Goal: Information Seeking & Learning: Learn about a topic

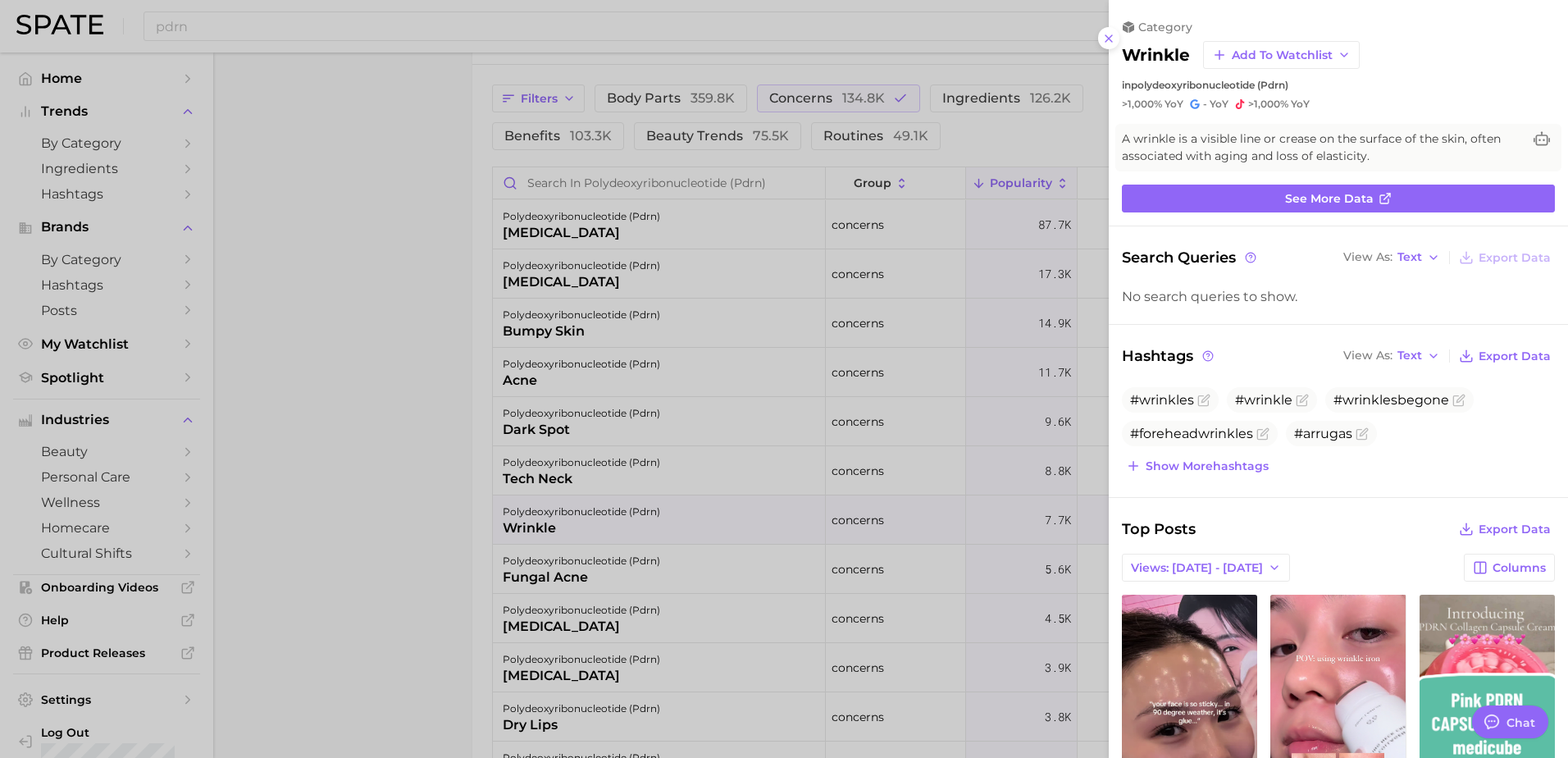
scroll to position [1212, 0]
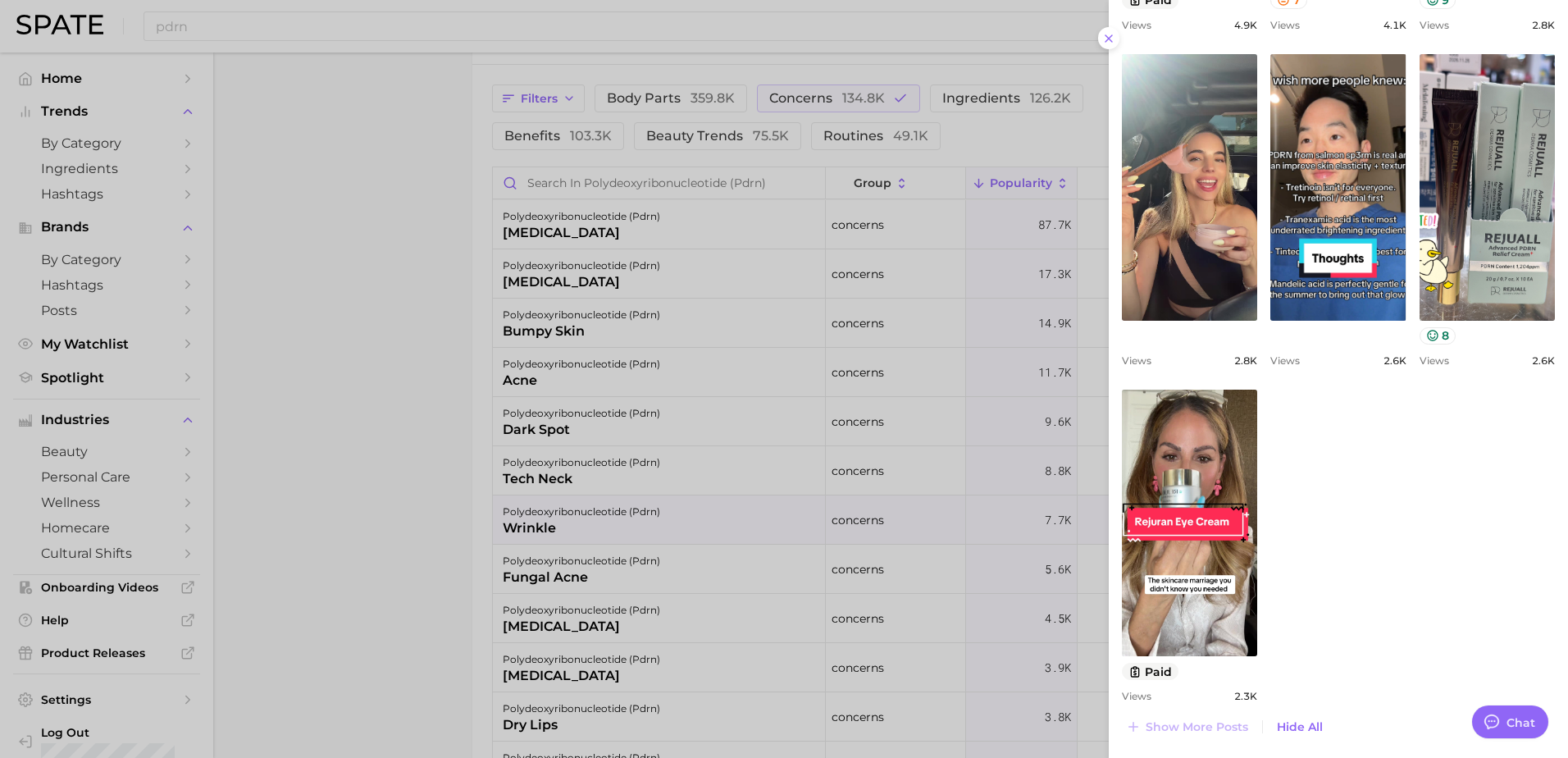
drag, startPoint x: 683, startPoint y: 307, endPoint x: 683, endPoint y: 292, distance: 15.0
click at [683, 307] on div at bounding box center [784, 379] width 1568 height 758
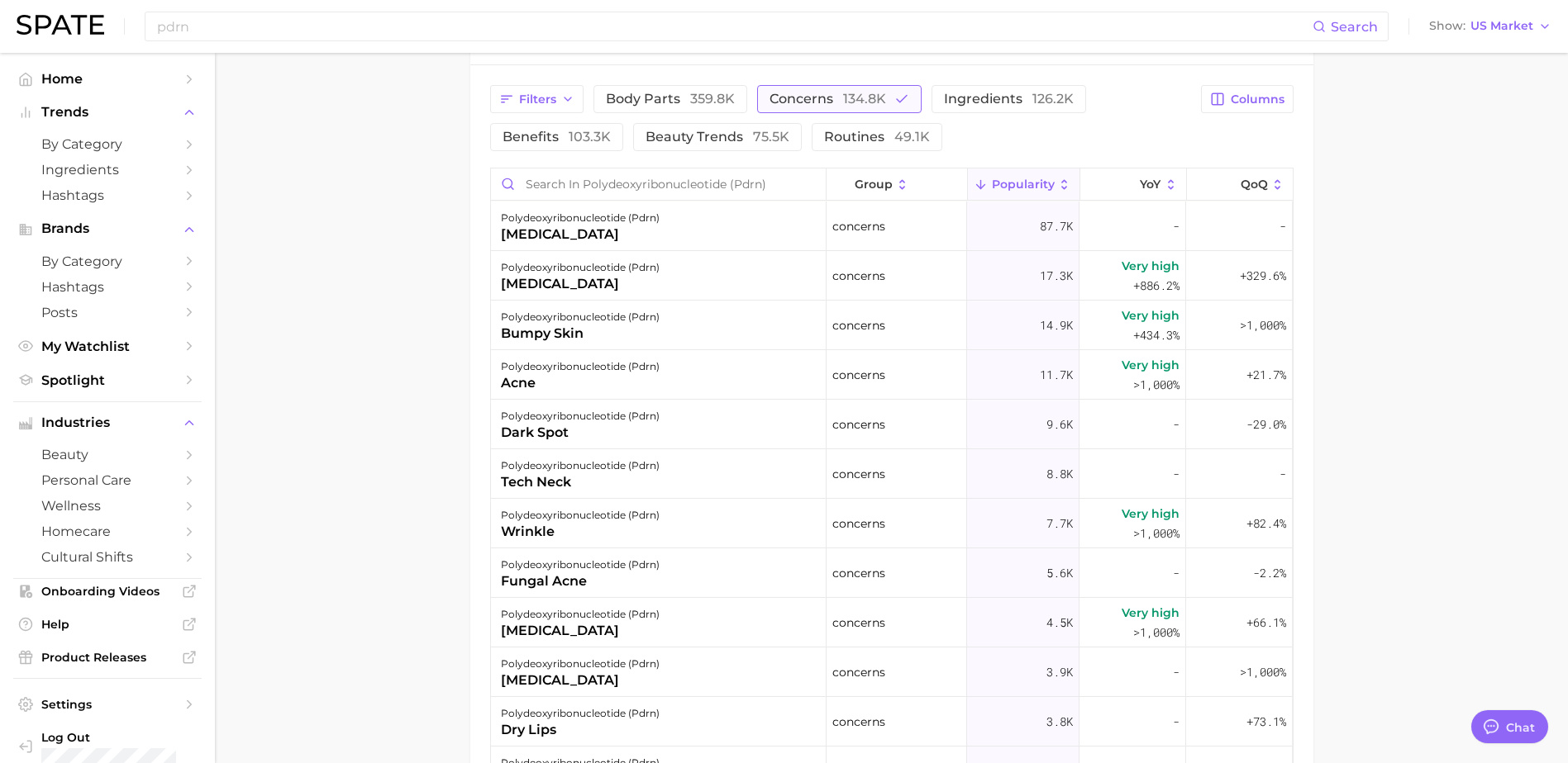
click at [863, 99] on span "134.8k" at bounding box center [864, 99] width 43 height 16
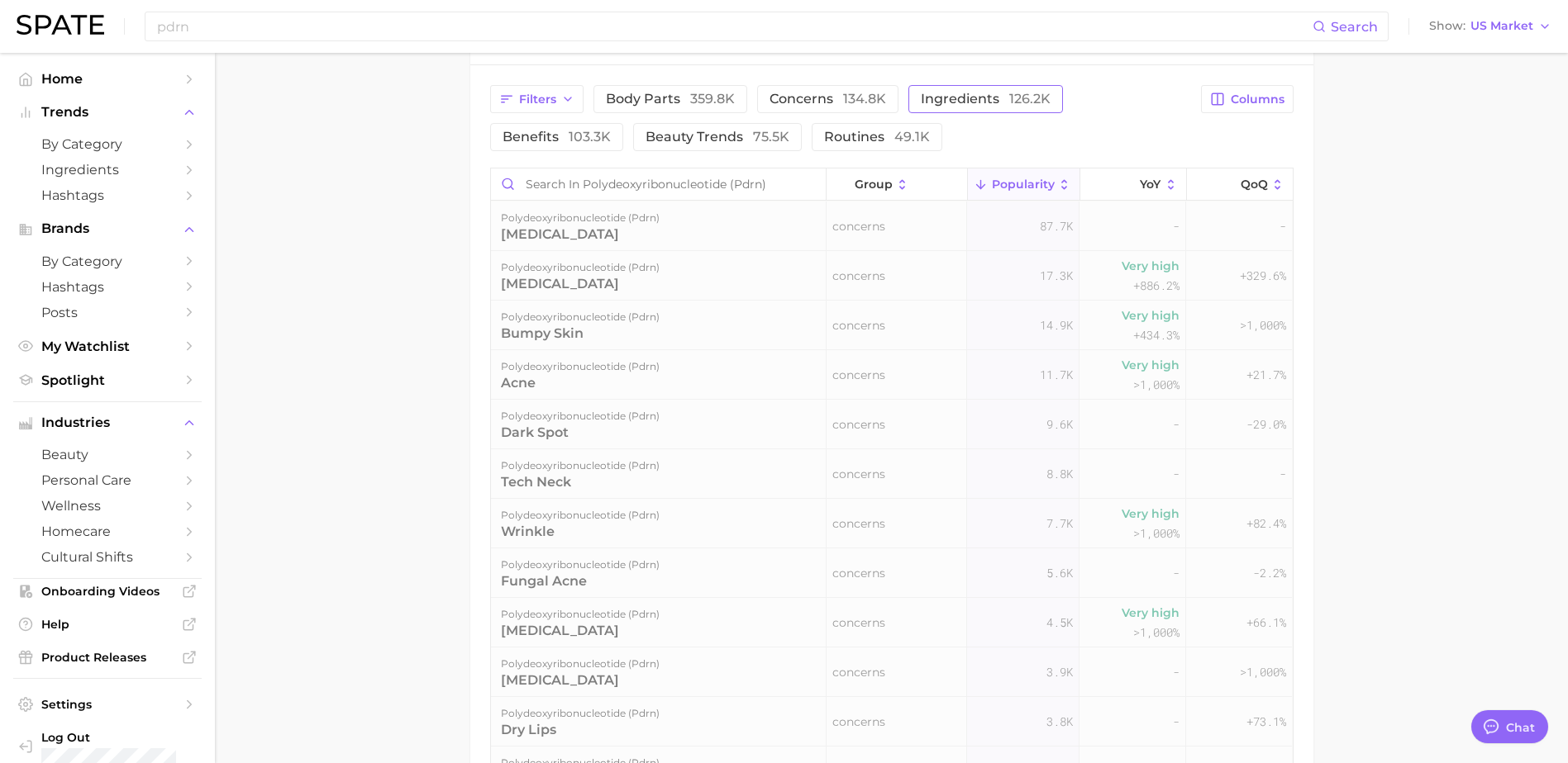
click at [980, 98] on span "ingredients 126.2k" at bounding box center [985, 99] width 130 height 13
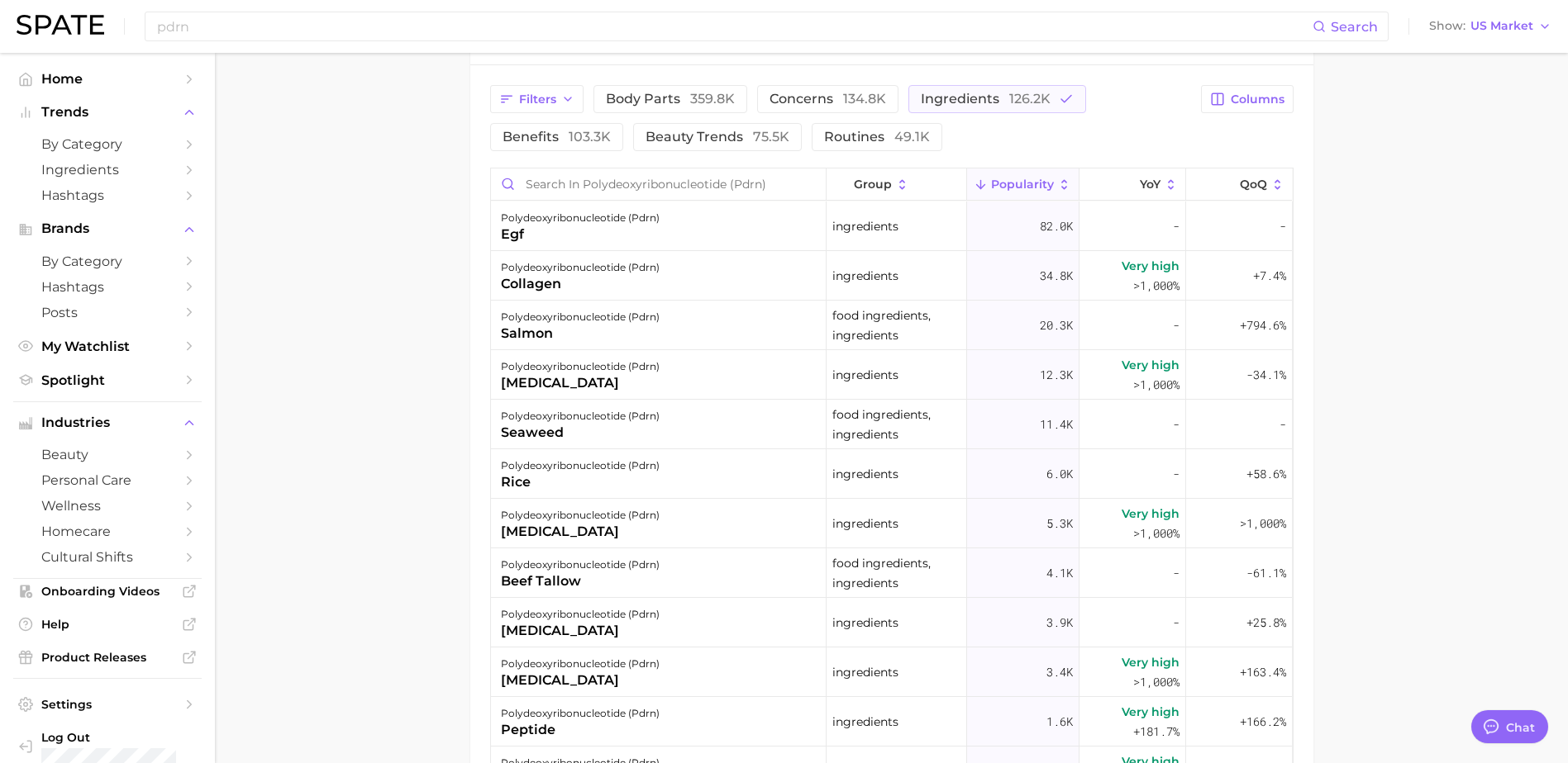
click at [1358, 230] on main "1. ingredients 2. scientific products 3. polydeoxyribonucleotide (pdrn) Overvie…" at bounding box center [890, 102] width 1353 height 1861
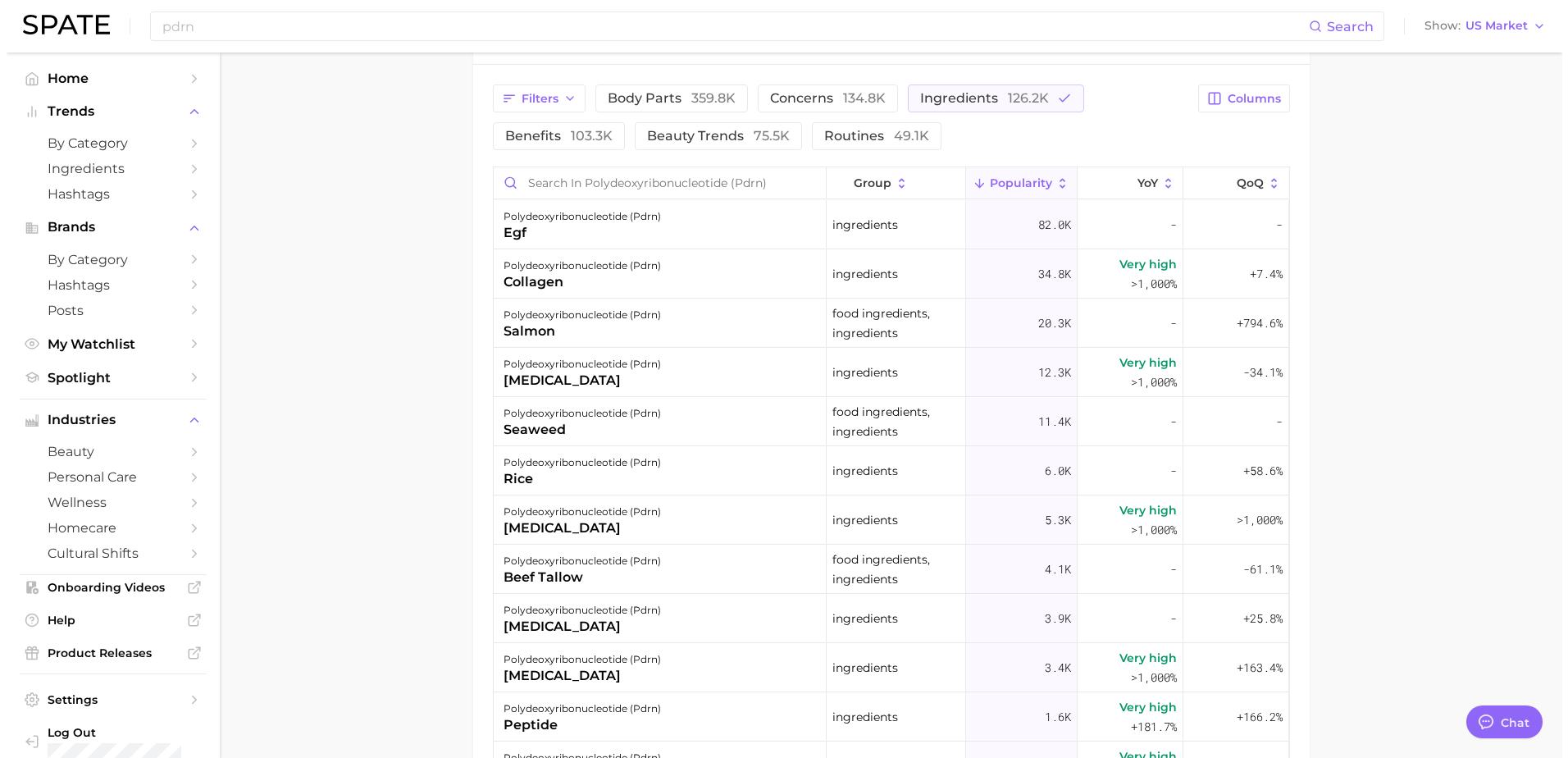
scroll to position [656, 0]
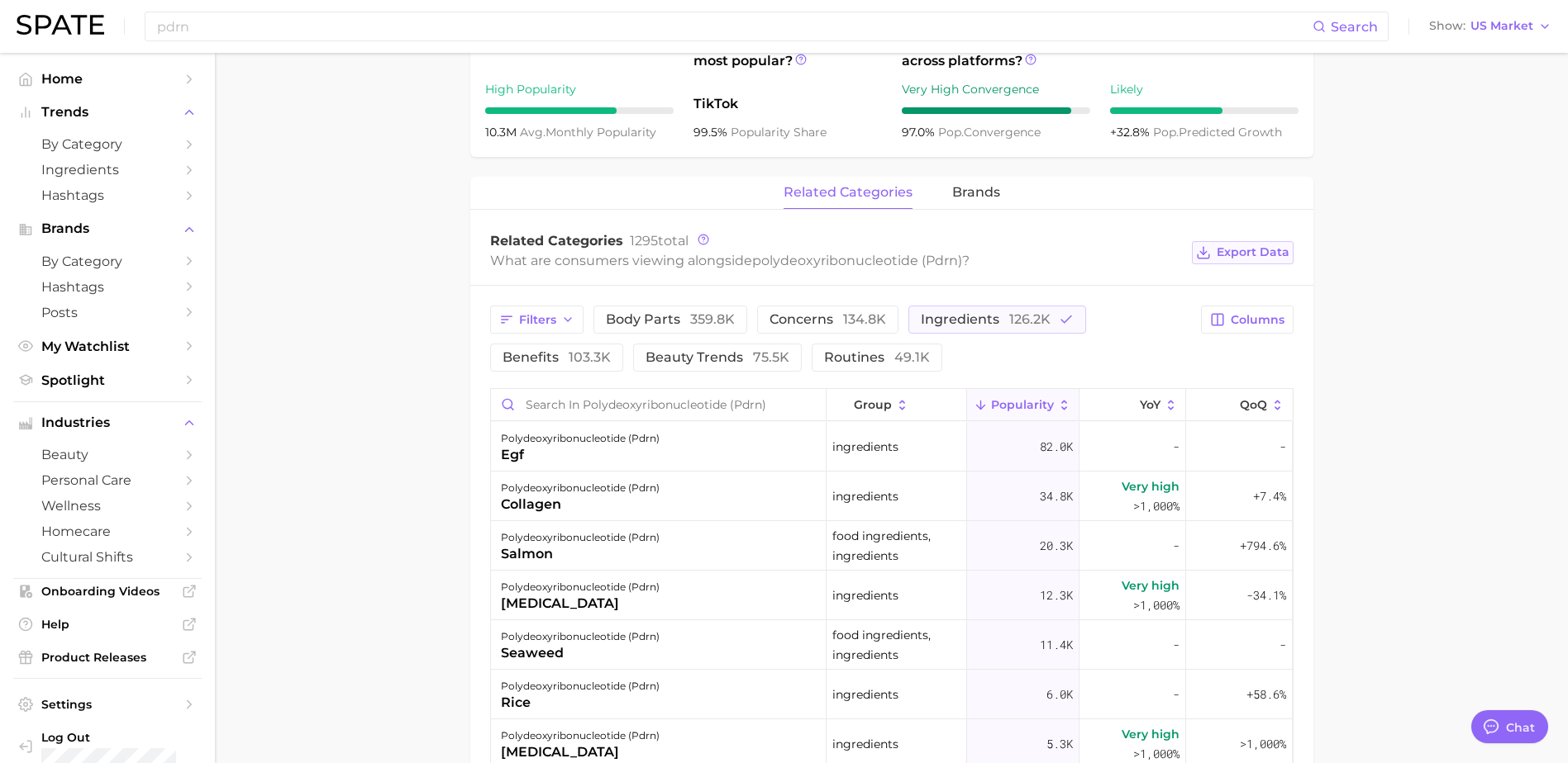
click at [1280, 252] on span "Export Data" at bounding box center [1253, 252] width 73 height 14
click at [1386, 589] on main "1. ingredients 2. scientific products 3. polydeoxyribonucleotide (pdrn) Overvie…" at bounding box center [890, 323] width 1353 height 1861
click at [626, 453] on div "egf" at bounding box center [580, 455] width 158 height 20
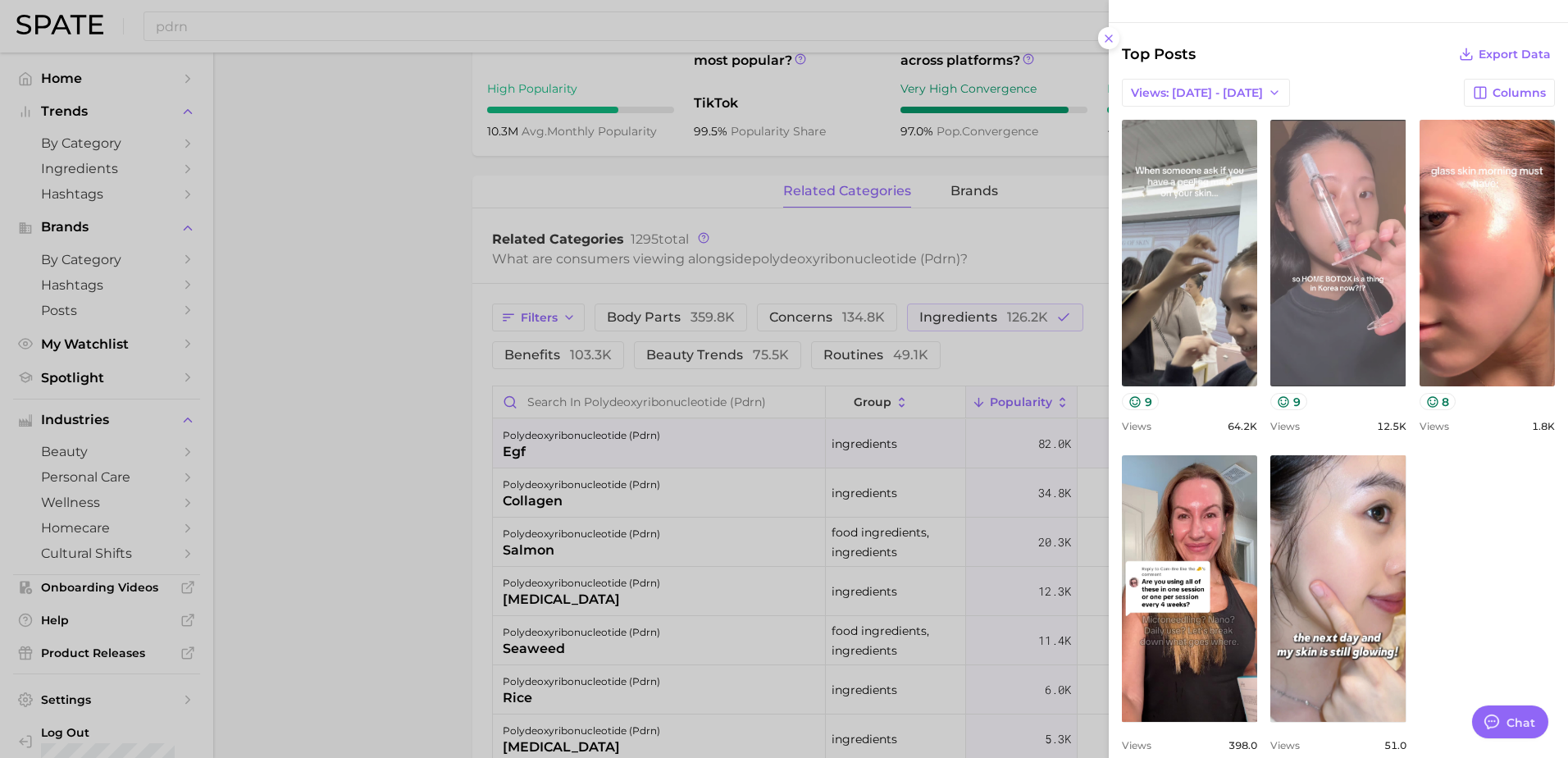
scroll to position [438, 0]
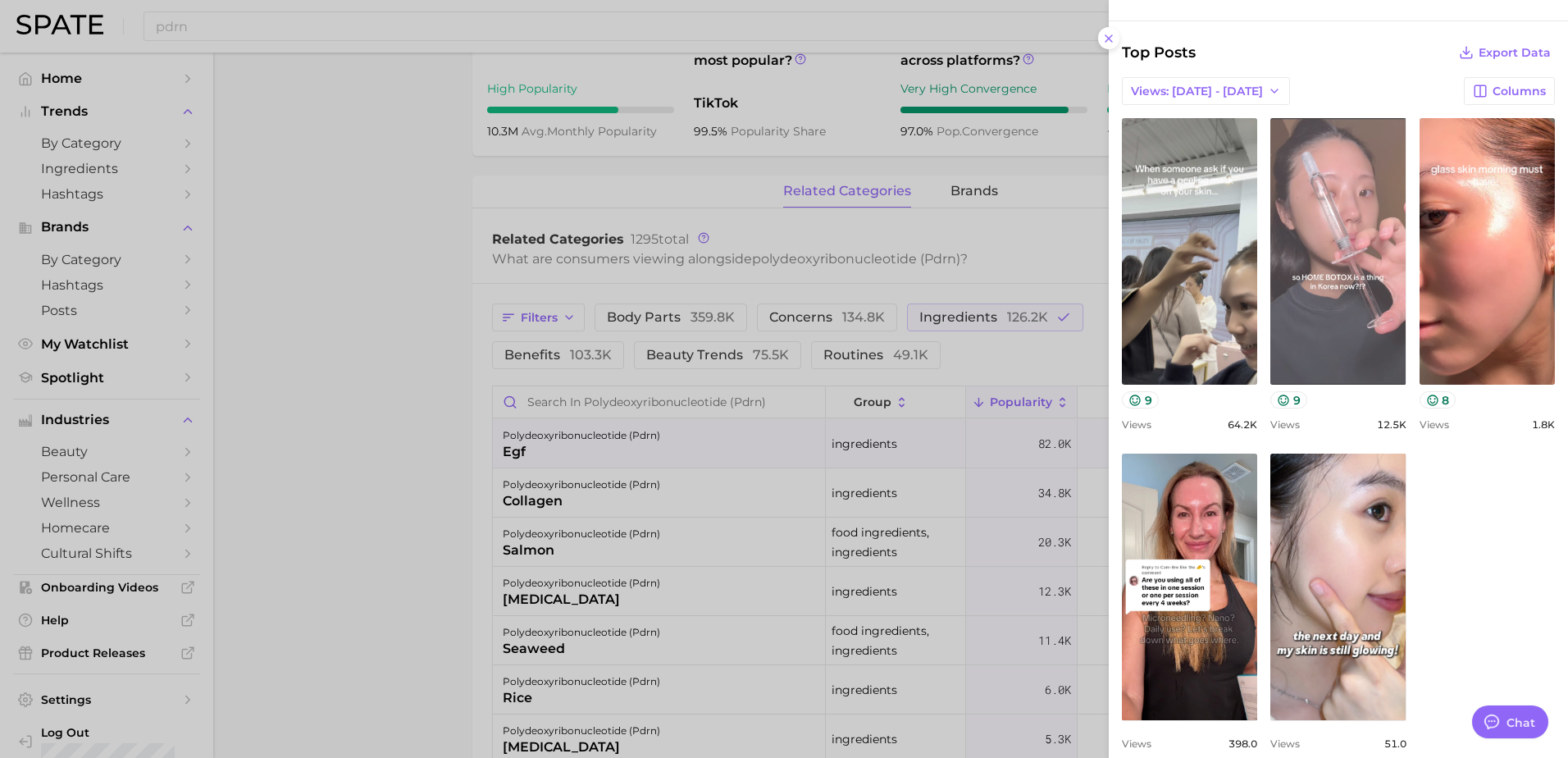
click at [1354, 282] on link "view post on TikTok" at bounding box center [1338, 252] width 135 height 267
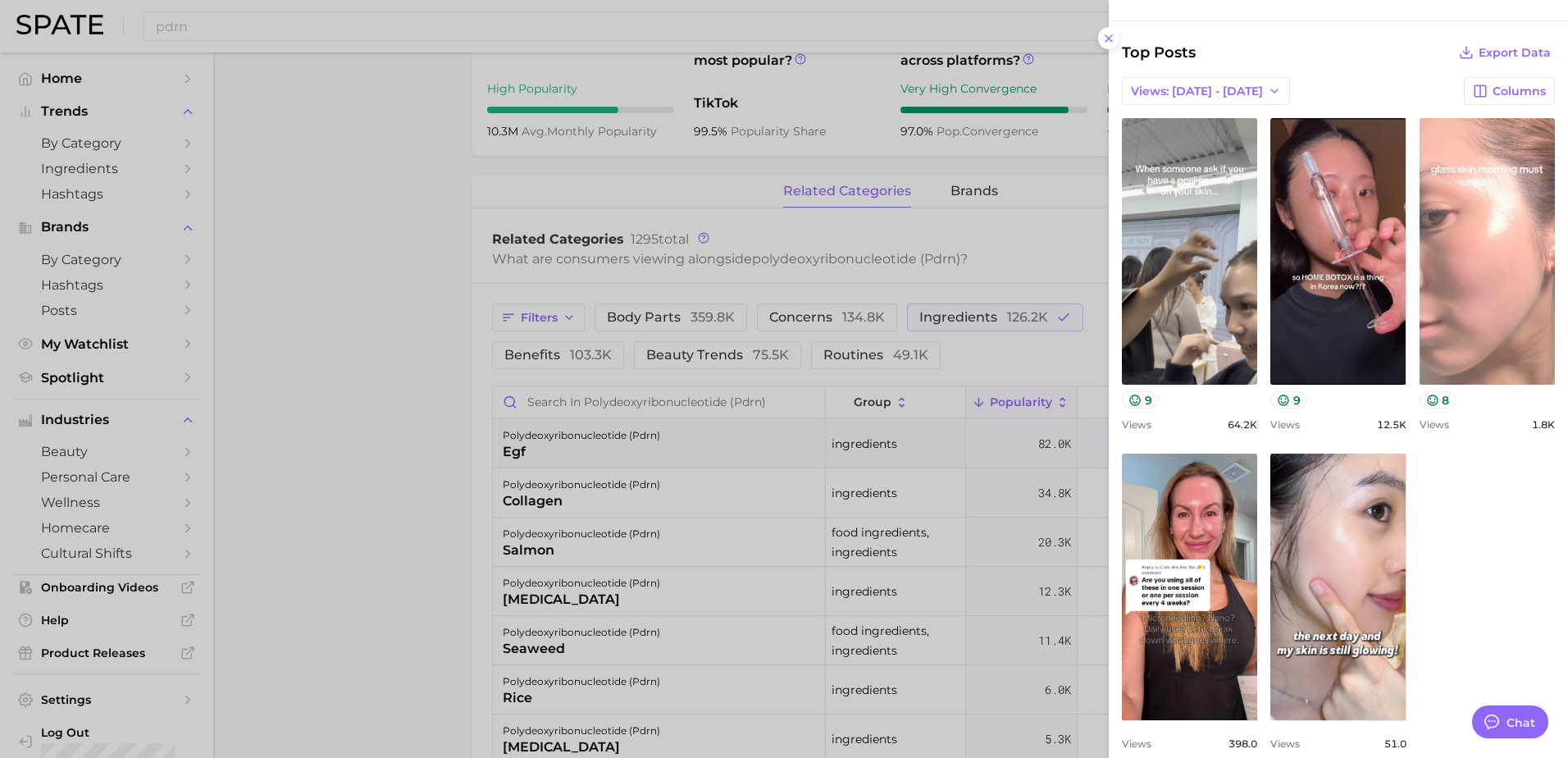
click at [1469, 233] on link "view post on TikTok" at bounding box center [1488, 252] width 135 height 267
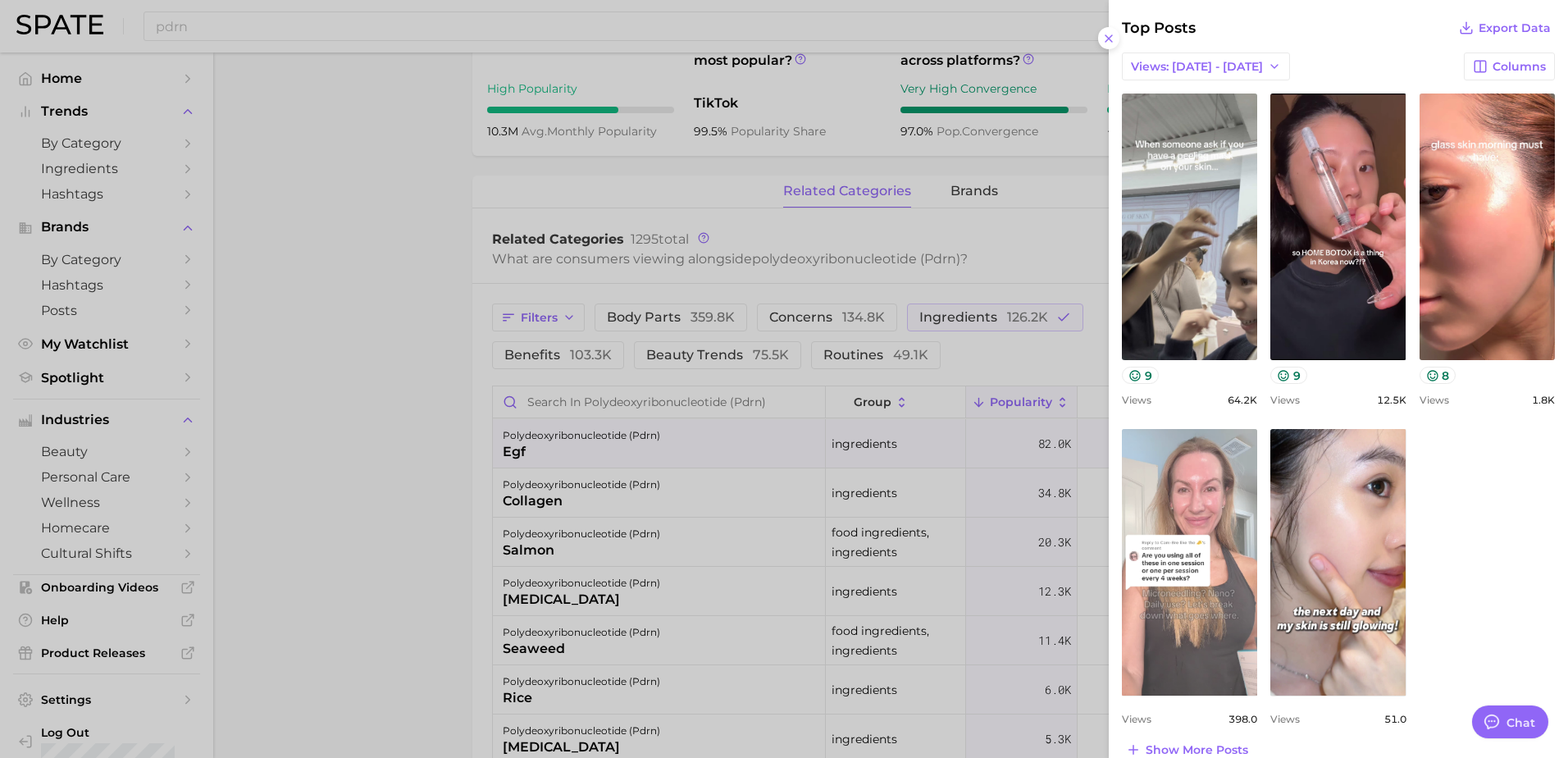
scroll to position [485, 0]
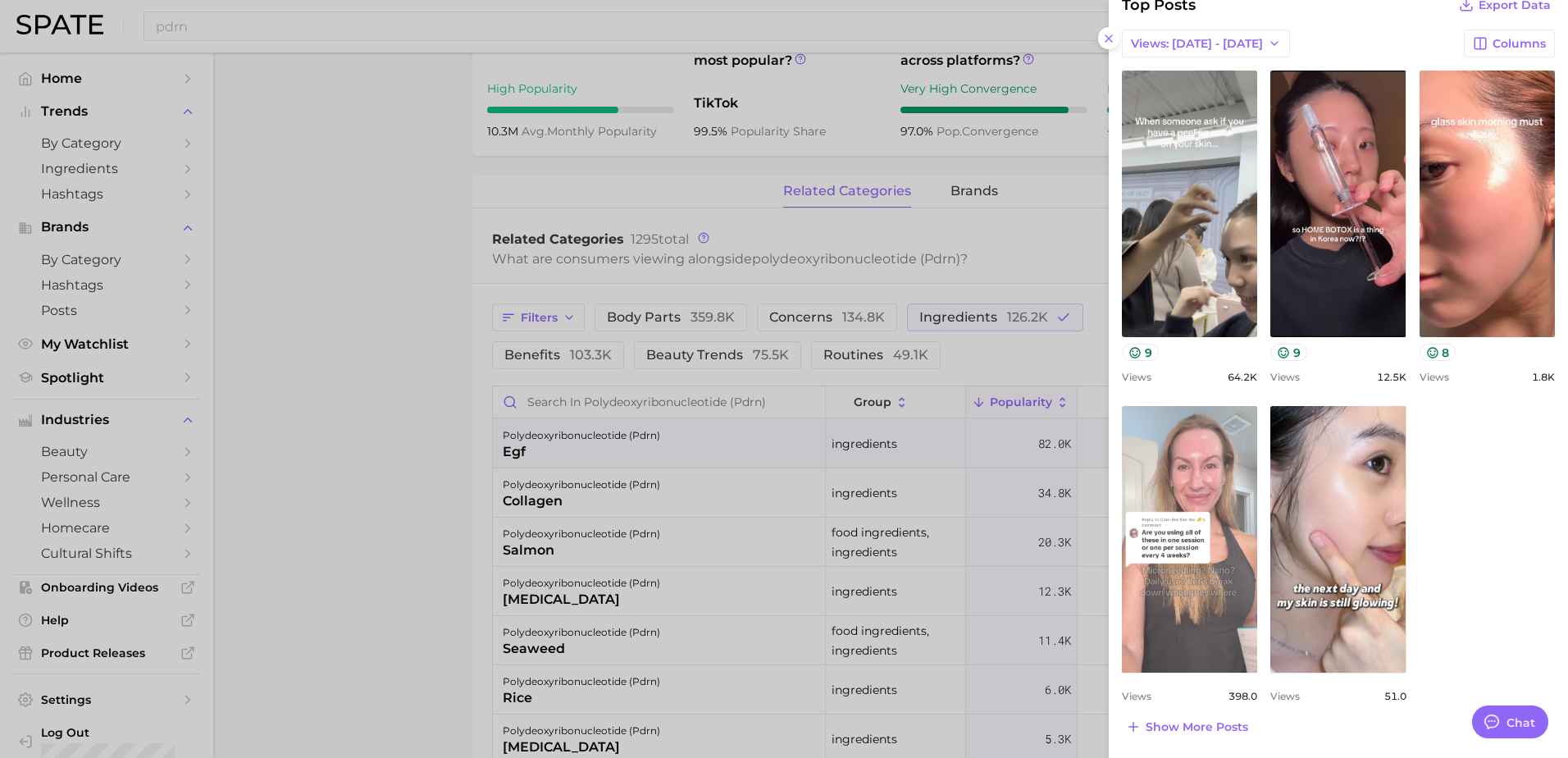
click at [1232, 458] on link "view post on TikTok" at bounding box center [1190, 540] width 135 height 267
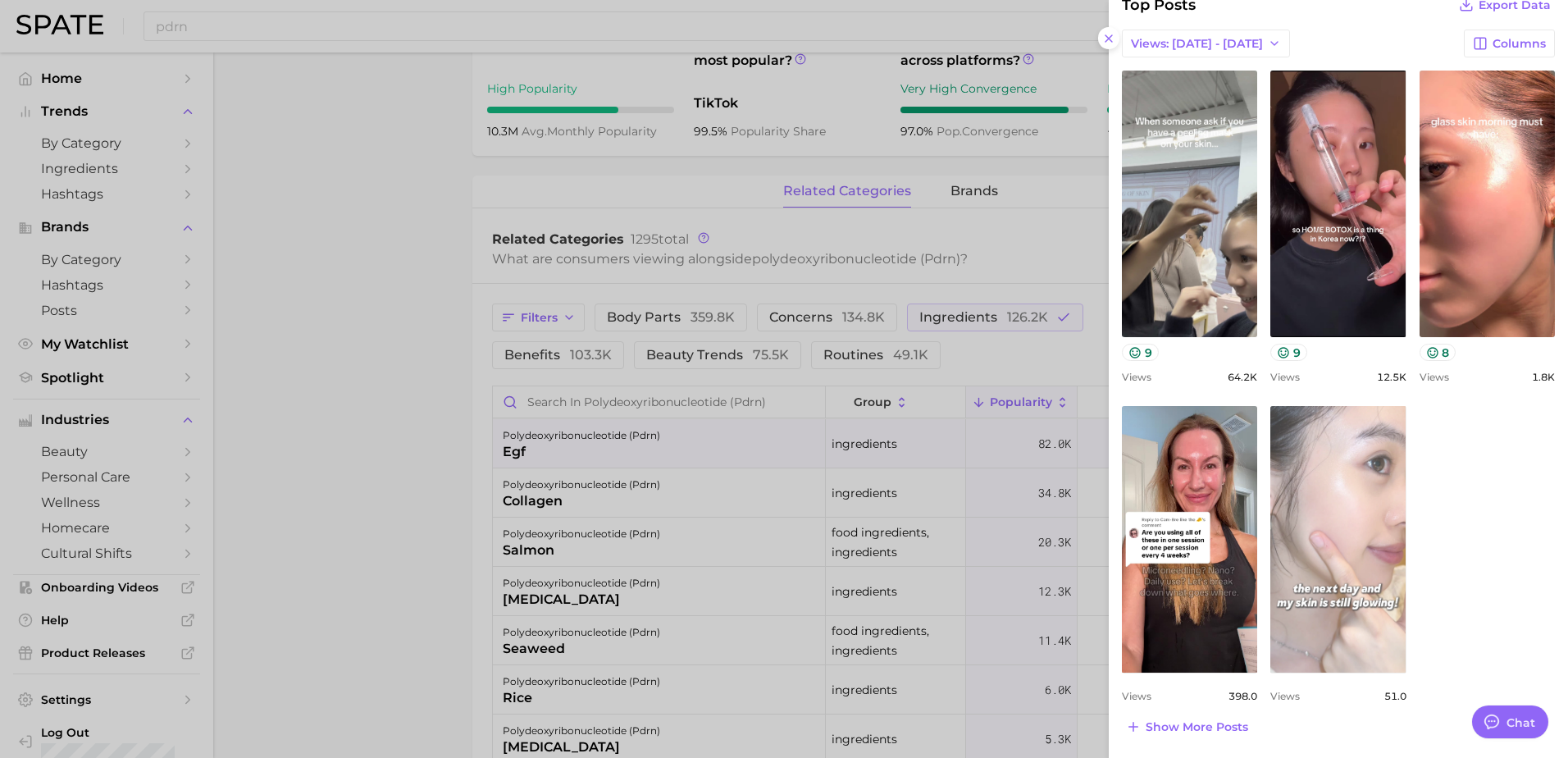
click at [1348, 521] on link "view post on TikTok" at bounding box center [1338, 540] width 135 height 267
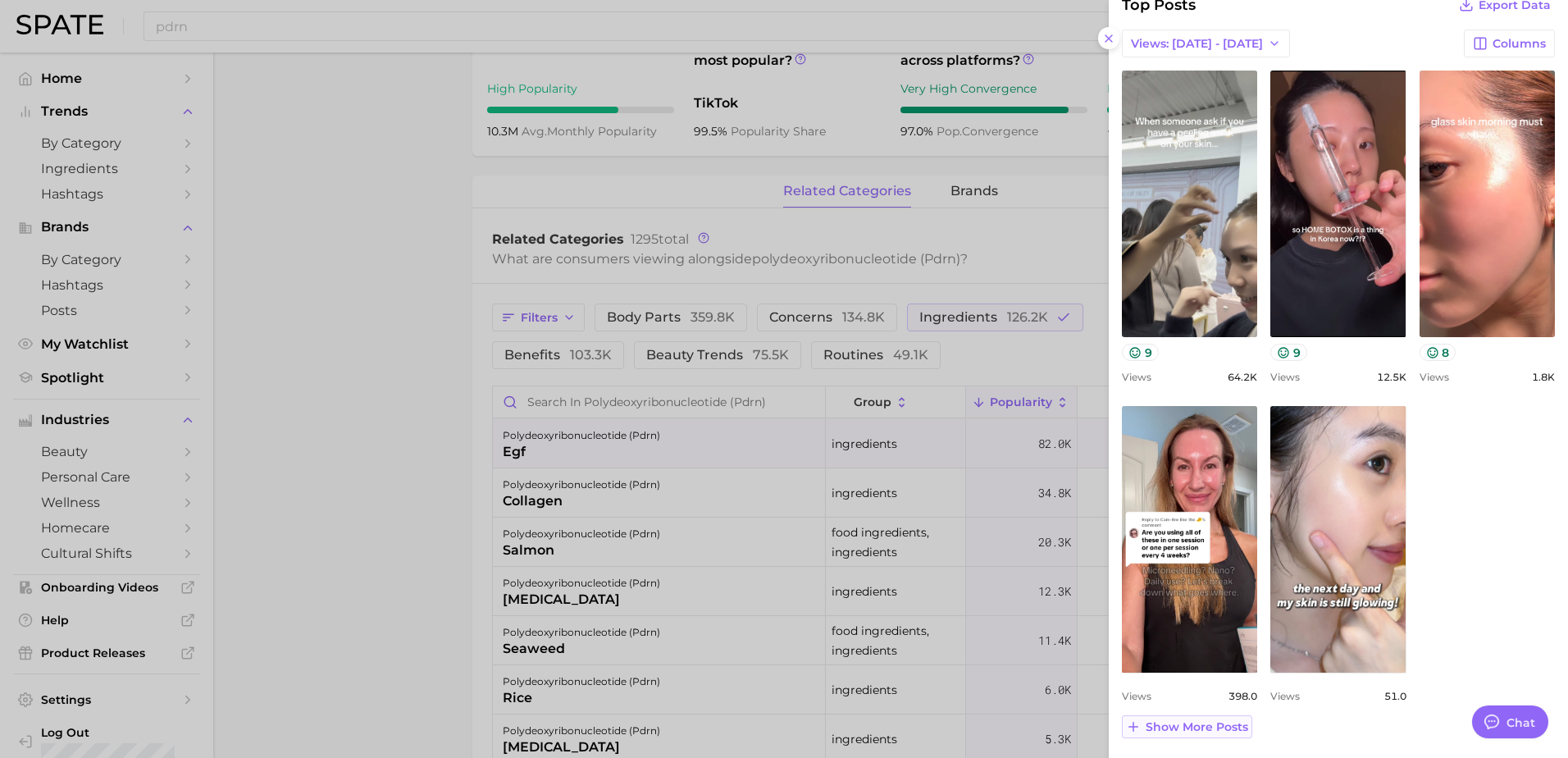
click at [1220, 730] on span "Show more posts" at bounding box center [1196, 727] width 103 height 14
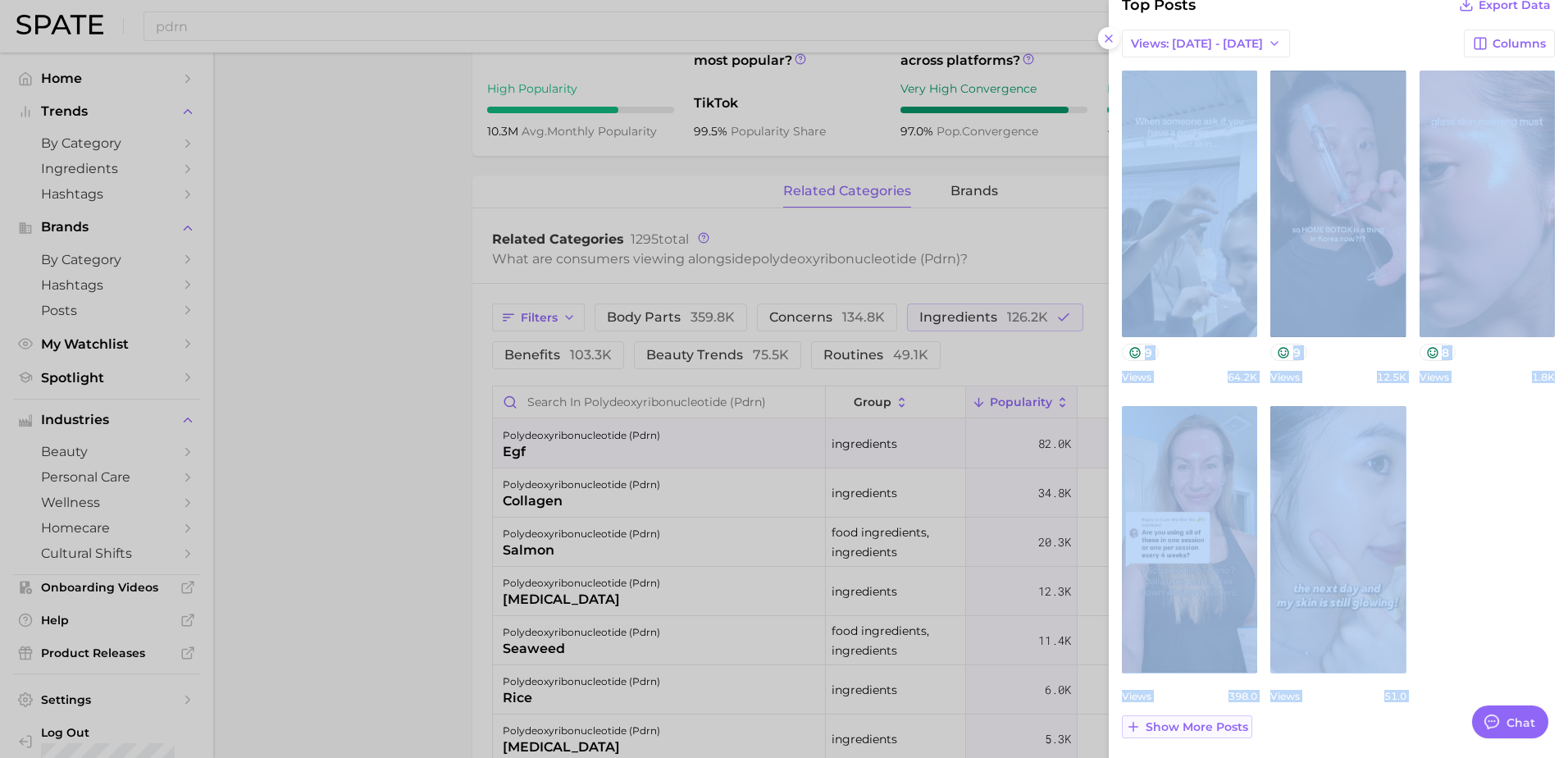
click at [1220, 730] on div "Top Posts Export Data Views: [DATE] - [DATE] Columns view post on TikTok 9 View…" at bounding box center [1339, 366] width 433 height 745
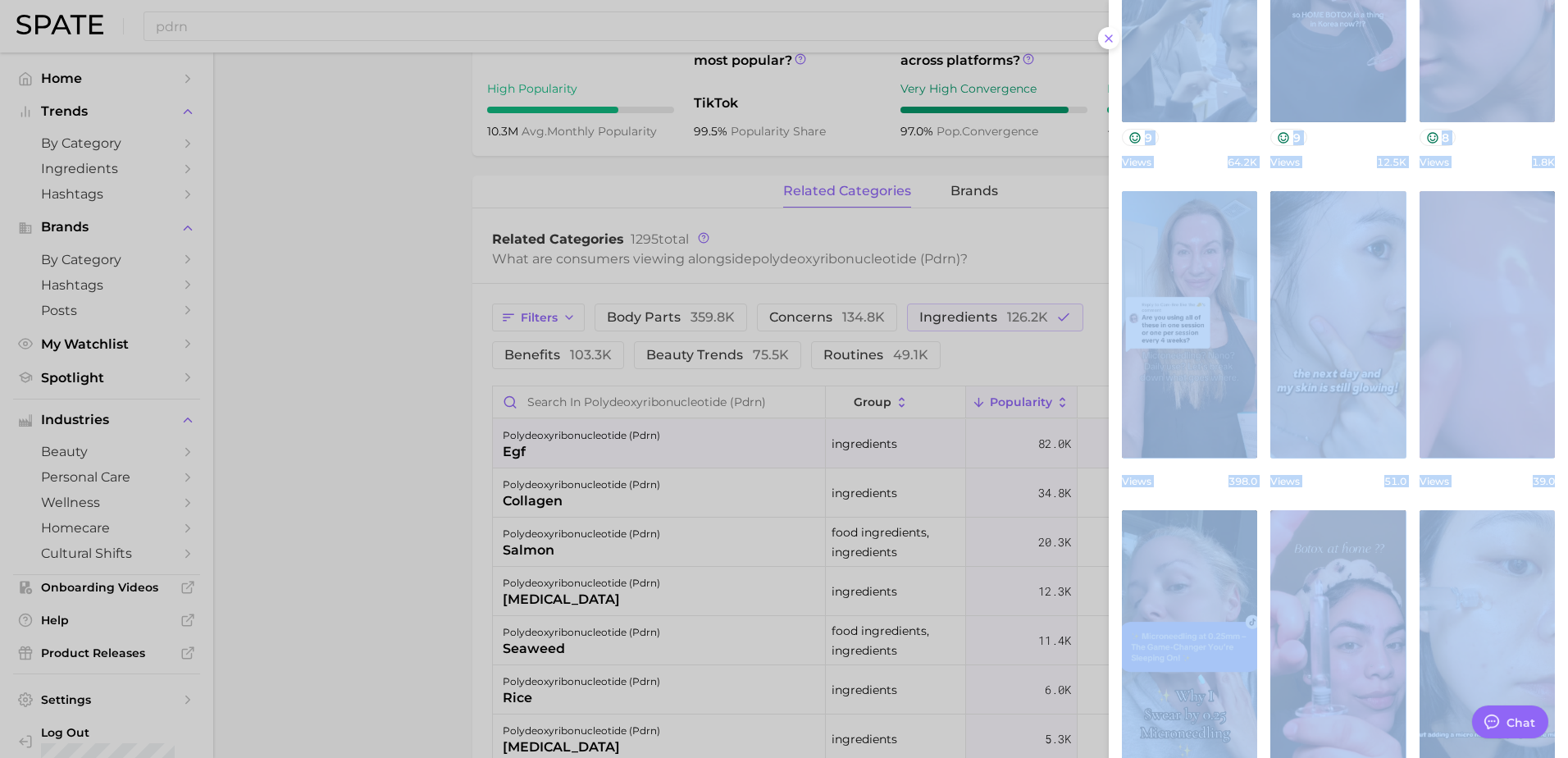
scroll to position [704, 0]
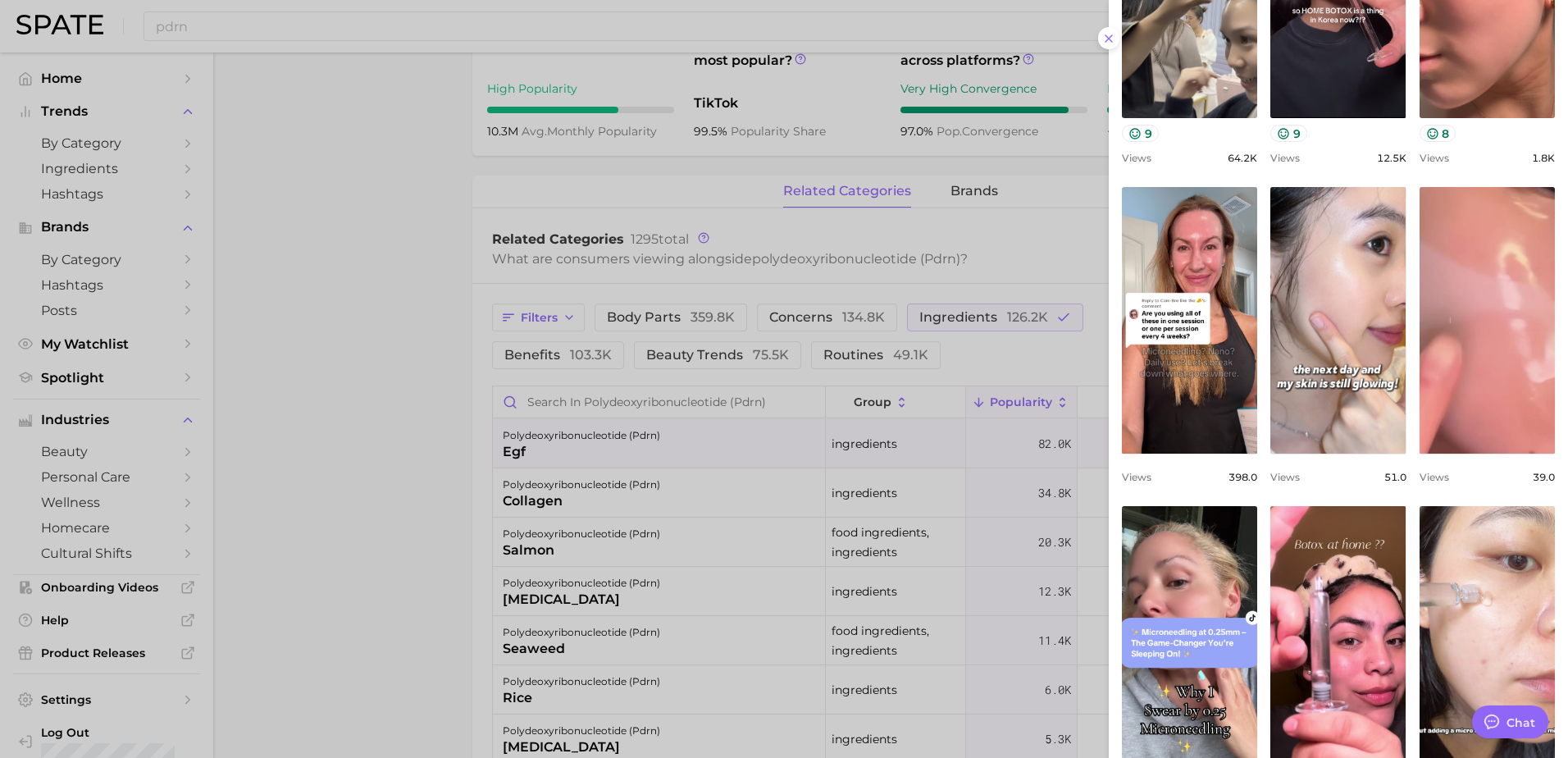
click at [1407, 493] on div "view post on TikTok 9 Views 64.2k view post on TikTok 9 Views 12.5k view post o…" at bounding box center [1339, 494] width 433 height 1286
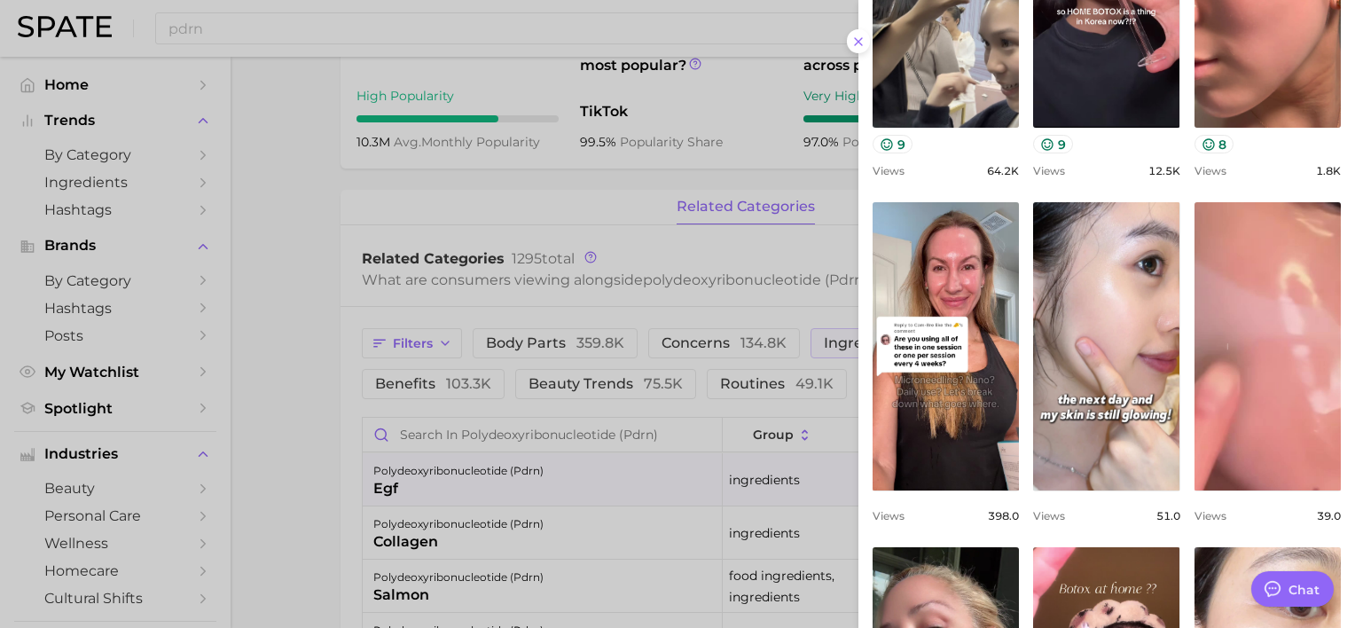
type textarea "x"
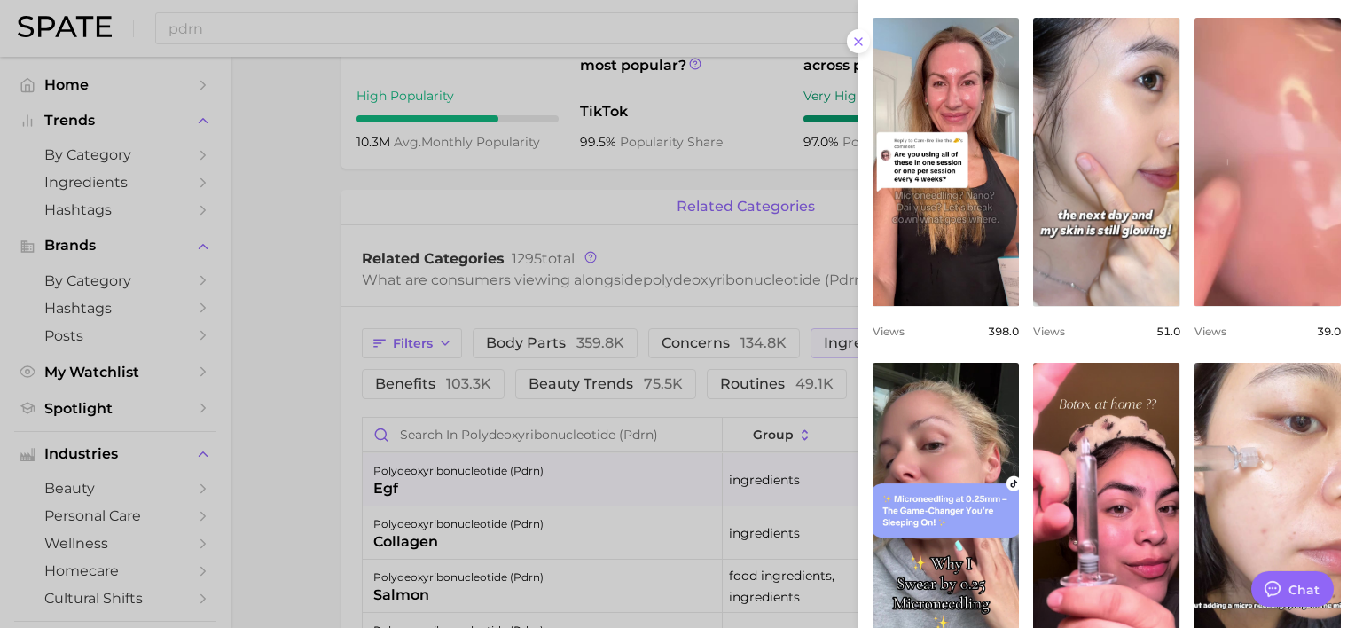
scroll to position [1182, 0]
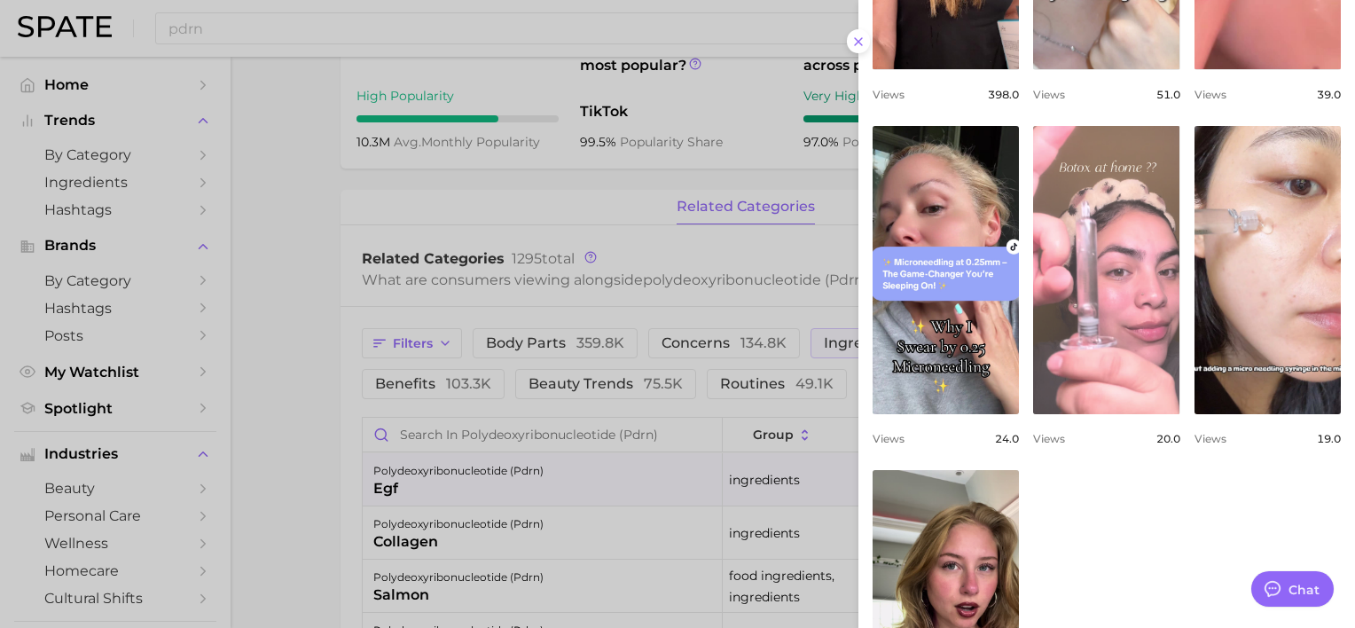
click at [1060, 294] on link "view post on TikTok" at bounding box center [1106, 270] width 146 height 288
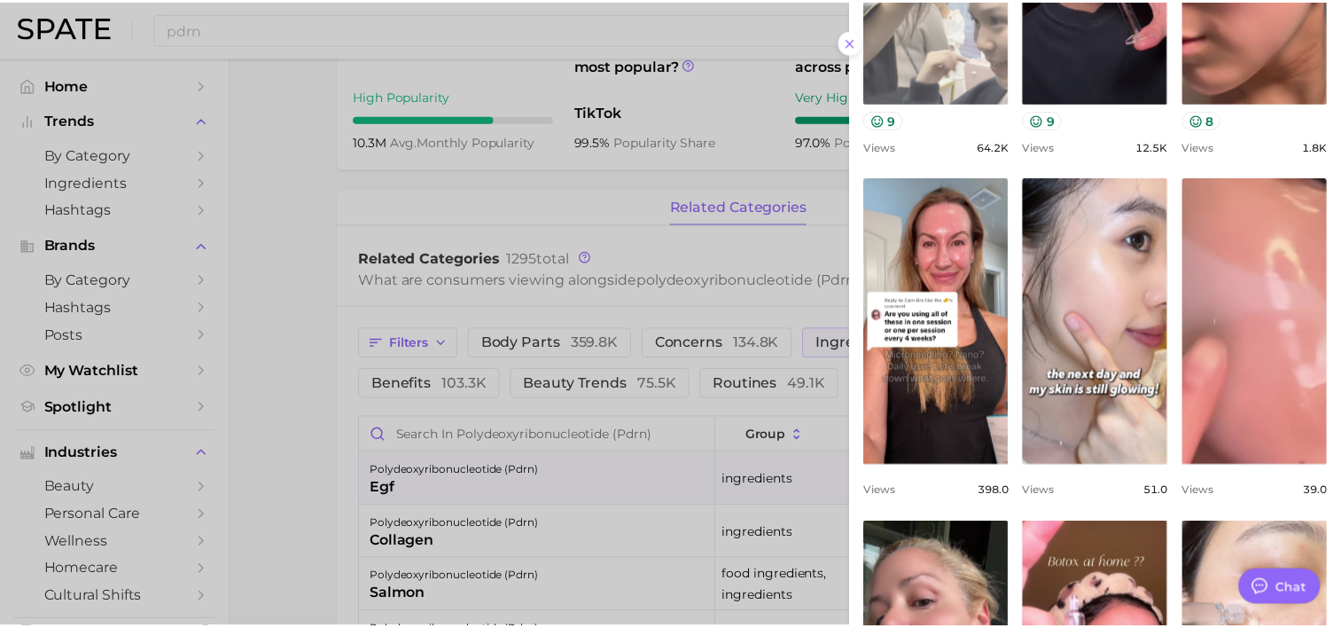
scroll to position [945, 0]
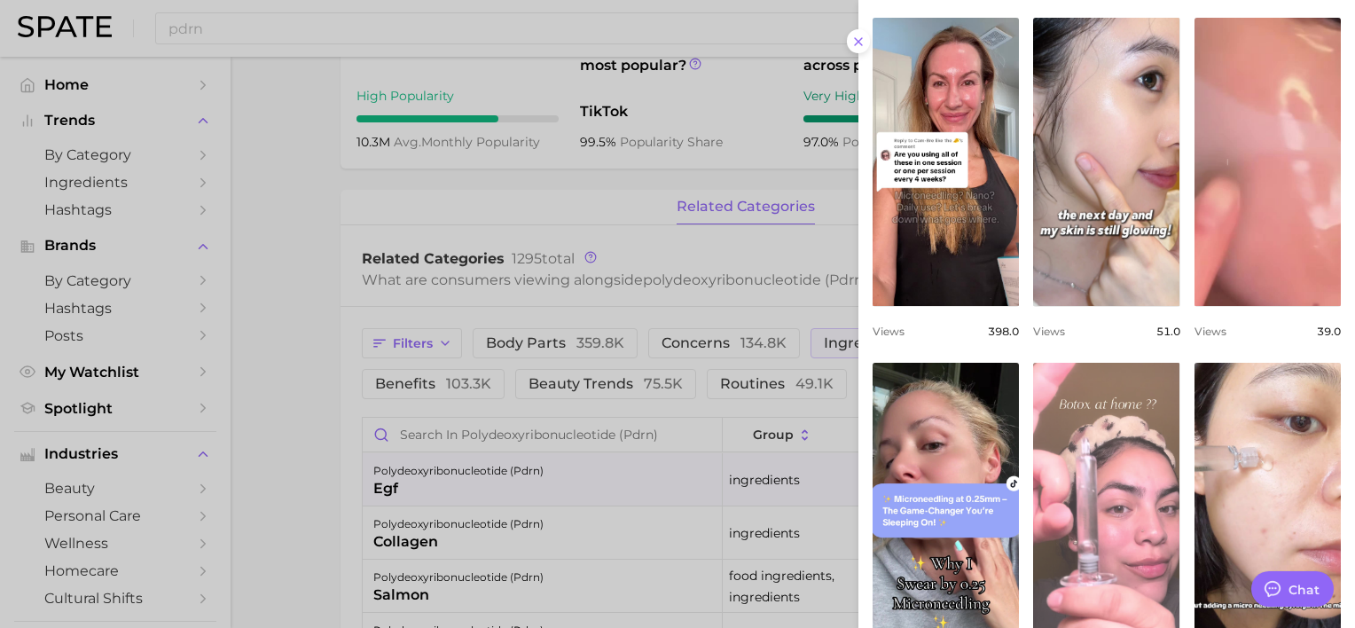
click at [1071, 419] on link "view post on TikTok" at bounding box center [1106, 507] width 146 height 288
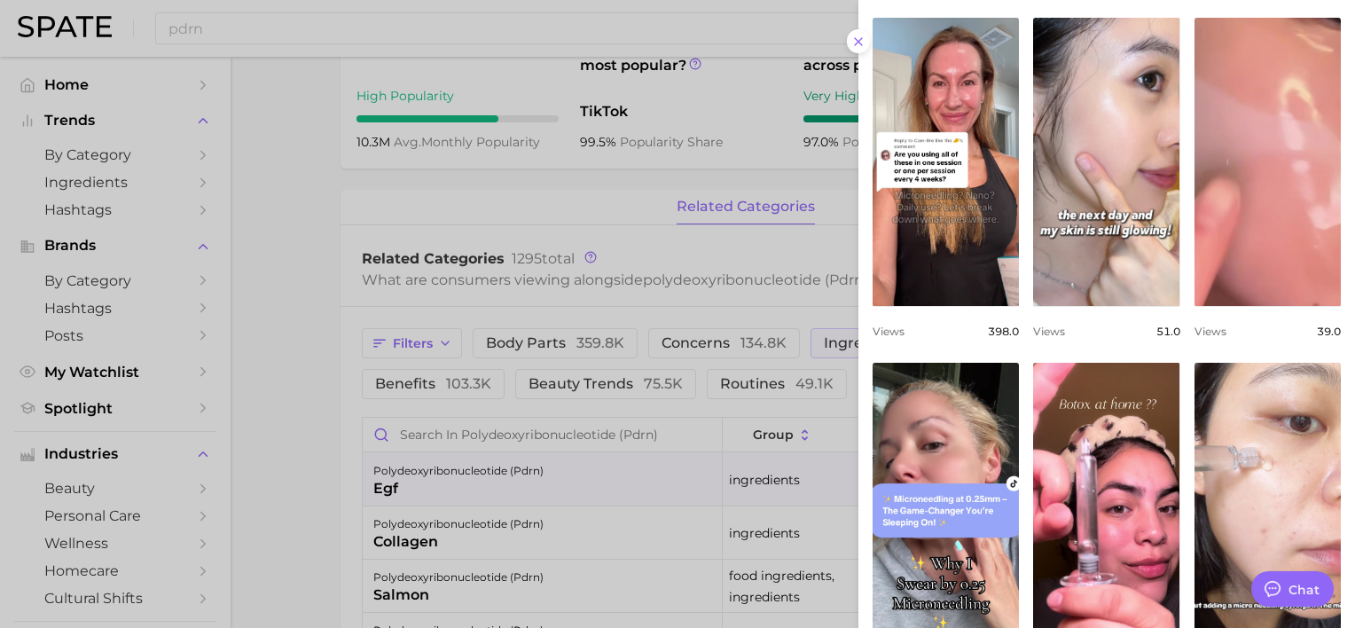
click at [388, 330] on div at bounding box center [677, 314] width 1355 height 628
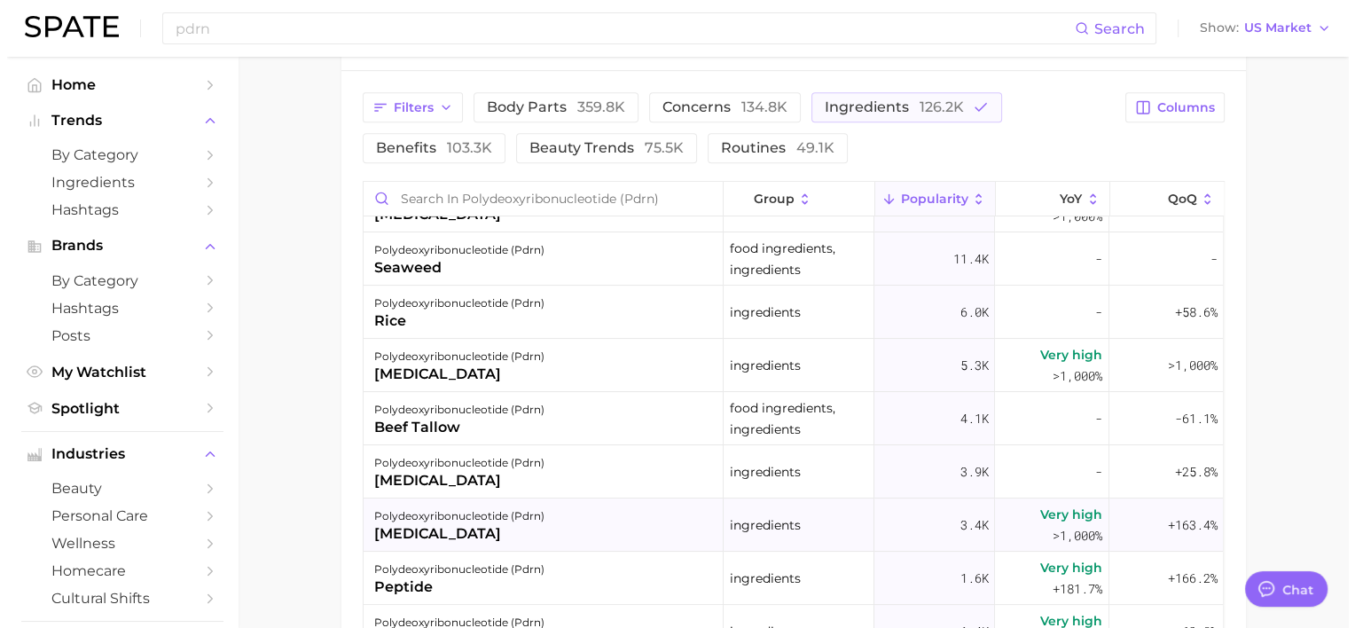
scroll to position [236, 0]
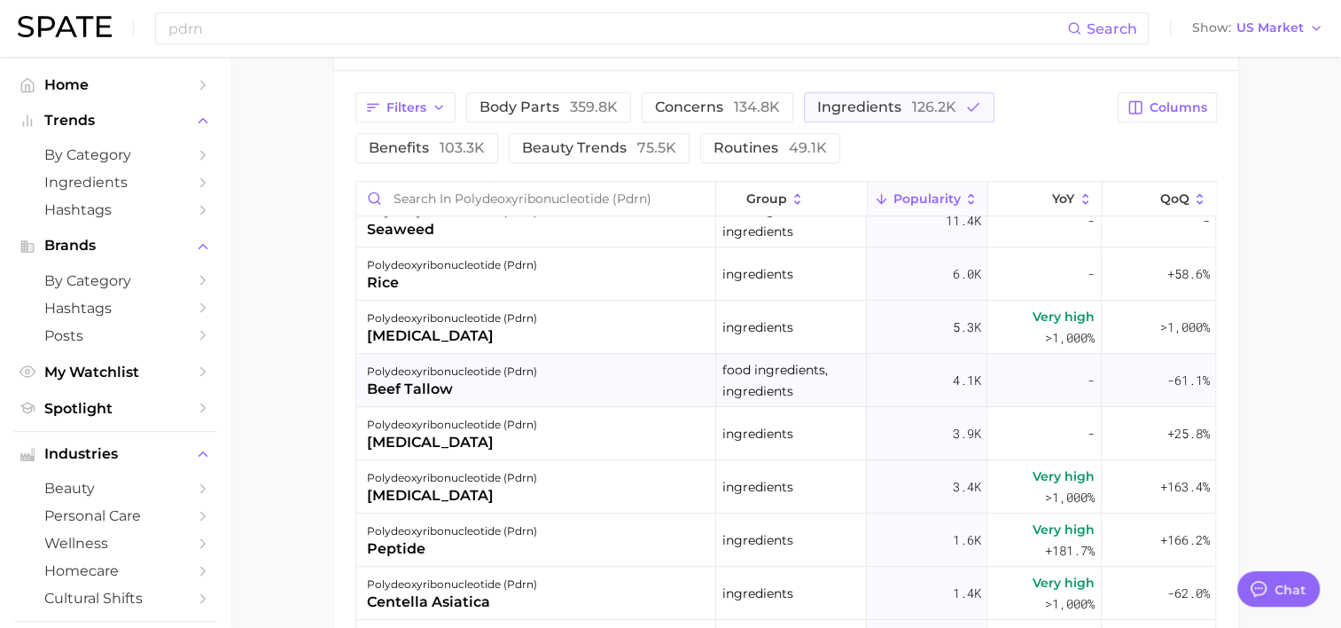
click at [486, 397] on div "beef tallow" at bounding box center [452, 389] width 170 height 21
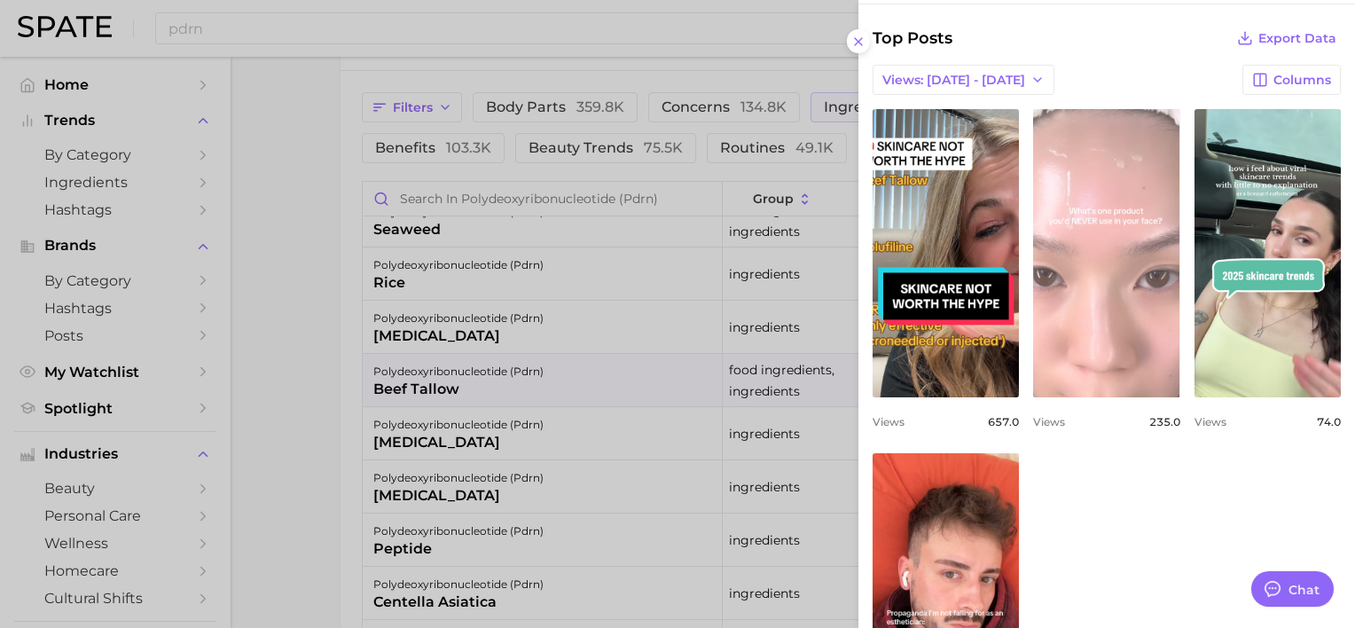
scroll to position [0, 0]
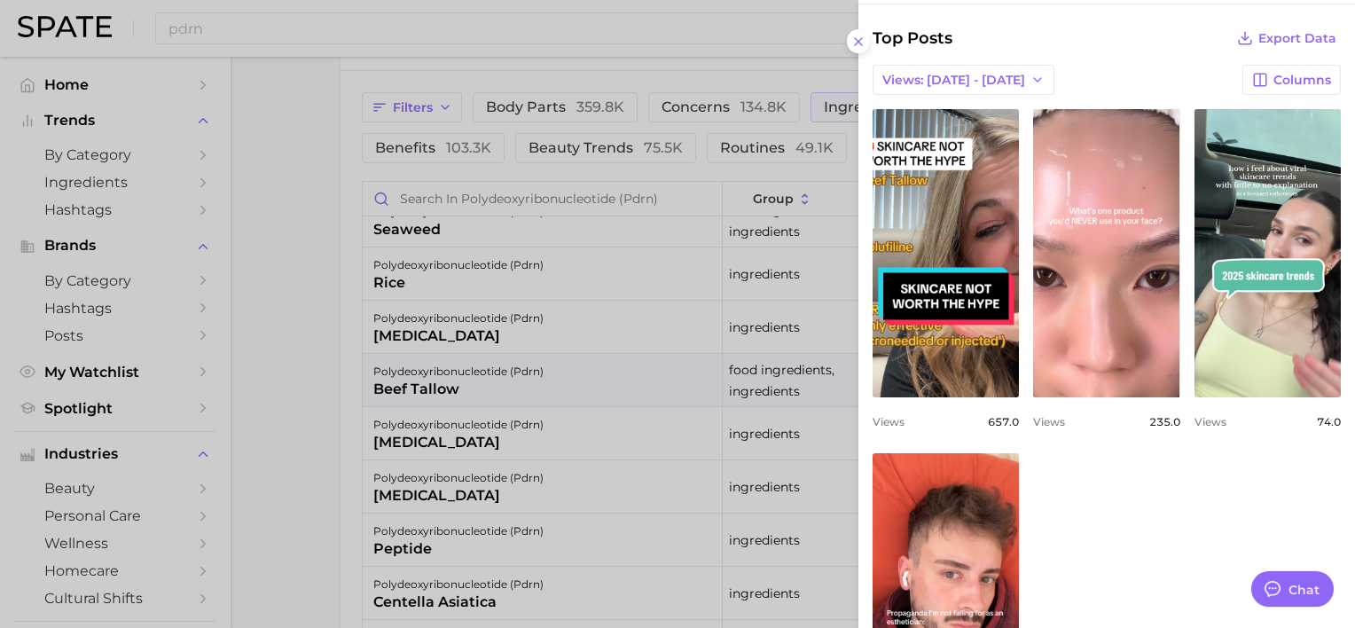
click at [752, 251] on div at bounding box center [677, 314] width 1355 height 628
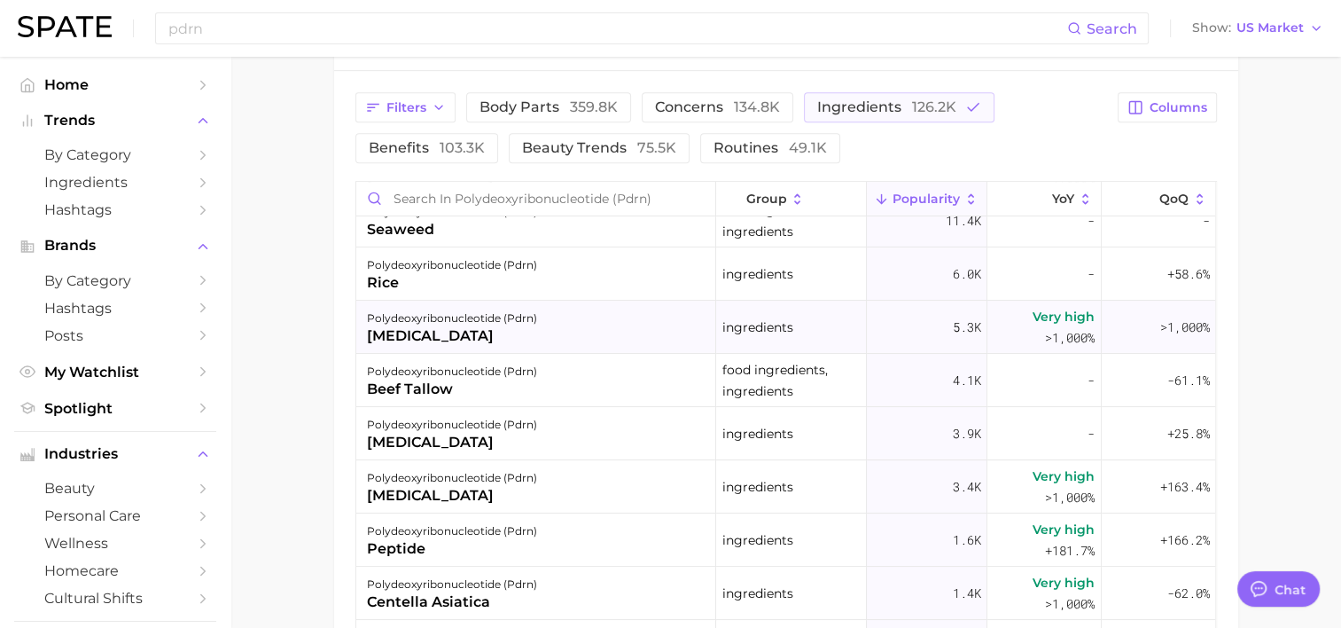
click at [582, 328] on div "polydeoxyribonucleotide (pdrn) [MEDICAL_DATA]" at bounding box center [536, 327] width 360 height 53
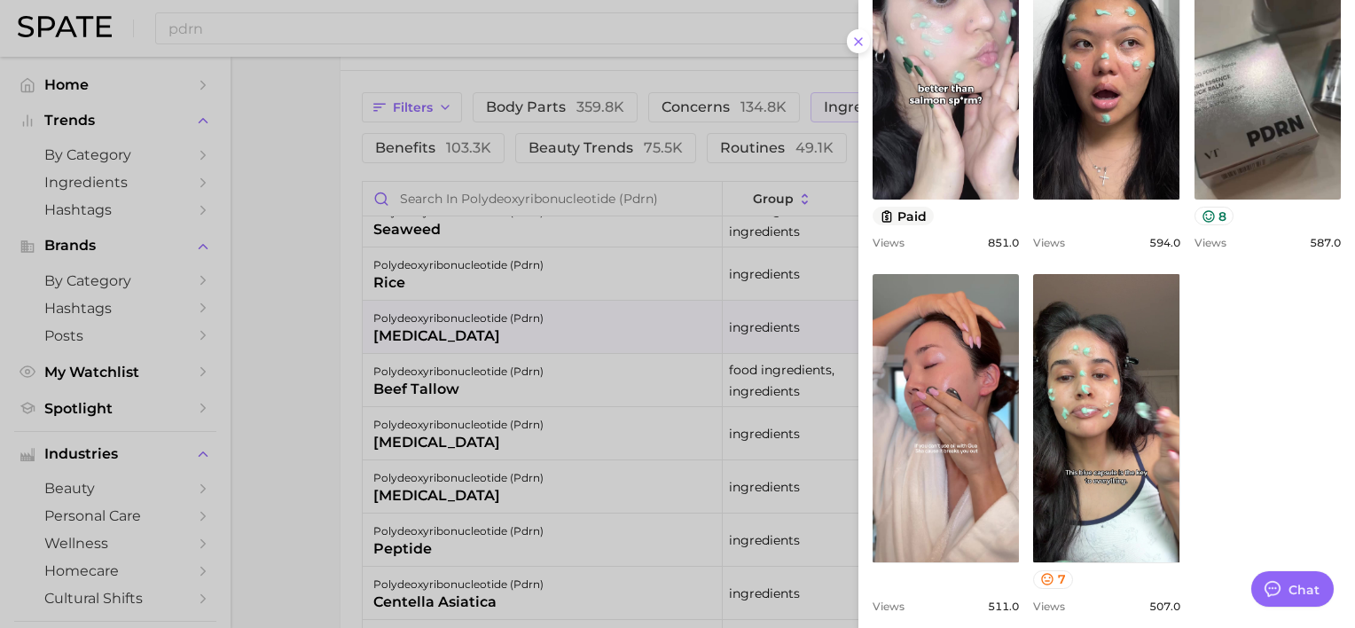
scroll to position [731, 0]
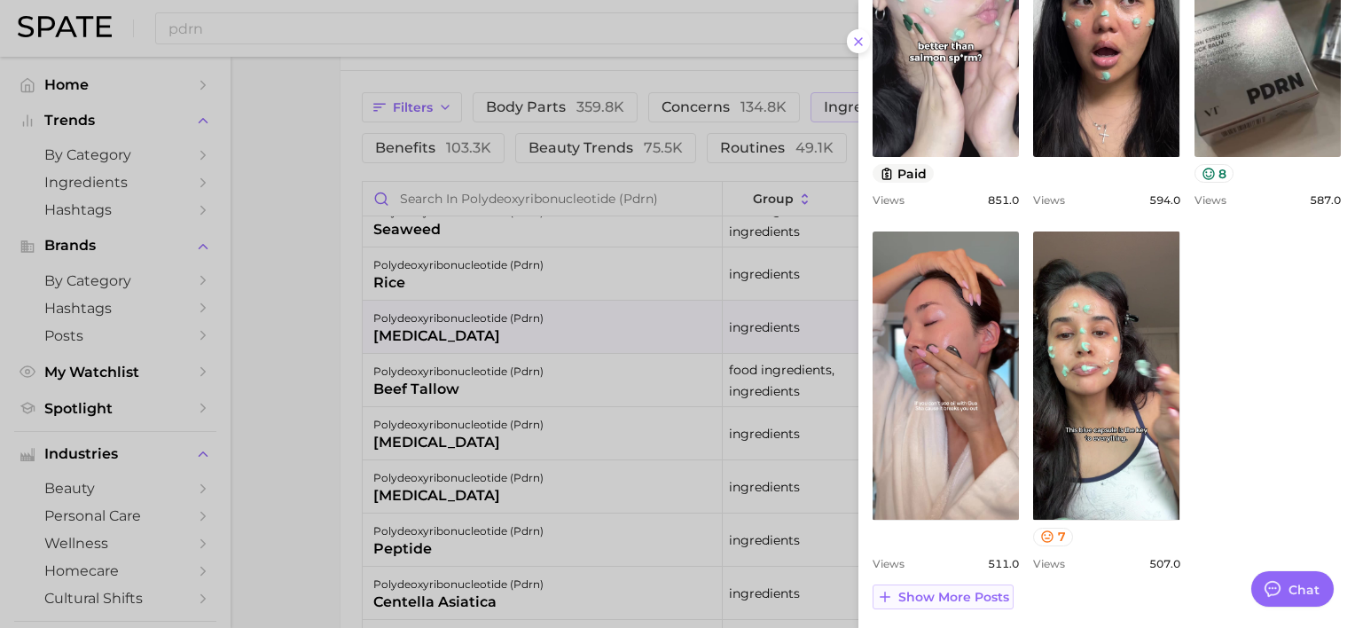
click at [991, 585] on button "Show more posts" at bounding box center [942, 596] width 141 height 25
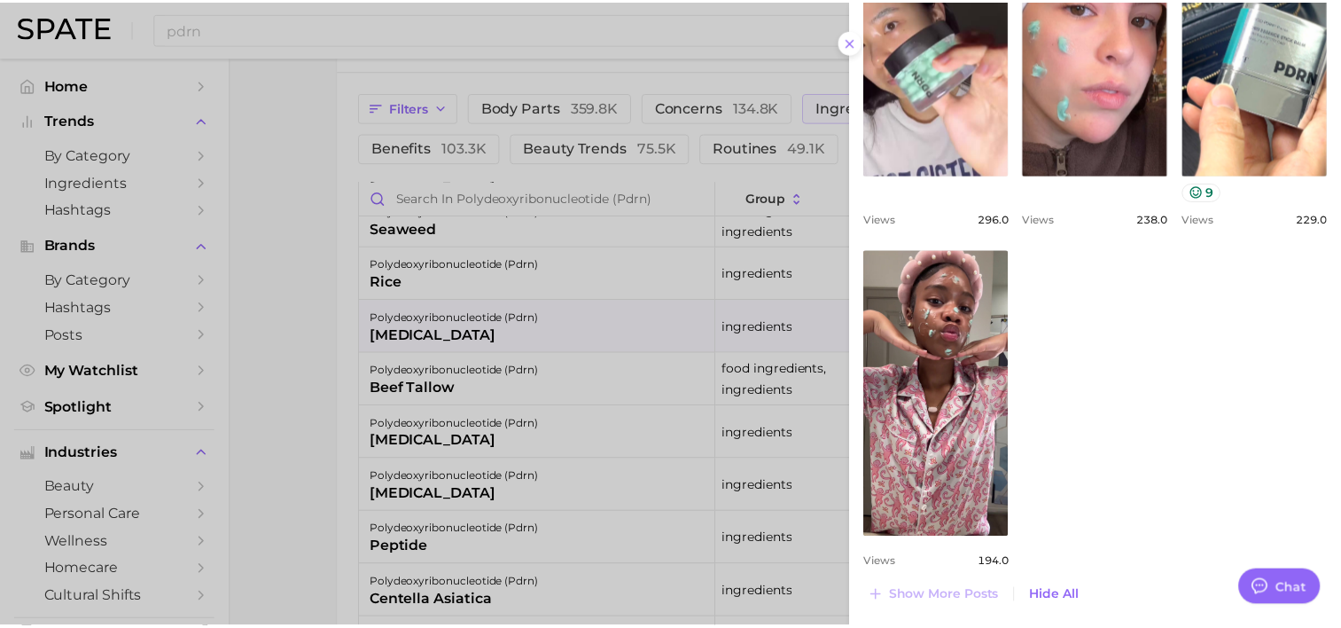
scroll to position [965, 0]
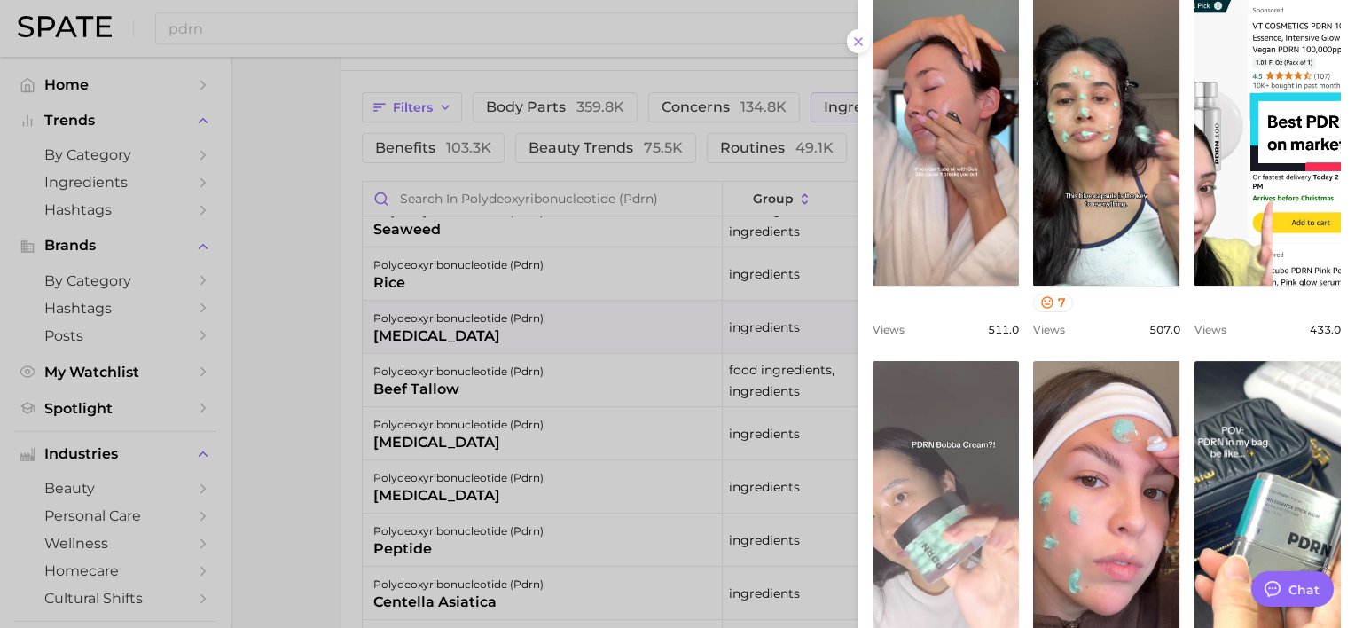
click at [978, 378] on link "view post on TikTok" at bounding box center [945, 505] width 146 height 288
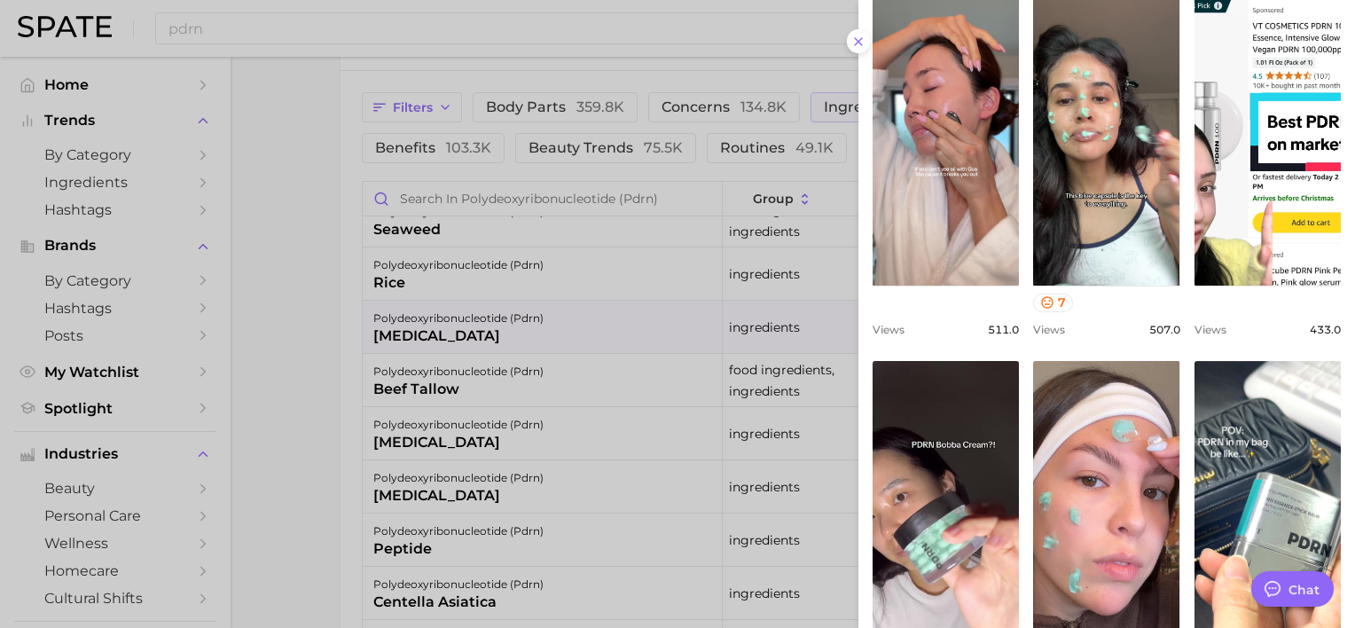
click at [595, 285] on div at bounding box center [677, 314] width 1355 height 628
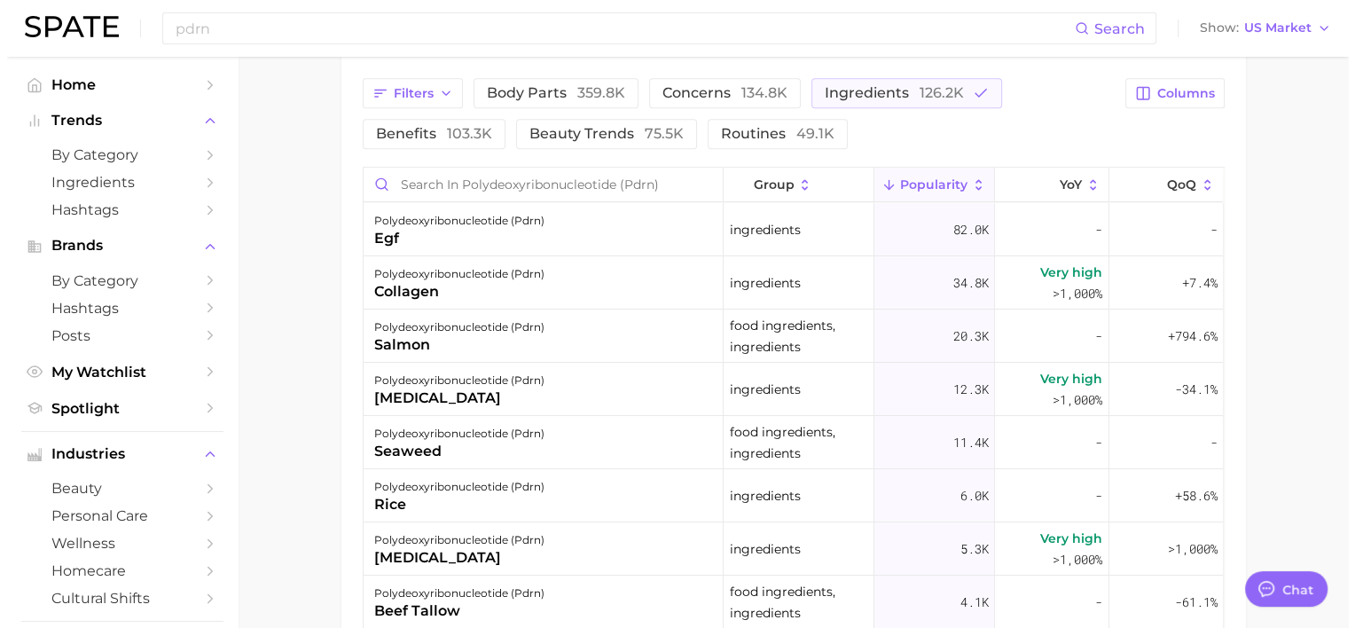
scroll to position [945, 0]
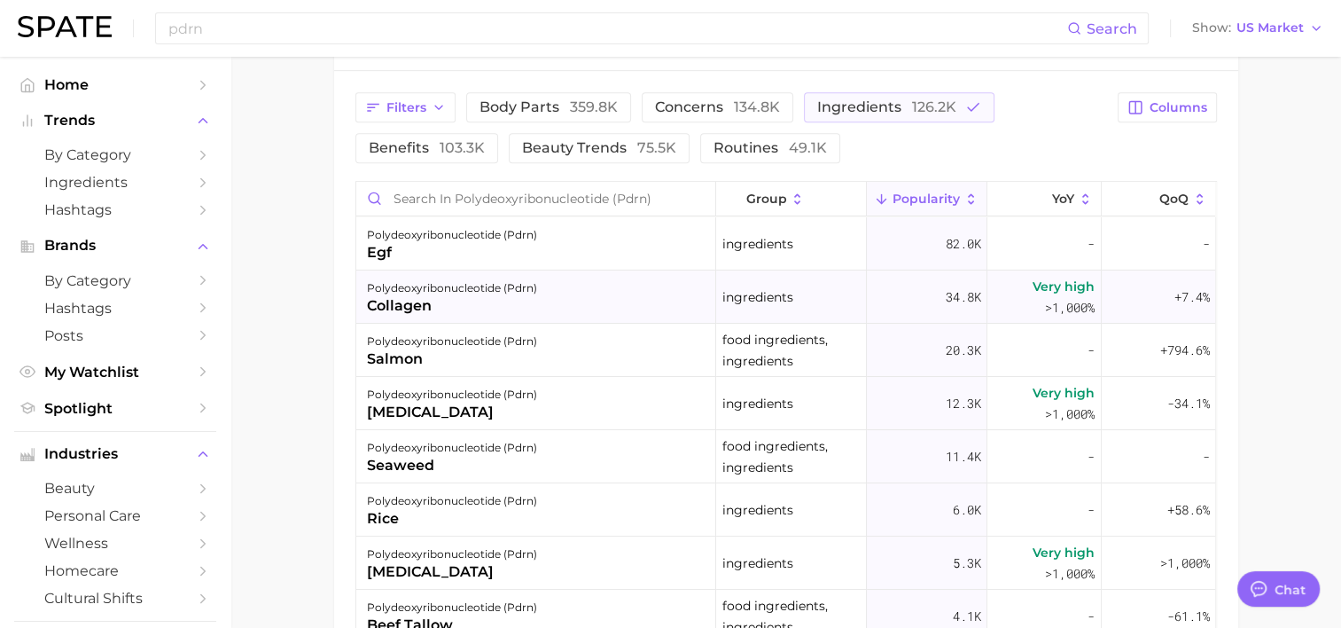
click at [646, 300] on div "polydeoxyribonucleotide (pdrn) collagen" at bounding box center [536, 296] width 360 height 53
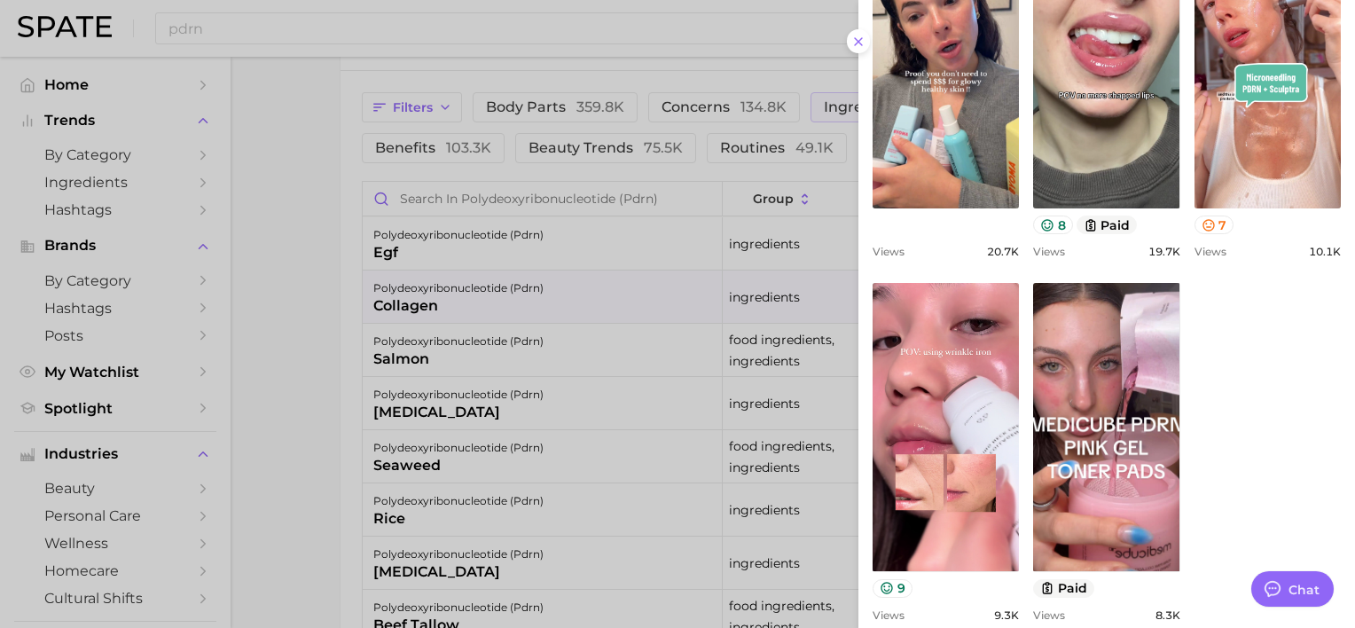
scroll to position [792, 0]
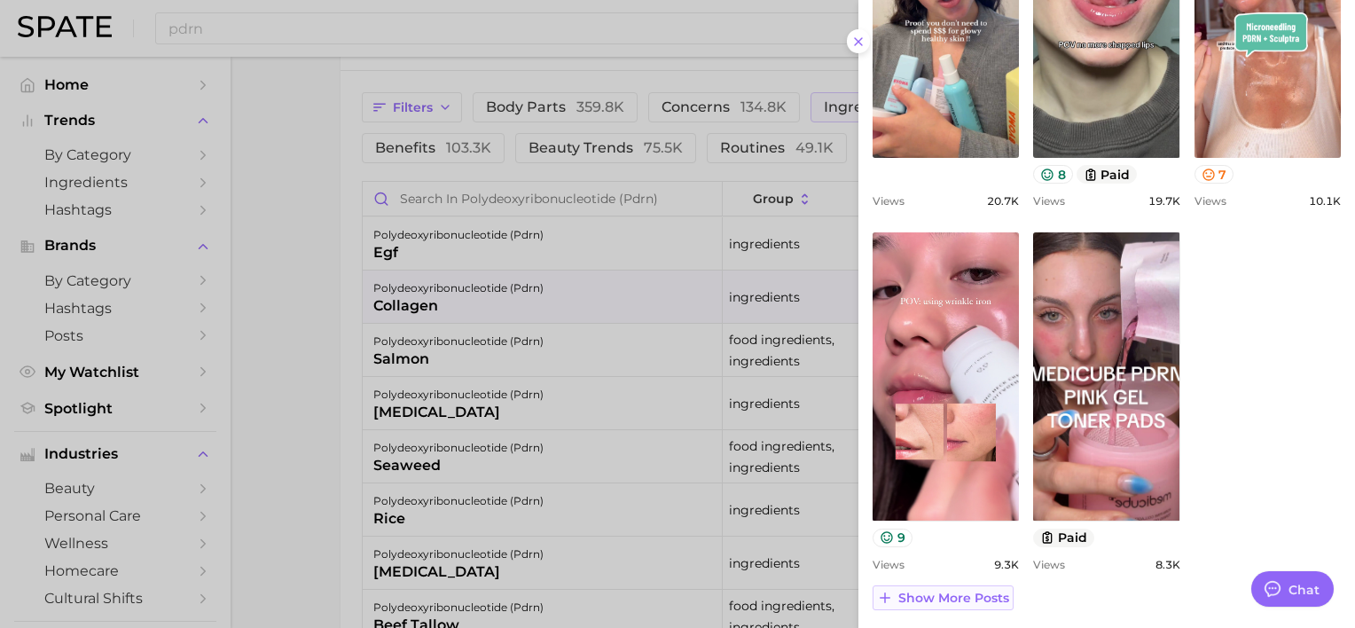
click at [933, 595] on span "Show more posts" at bounding box center [953, 597] width 111 height 15
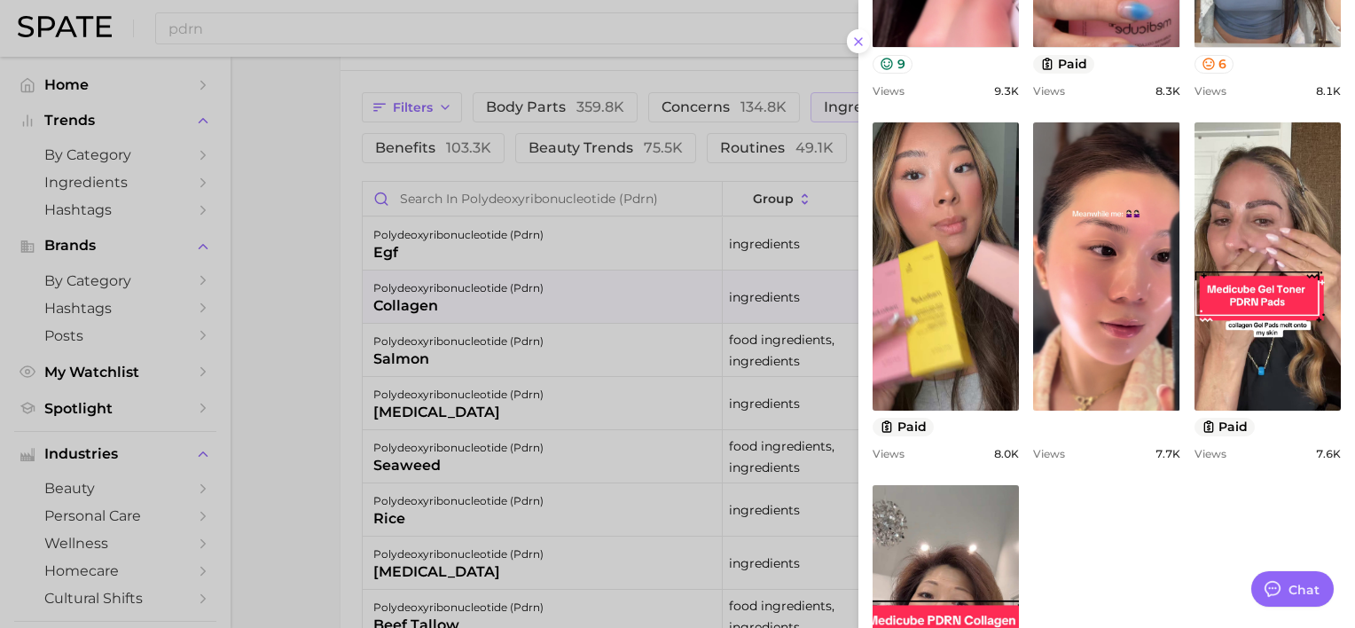
scroll to position [1518, 0]
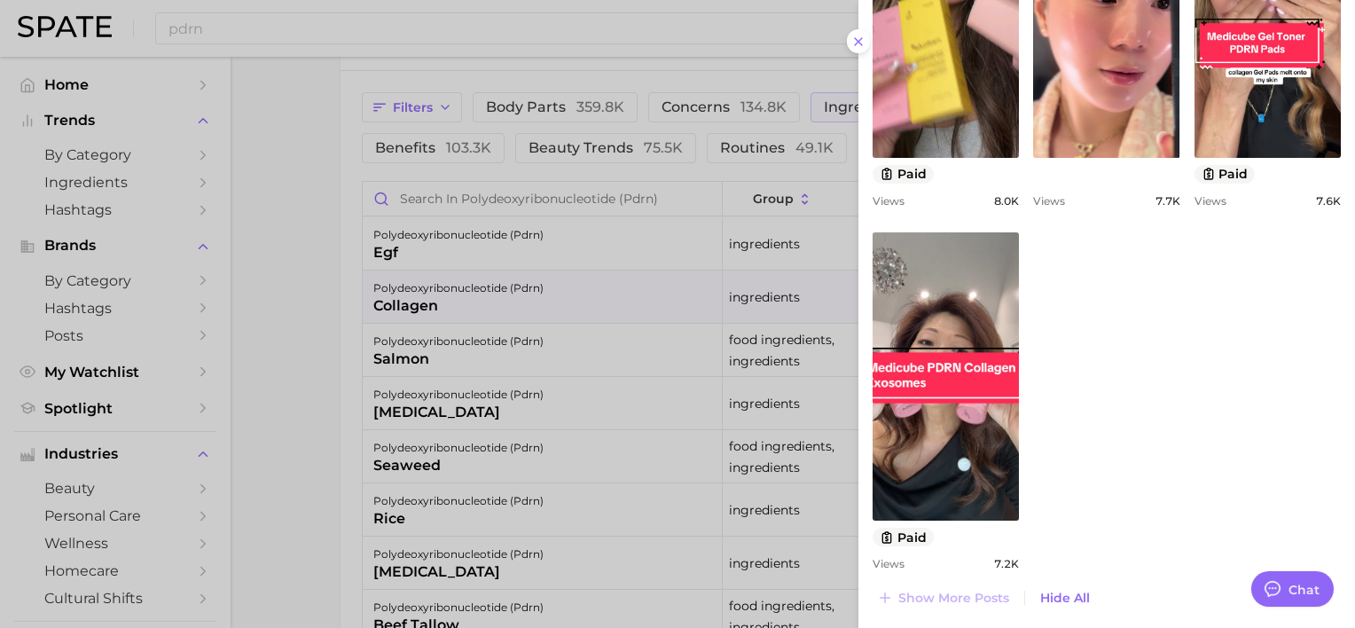
click at [578, 426] on div at bounding box center [677, 314] width 1355 height 628
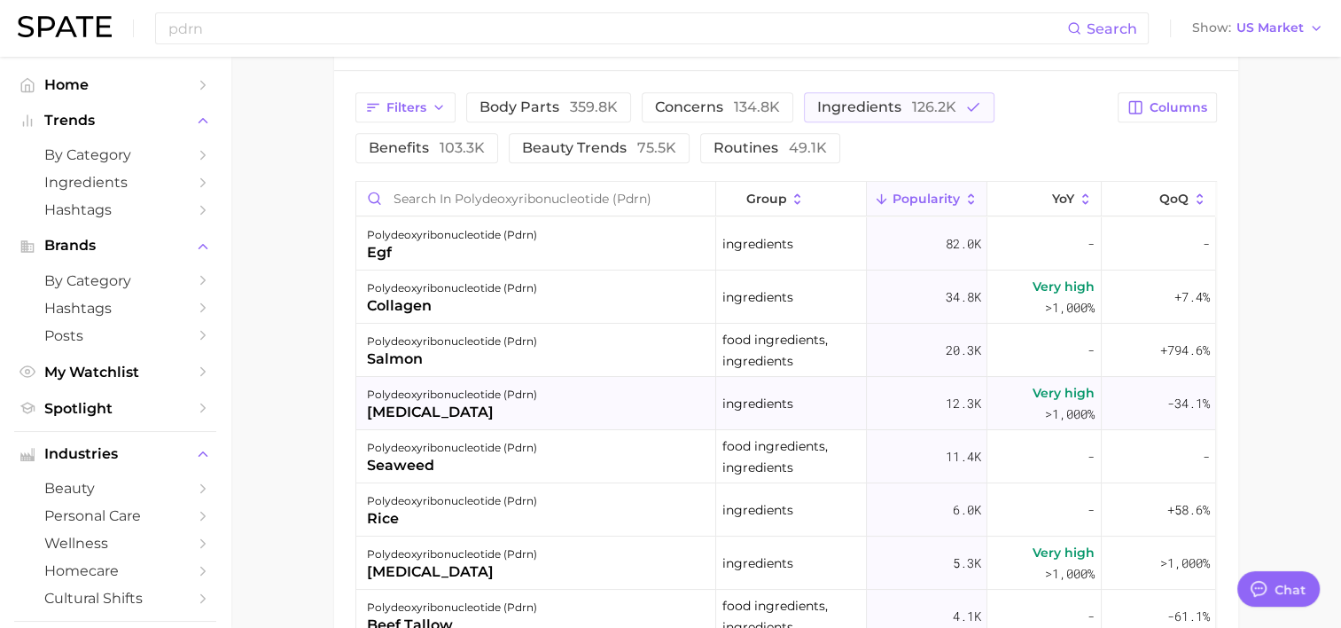
click at [473, 394] on div "polydeoxyribonucleotide (pdrn)" at bounding box center [452, 394] width 170 height 21
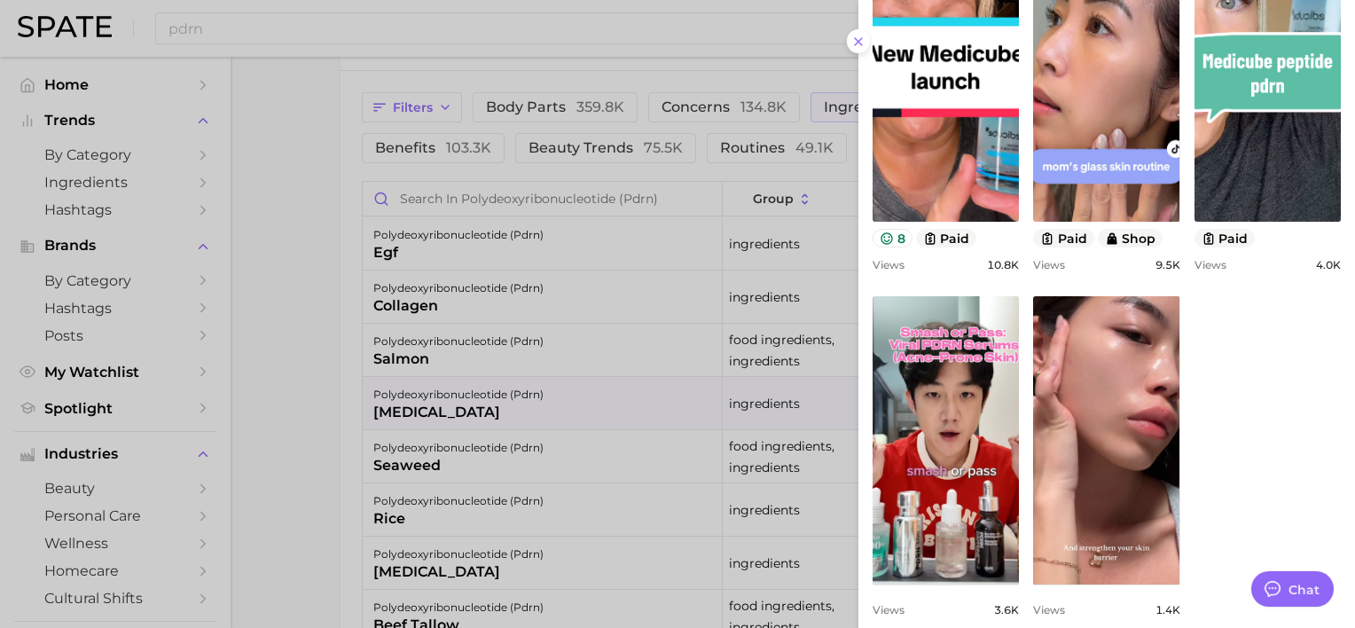
scroll to position [755, 0]
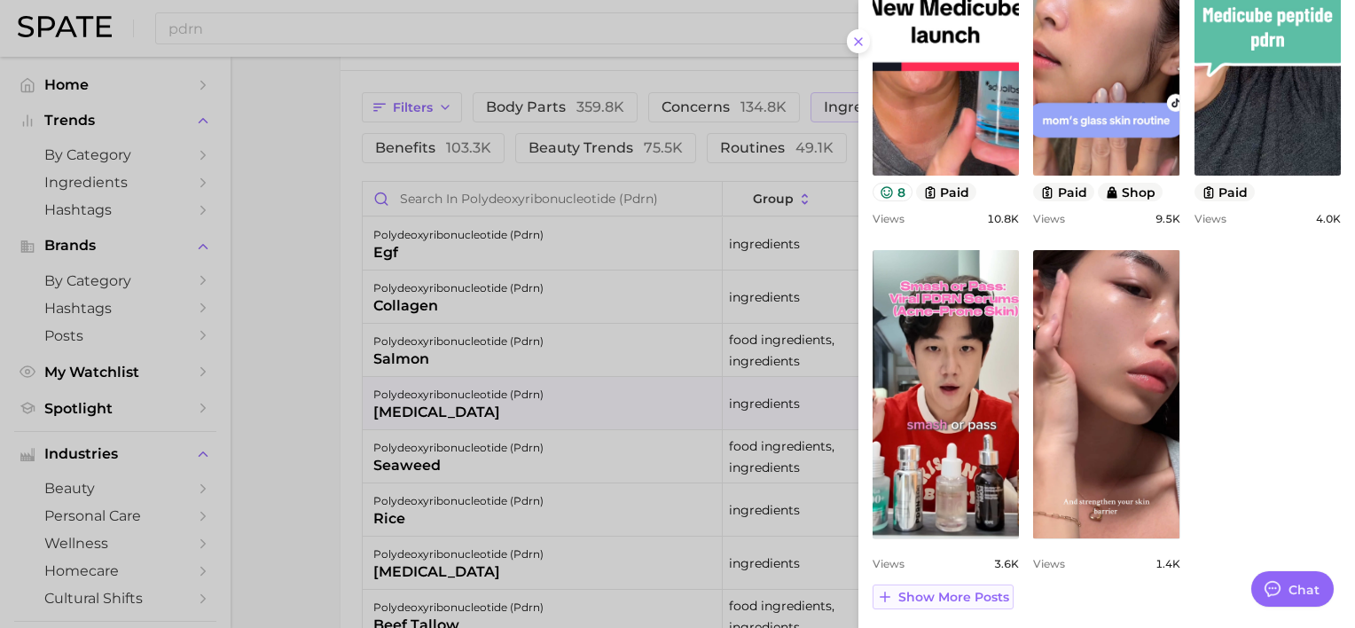
click at [941, 594] on span "Show more posts" at bounding box center [953, 597] width 111 height 15
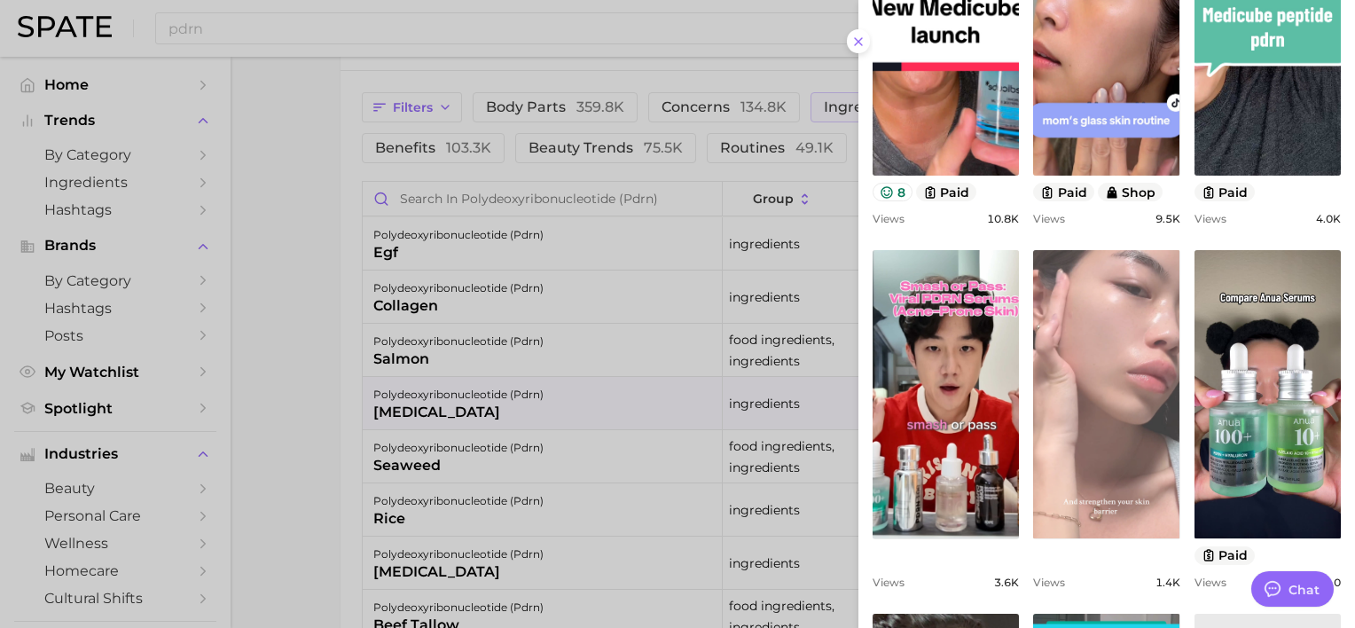
scroll to position [0, 0]
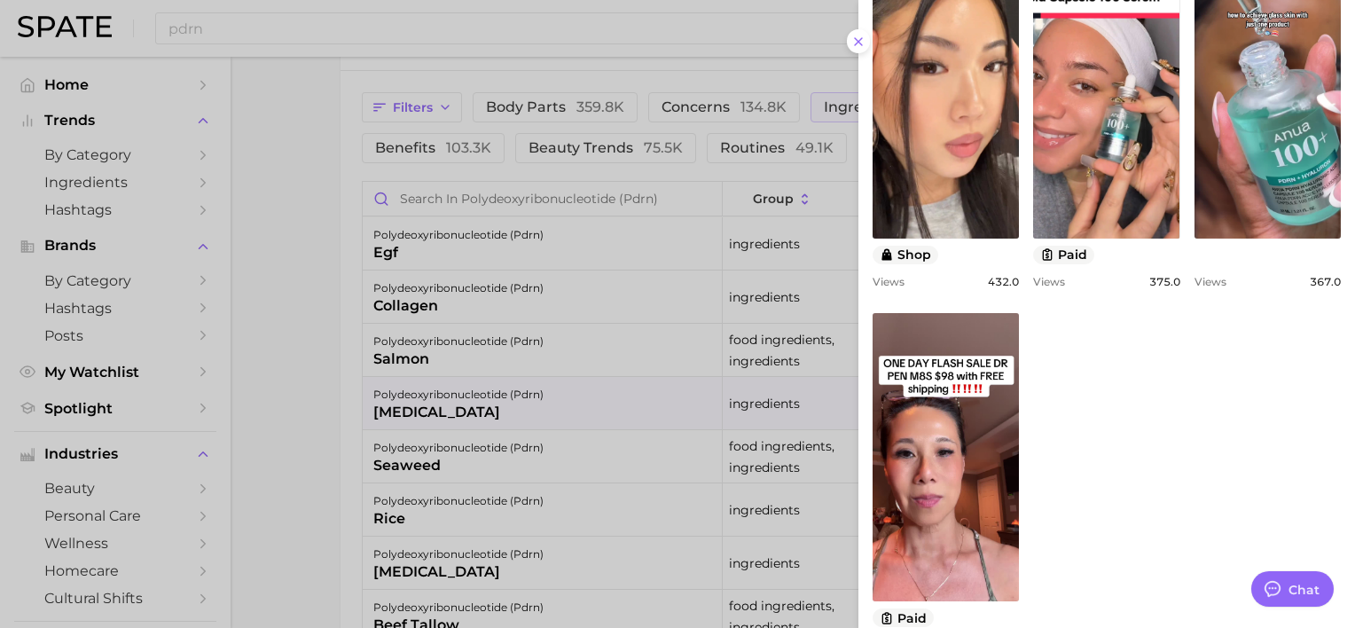
click at [703, 328] on div at bounding box center [677, 314] width 1355 height 628
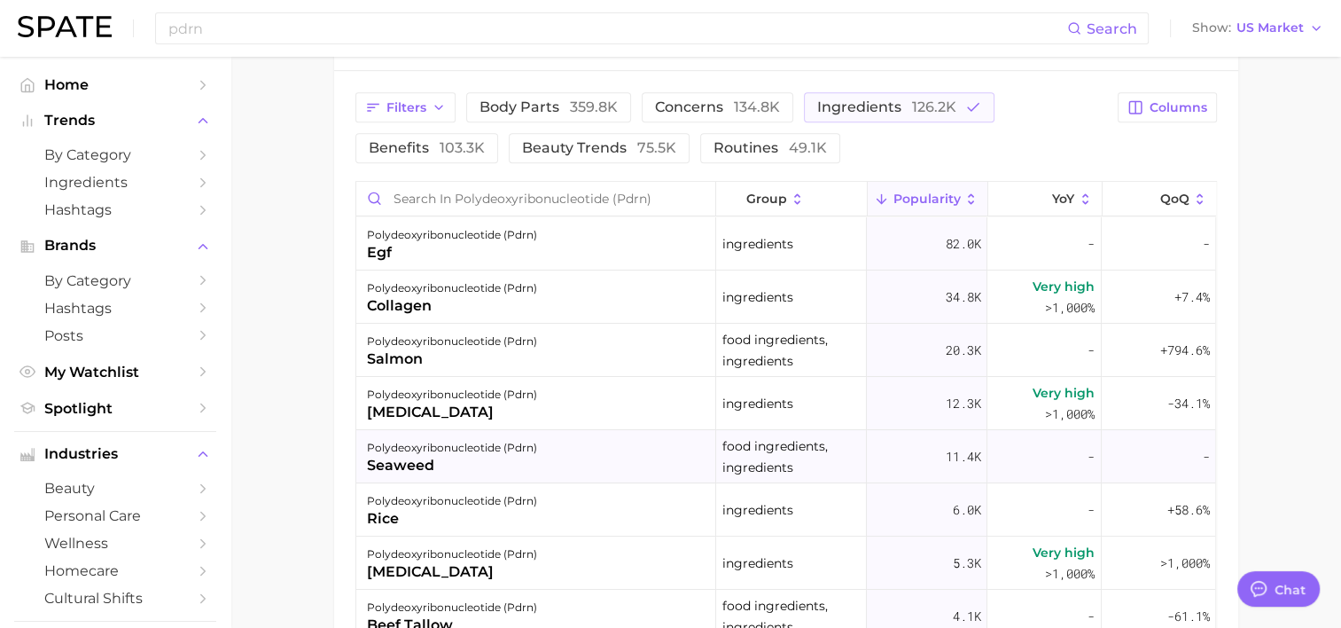
click at [563, 454] on div "polydeoxyribonucleotide (pdrn) seaweed" at bounding box center [536, 456] width 360 height 53
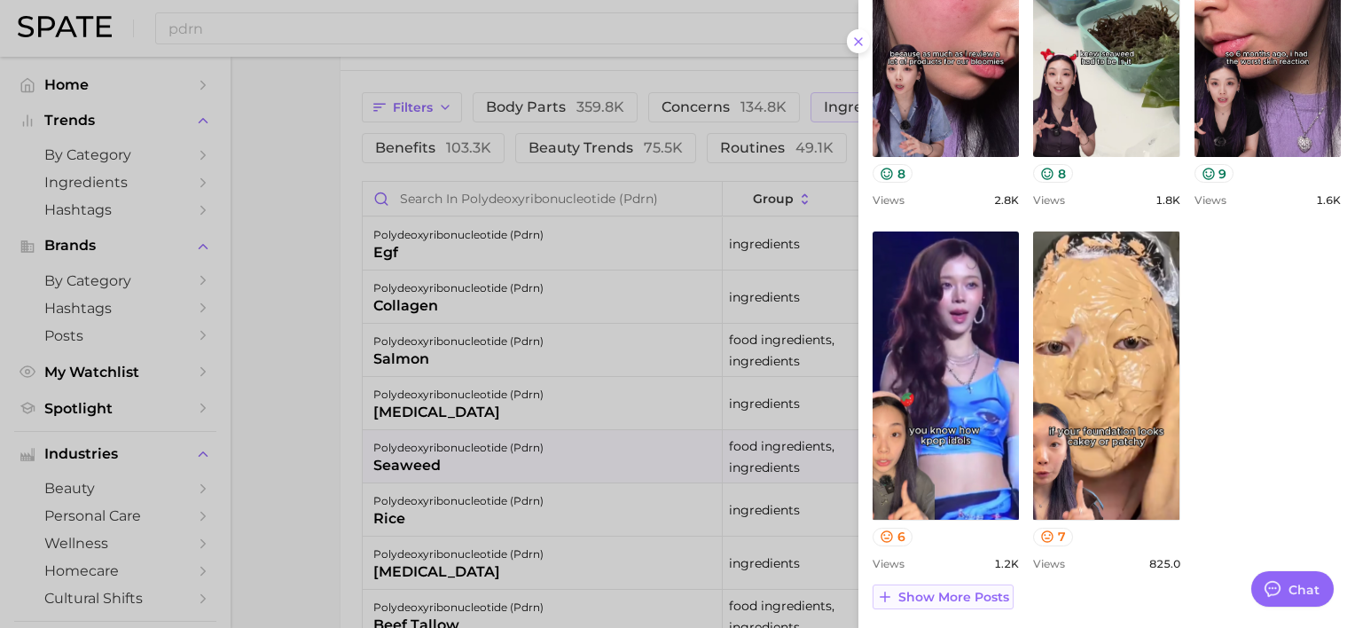
click at [951, 596] on span "Show more posts" at bounding box center [953, 597] width 111 height 15
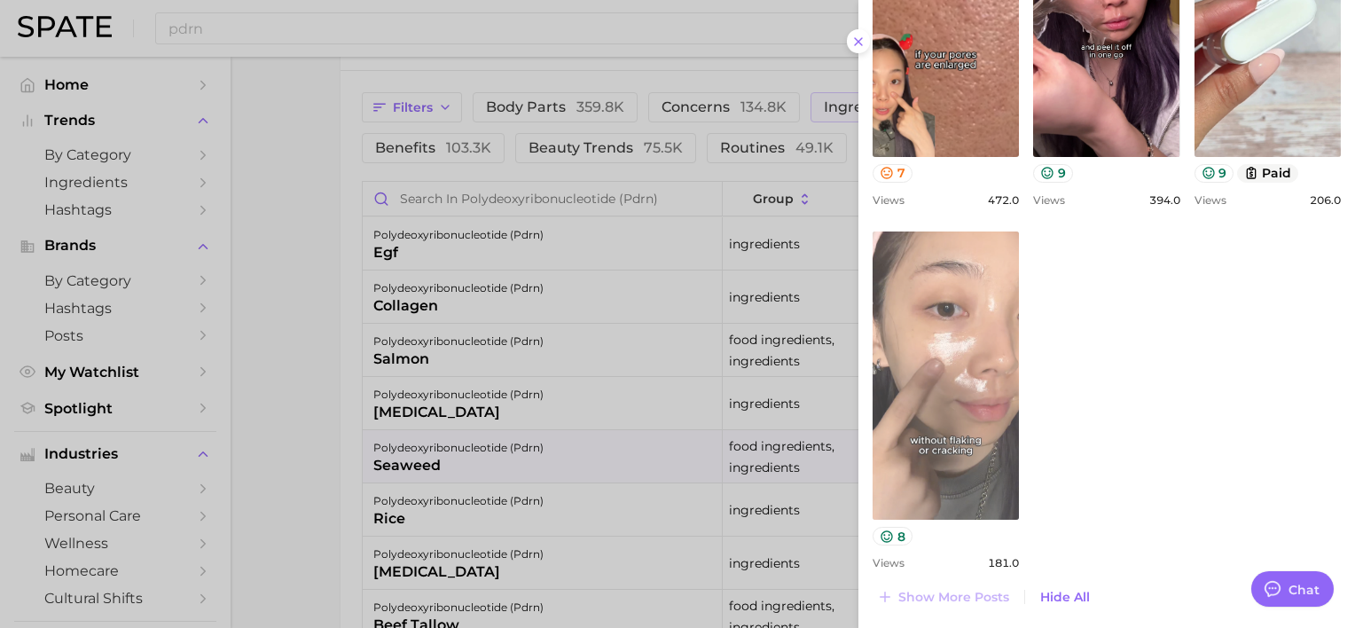
click at [1003, 457] on link "view post on TikTok" at bounding box center [945, 375] width 146 height 288
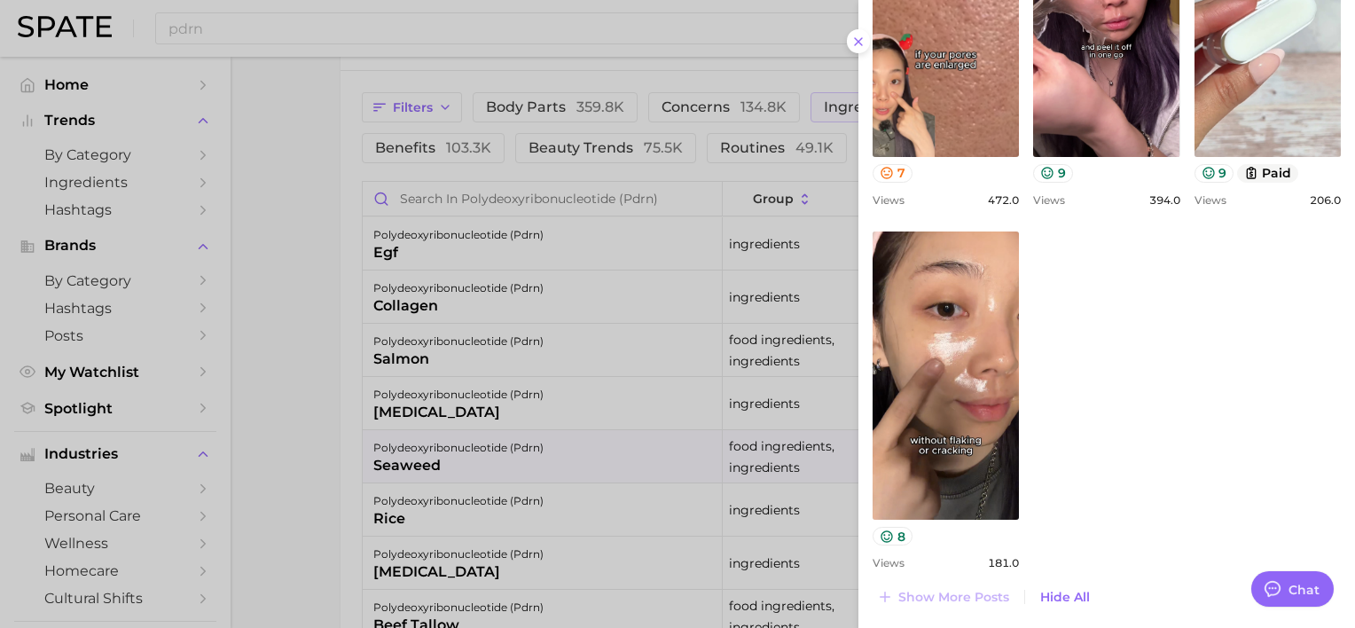
click at [725, 450] on div at bounding box center [677, 314] width 1355 height 628
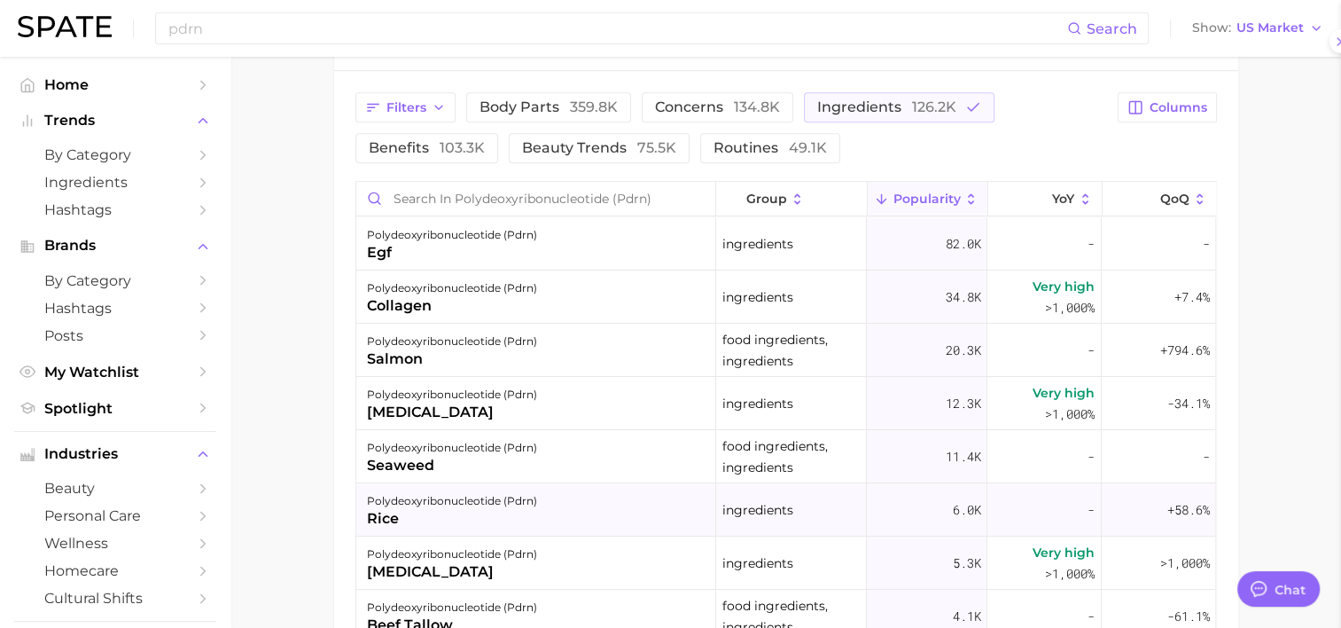
click at [617, 499] on div "polydeoxyribonucleotide (pdrn) rice" at bounding box center [536, 509] width 360 height 53
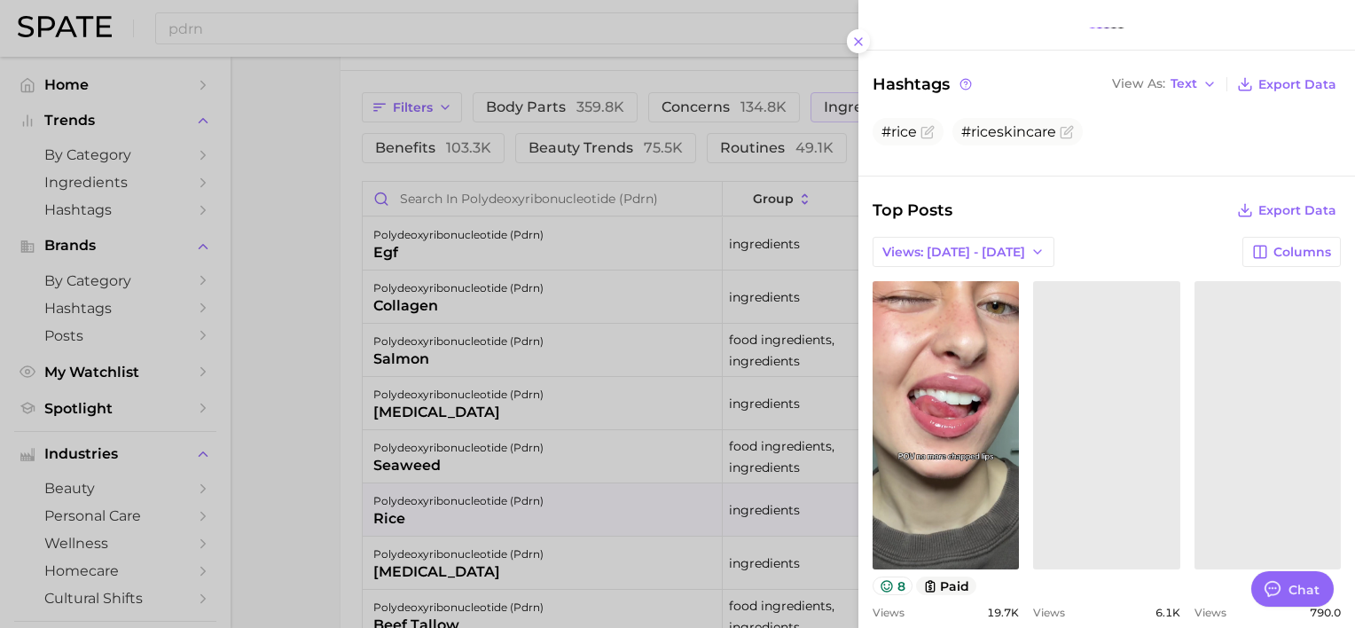
scroll to position [473, 0]
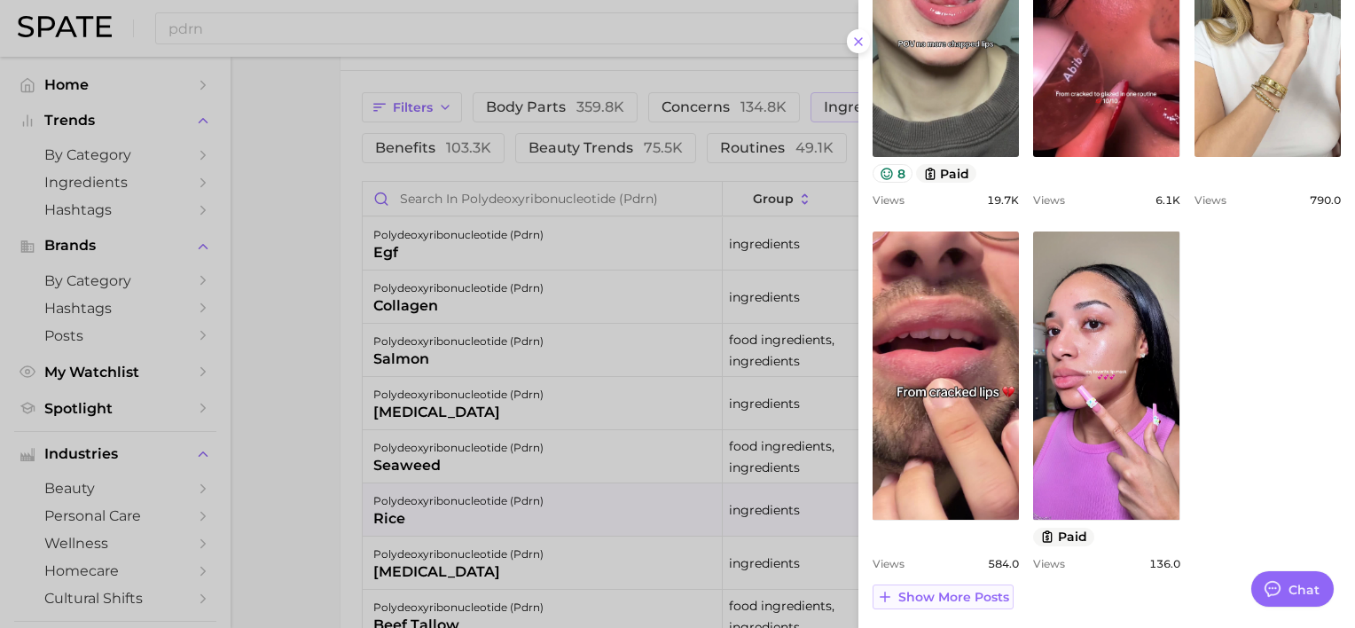
click at [954, 595] on span "Show more posts" at bounding box center [953, 597] width 111 height 15
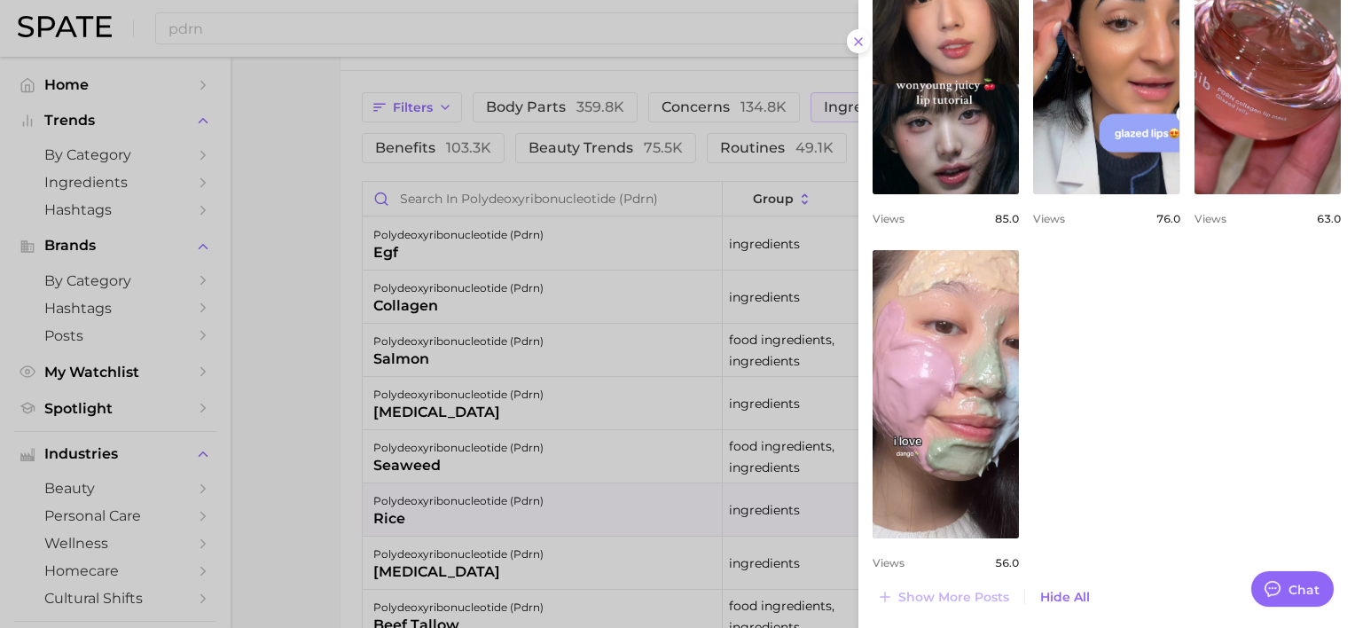
click at [645, 368] on div at bounding box center [677, 314] width 1355 height 628
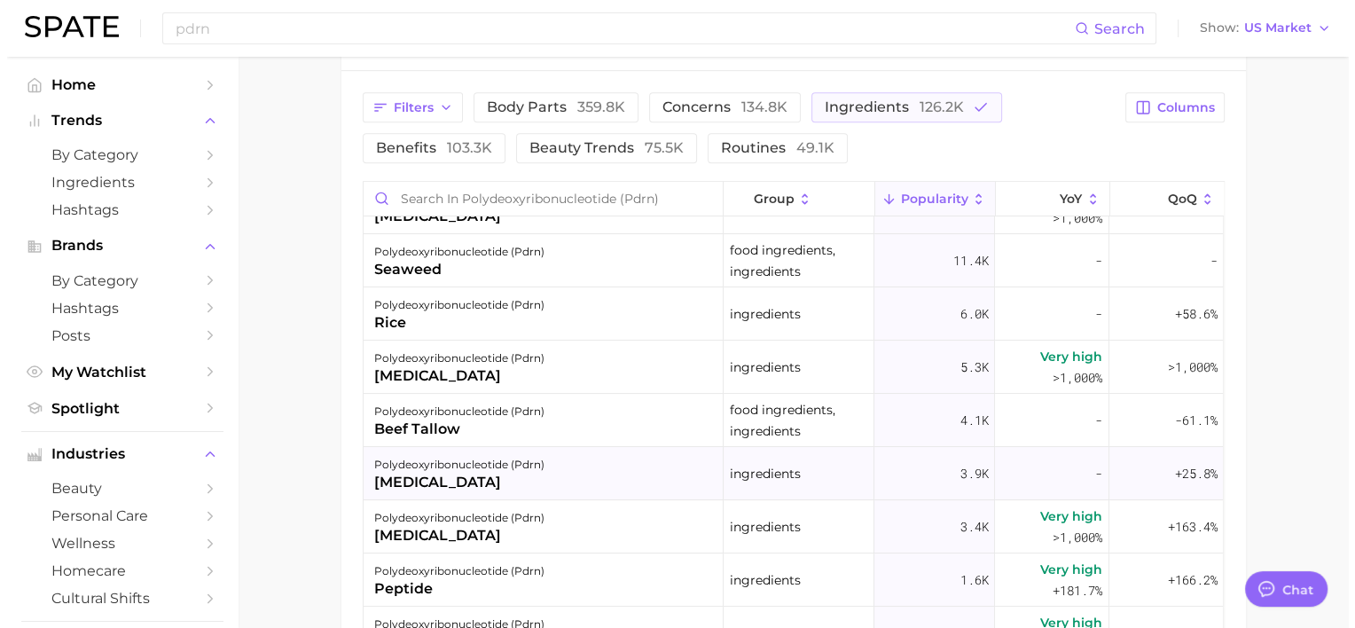
scroll to position [236, 0]
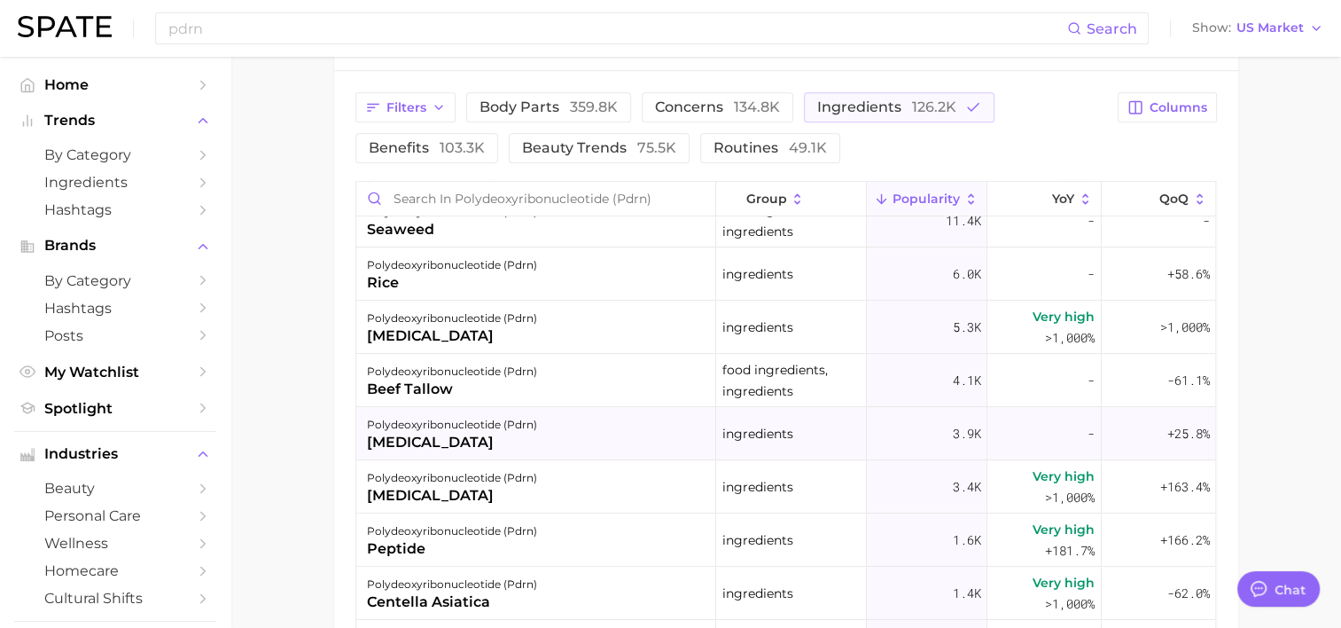
click at [557, 442] on div "polydeoxyribonucleotide (pdrn) [MEDICAL_DATA]" at bounding box center [536, 433] width 360 height 53
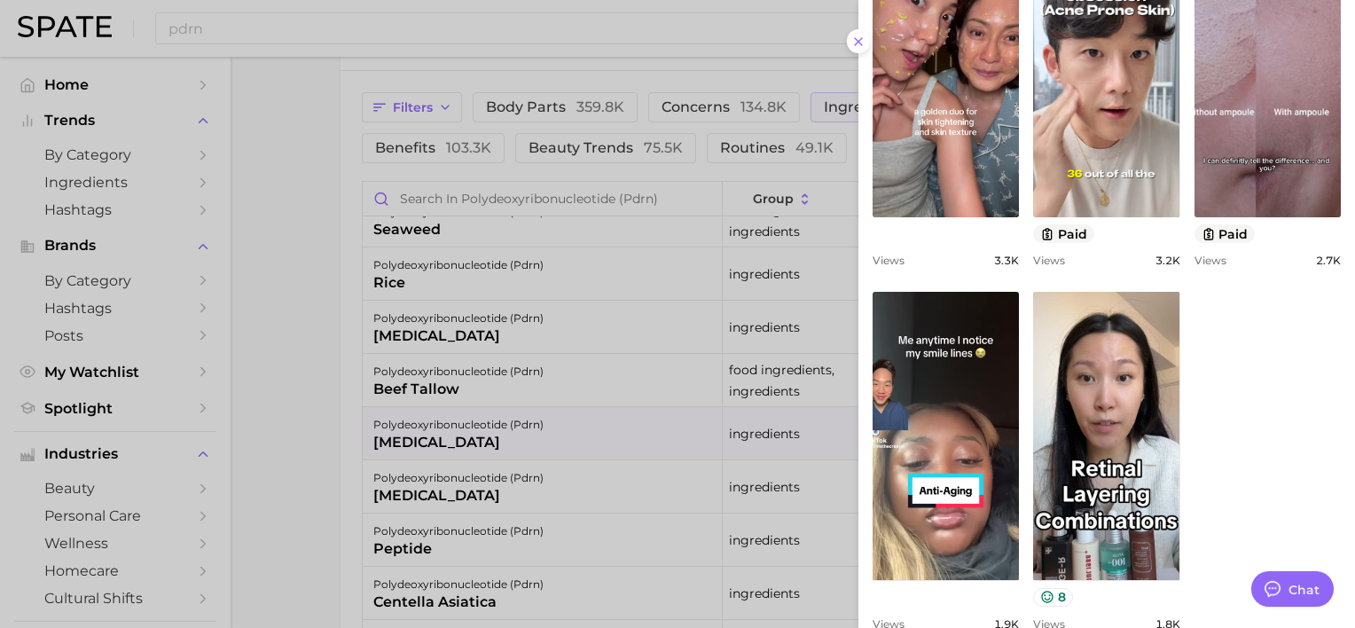
scroll to position [811, 0]
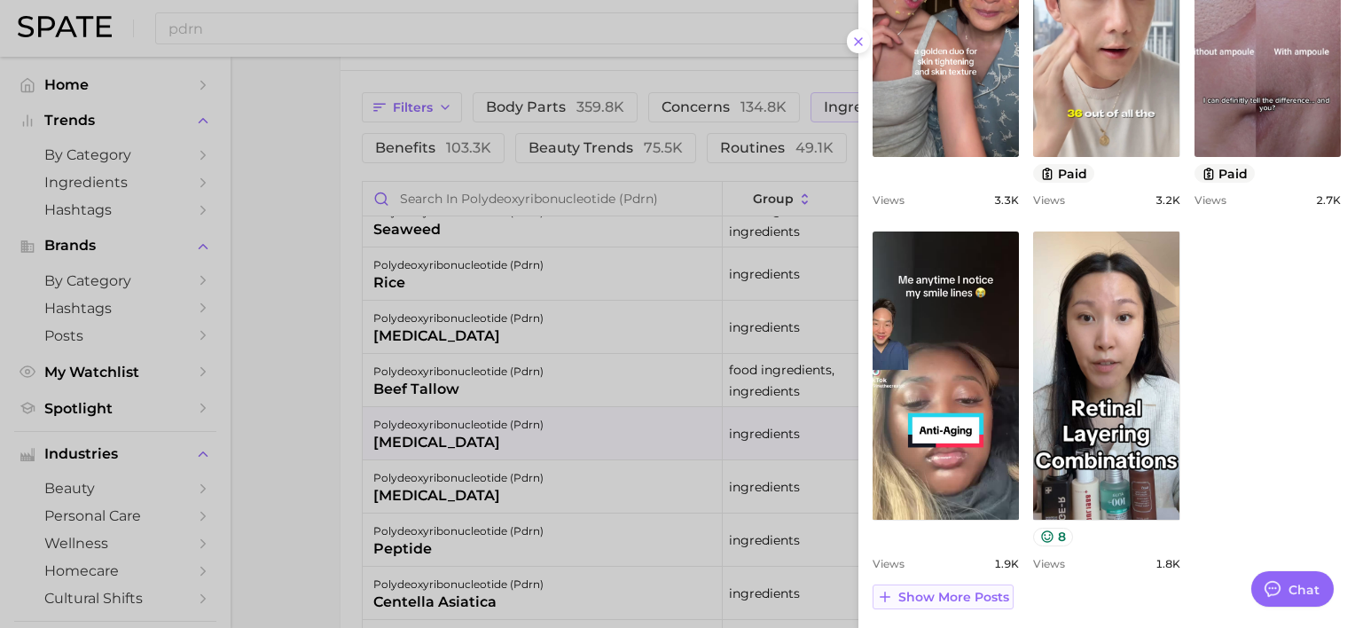
click at [977, 590] on span "Show more posts" at bounding box center [953, 597] width 111 height 15
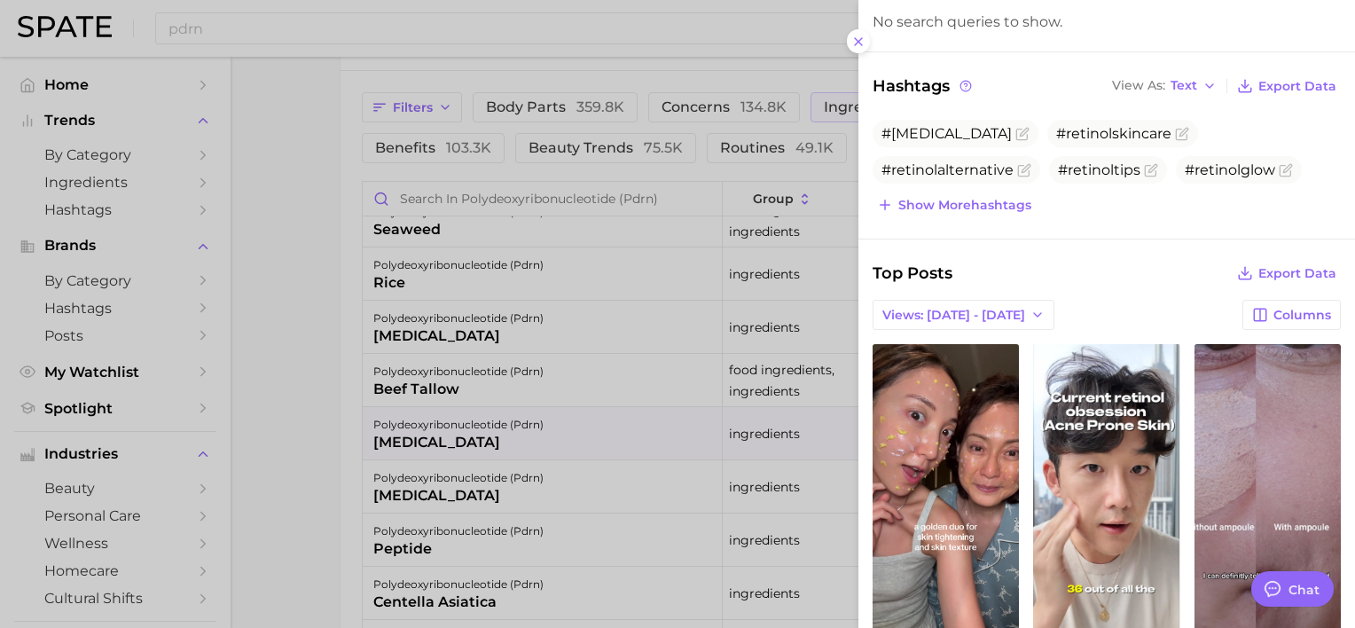
scroll to position [0, 0]
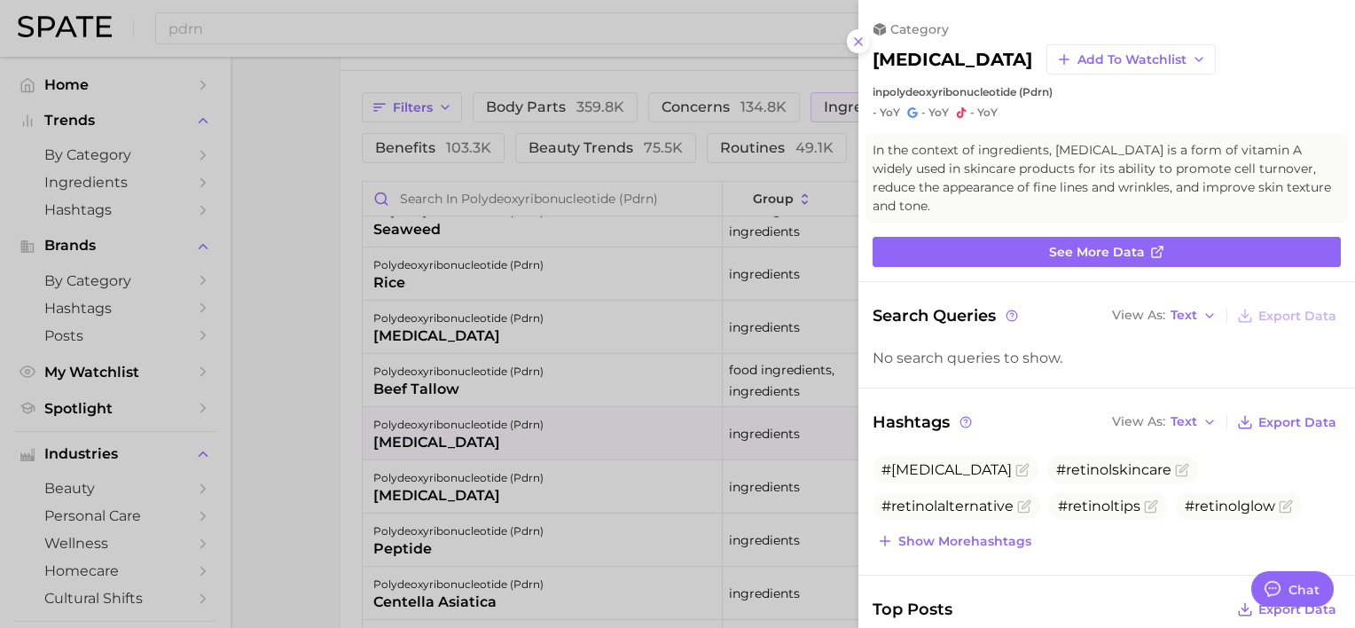
click at [638, 416] on div at bounding box center [677, 314] width 1355 height 628
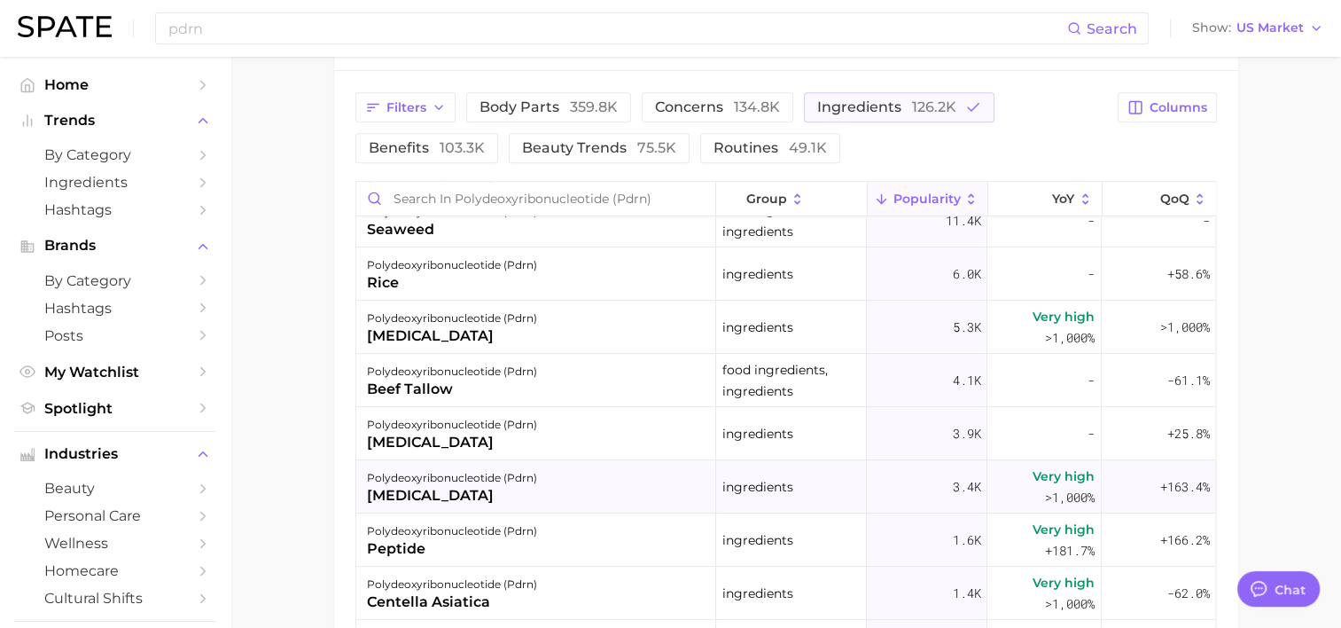
click at [603, 473] on div "polydeoxyribonucleotide (pdrn) [MEDICAL_DATA]" at bounding box center [536, 486] width 360 height 53
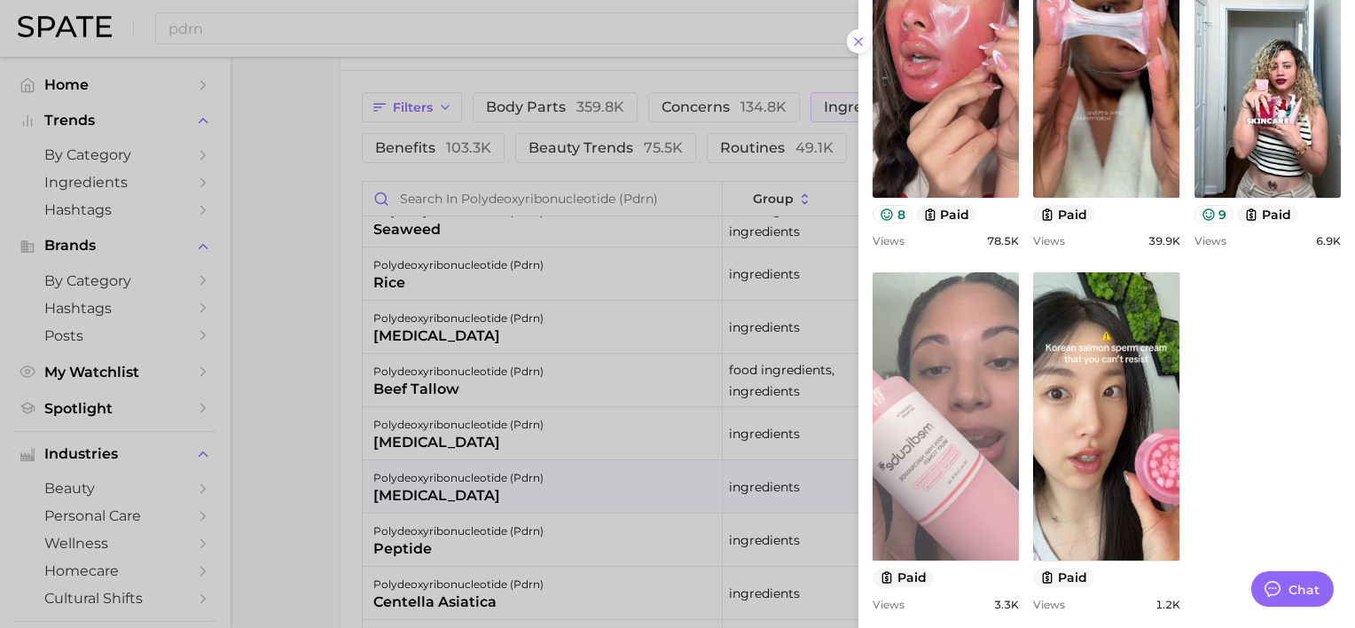
scroll to position [773, 0]
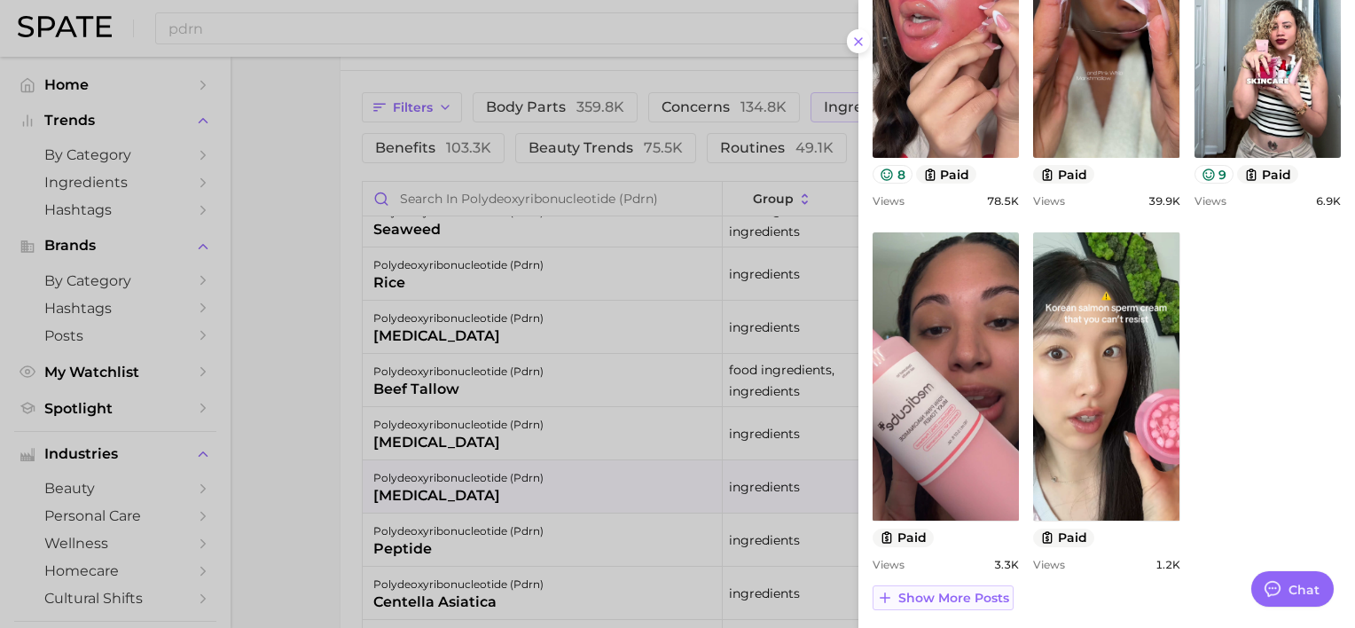
click at [928, 592] on span "Show more posts" at bounding box center [953, 597] width 111 height 15
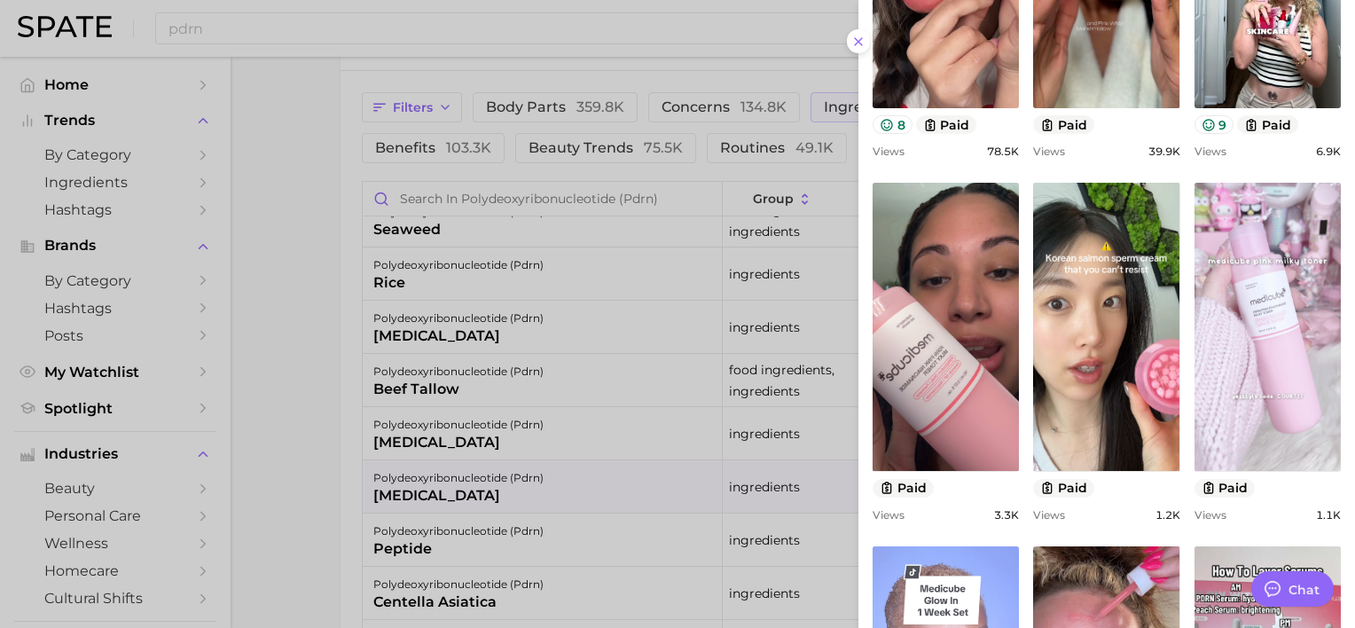
scroll to position [791, 0]
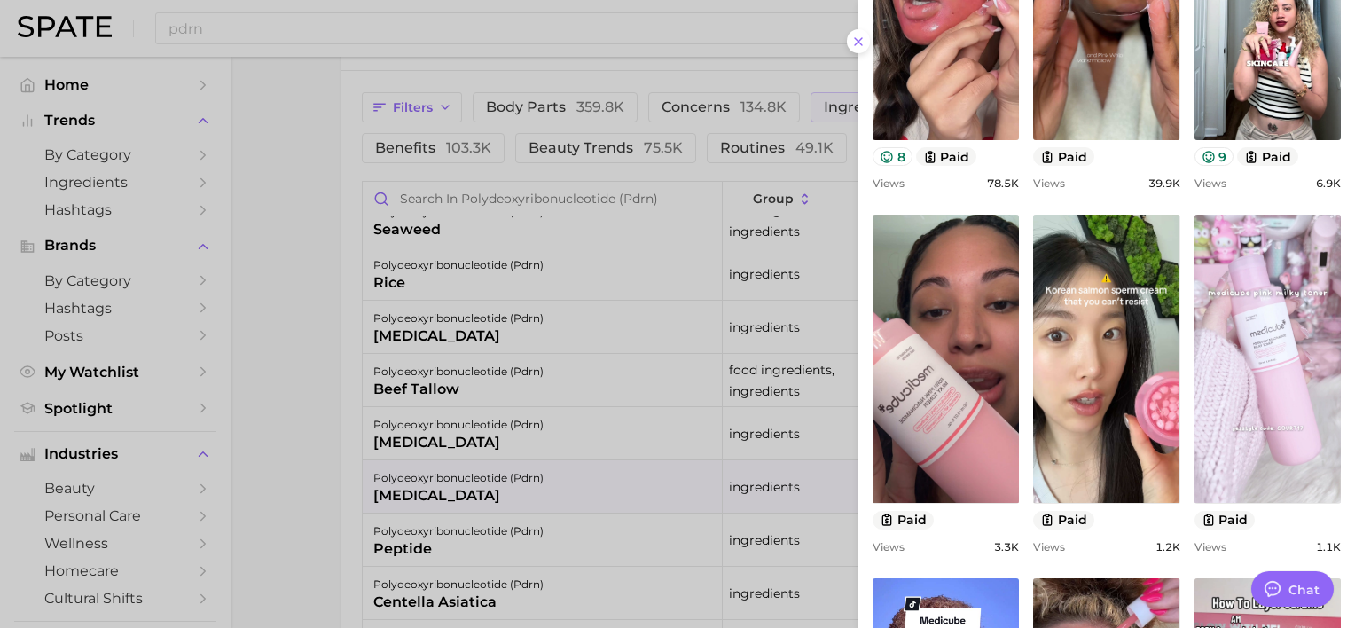
click at [713, 379] on div at bounding box center [677, 314] width 1355 height 628
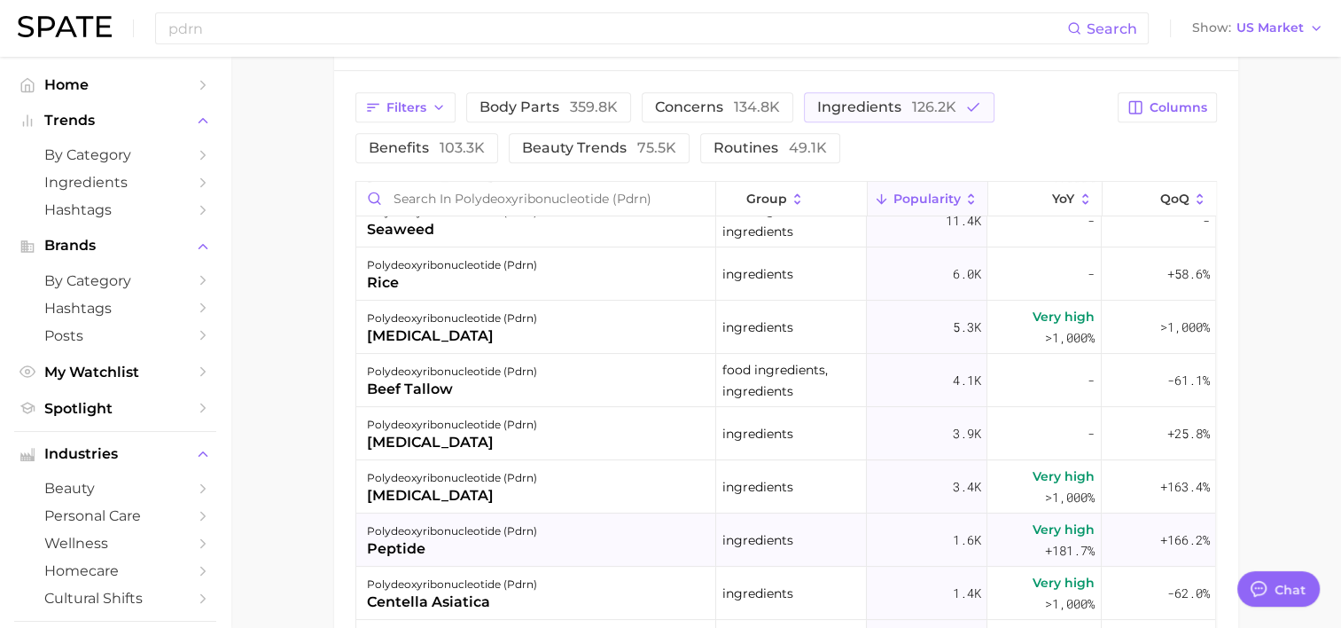
click at [565, 520] on div "polydeoxyribonucleotide (pdrn) peptide" at bounding box center [536, 539] width 360 height 53
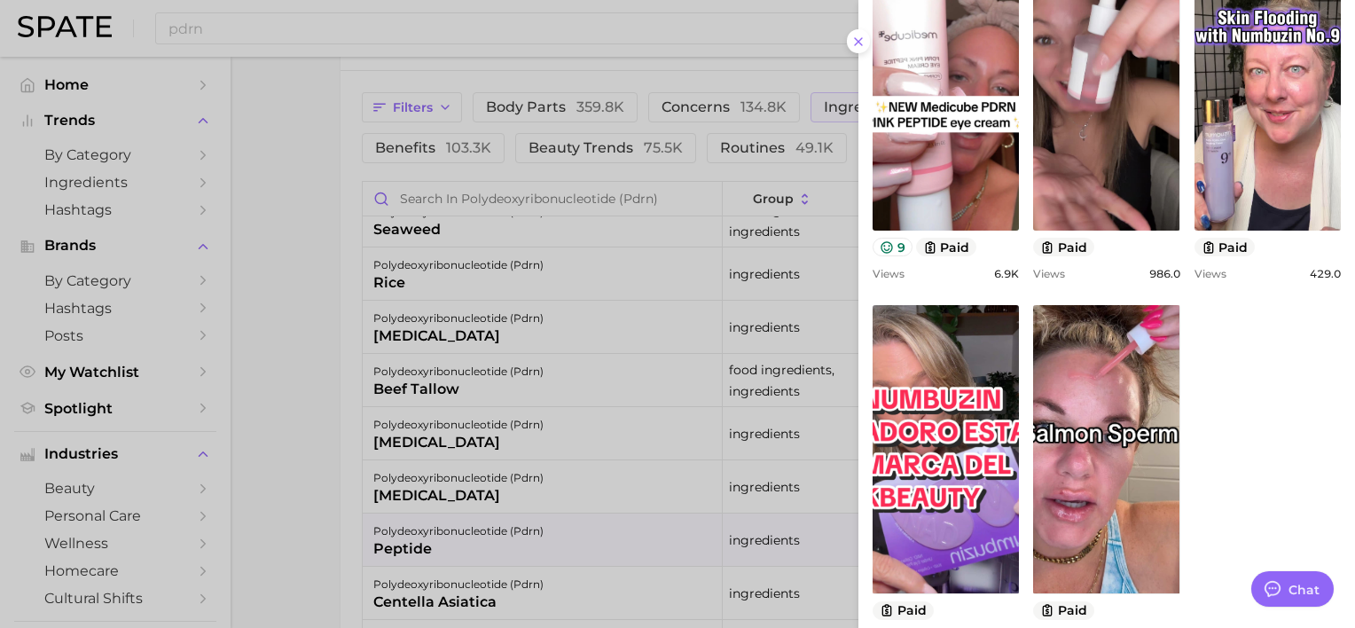
scroll to position [793, 0]
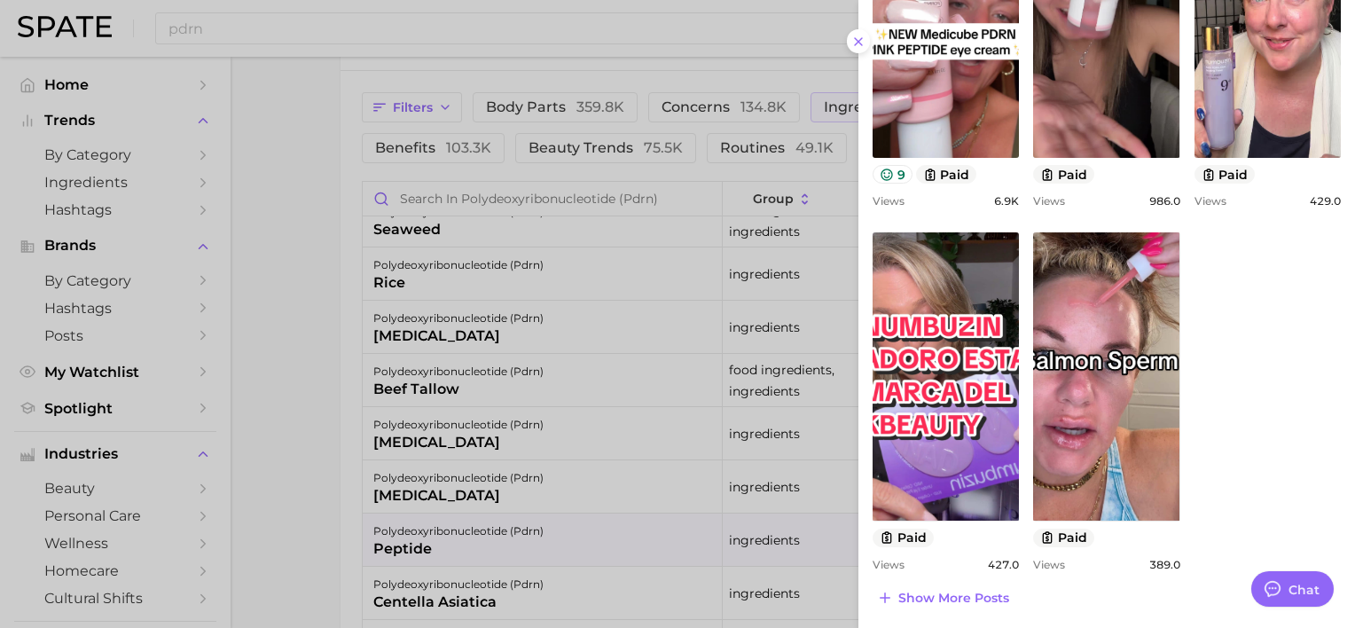
click at [1246, 379] on div "view post on TikTok 9 paid Views 6.9k view post on TikTok paid Views 986.0 view…" at bounding box center [1106, 220] width 468 height 701
click at [962, 600] on span "Show more posts" at bounding box center [953, 597] width 111 height 15
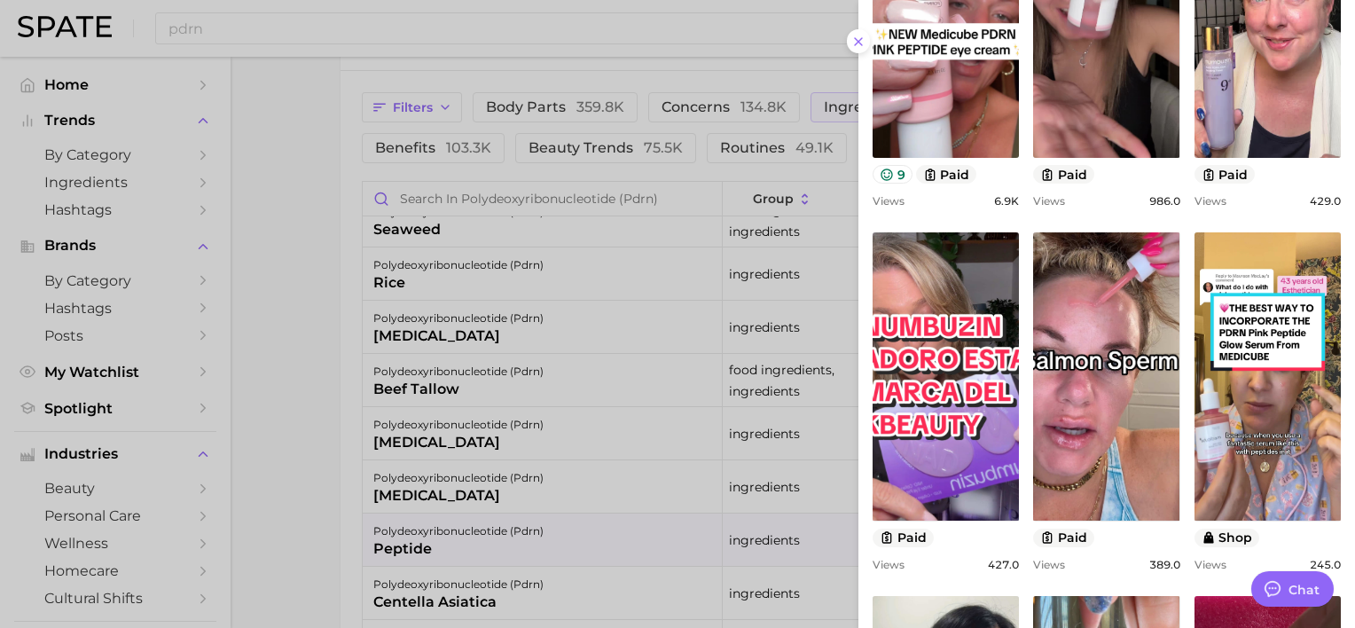
scroll to position [0, 0]
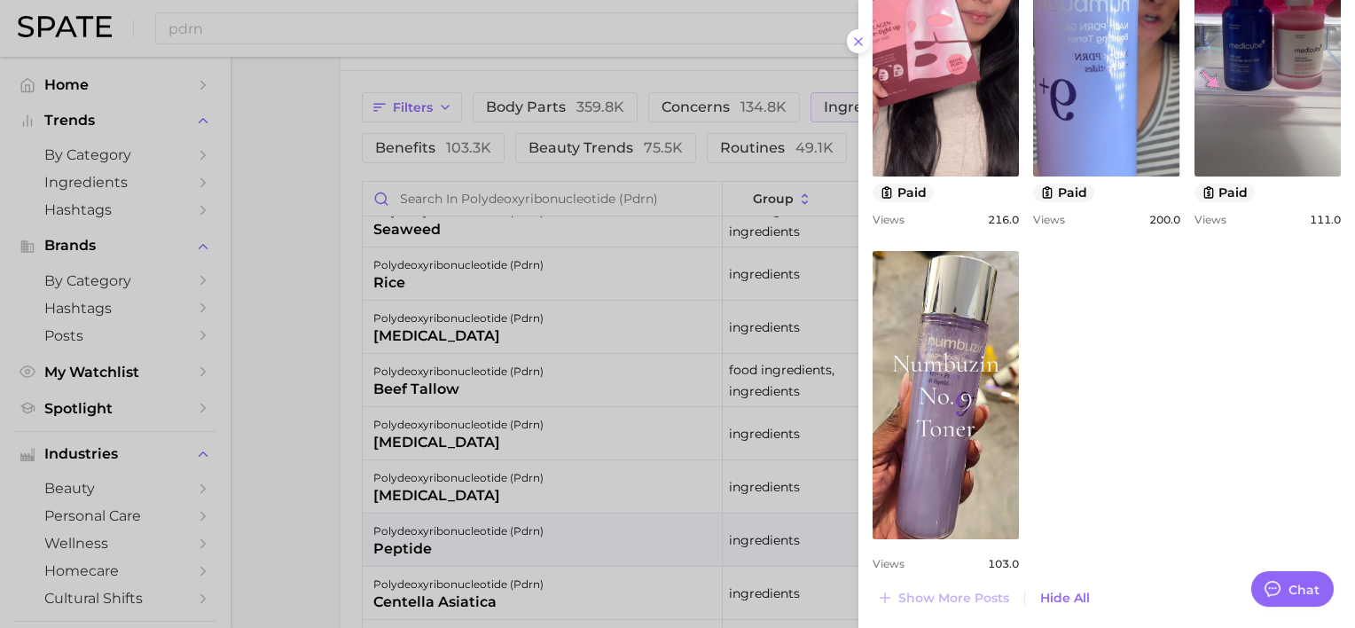
click at [708, 395] on div at bounding box center [677, 314] width 1355 height 628
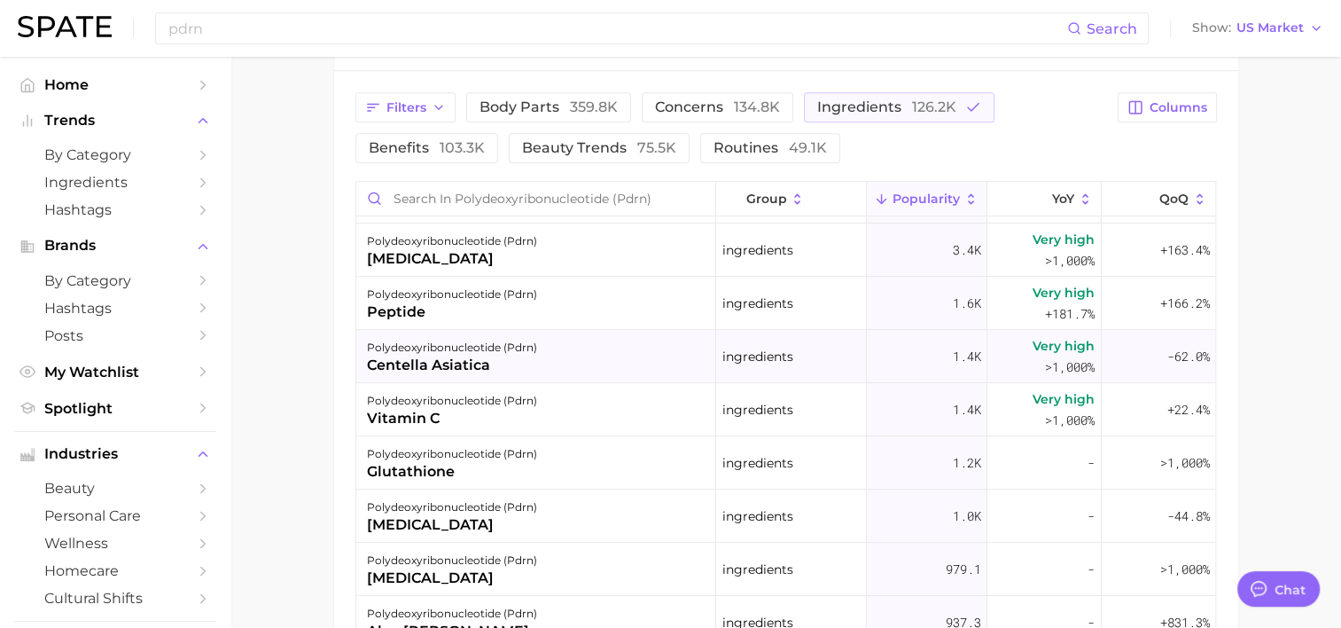
click at [528, 359] on div "centella asiatica" at bounding box center [452, 365] width 170 height 21
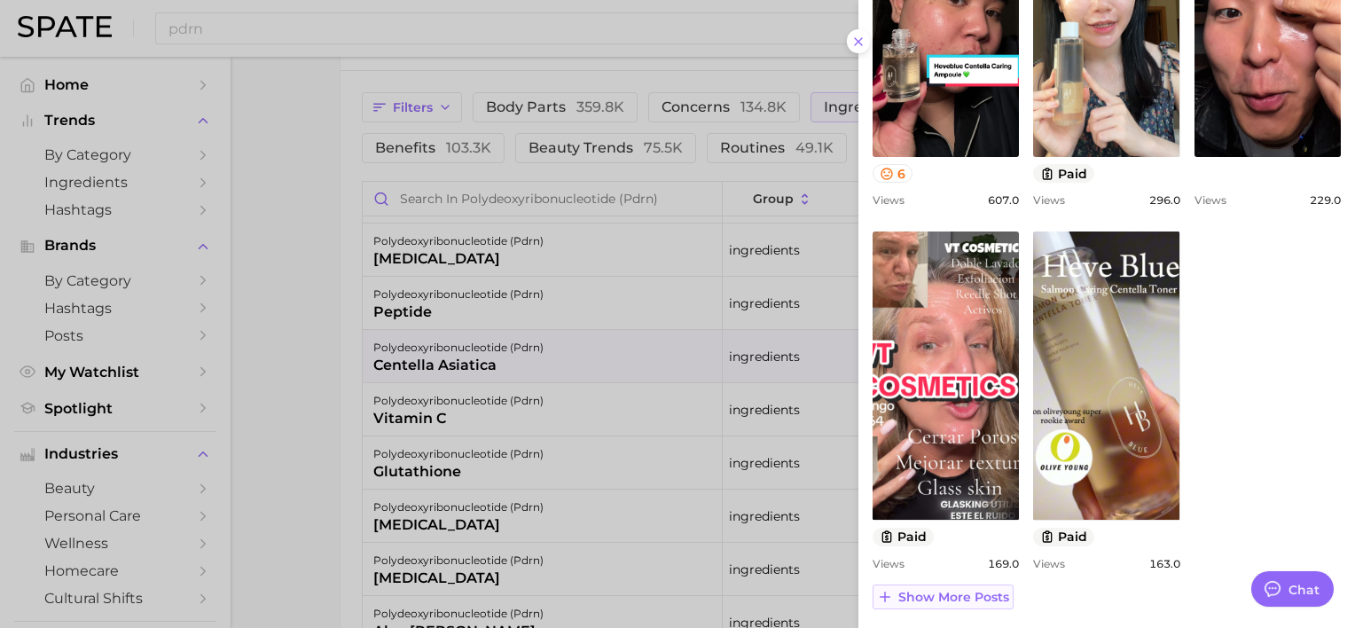
click at [961, 590] on span "Show more posts" at bounding box center [953, 597] width 111 height 15
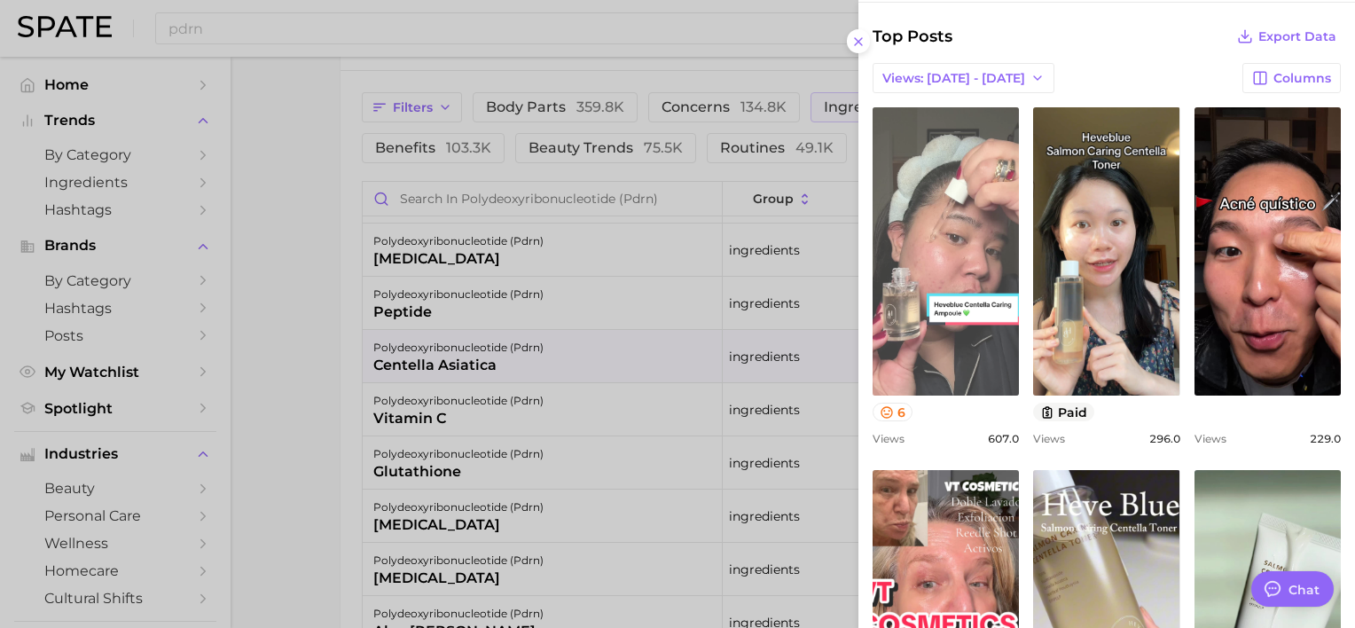
click at [998, 363] on link "view post on TikTok" at bounding box center [945, 251] width 146 height 288
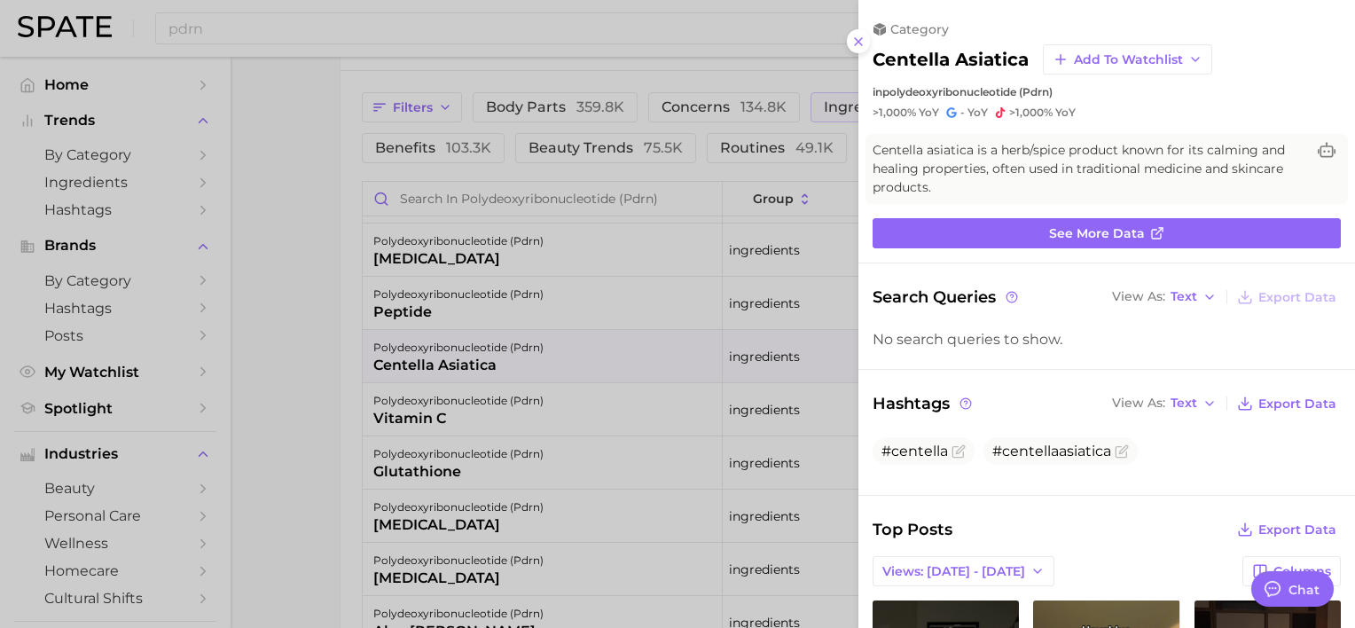
click at [694, 331] on div at bounding box center [677, 314] width 1355 height 628
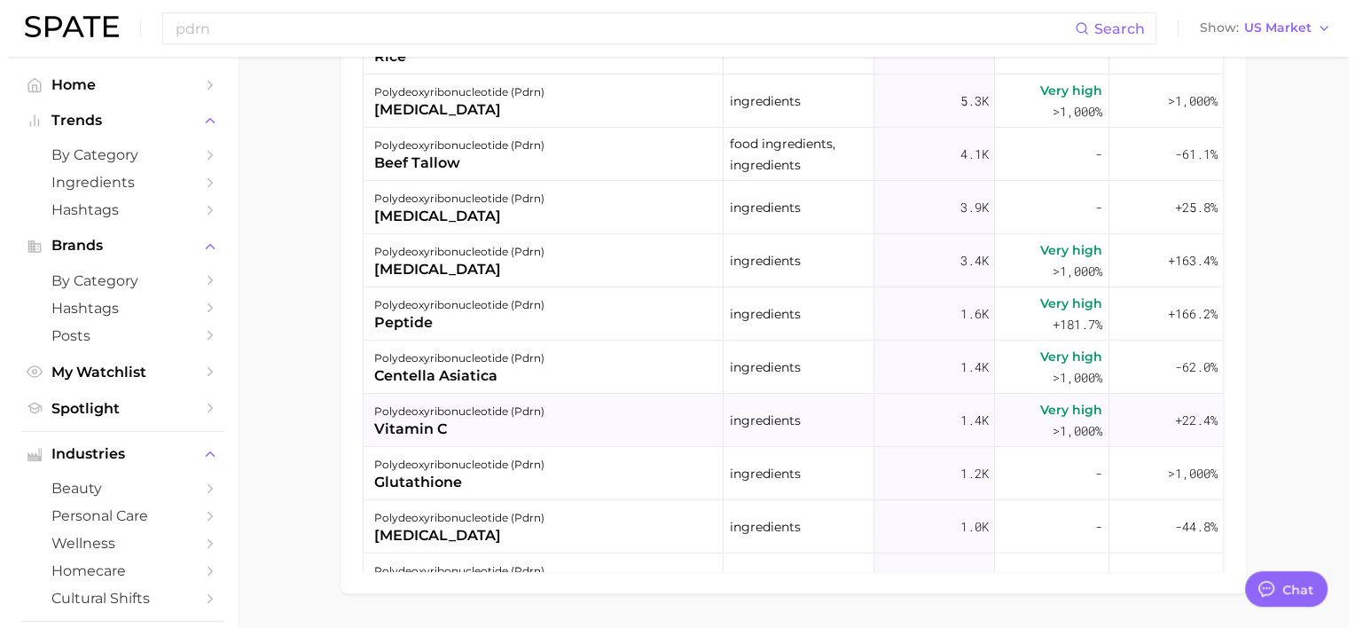
scroll to position [236, 0]
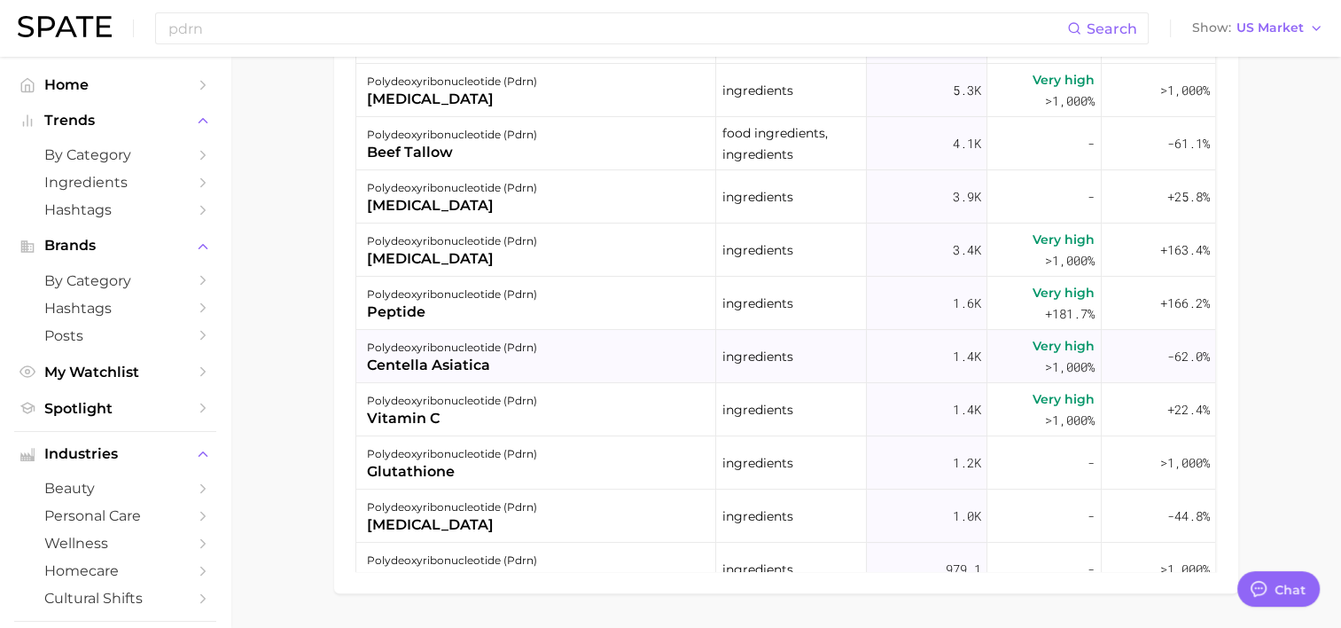
click at [504, 364] on div "centella asiatica" at bounding box center [452, 365] width 170 height 21
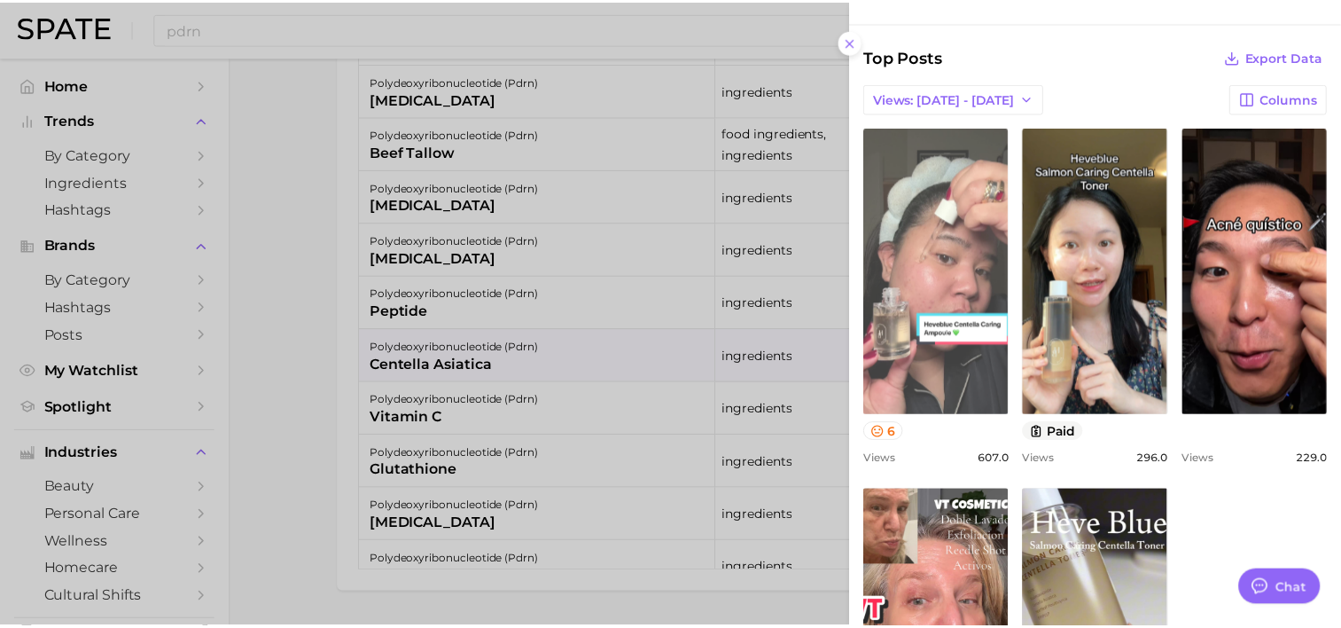
scroll to position [709, 0]
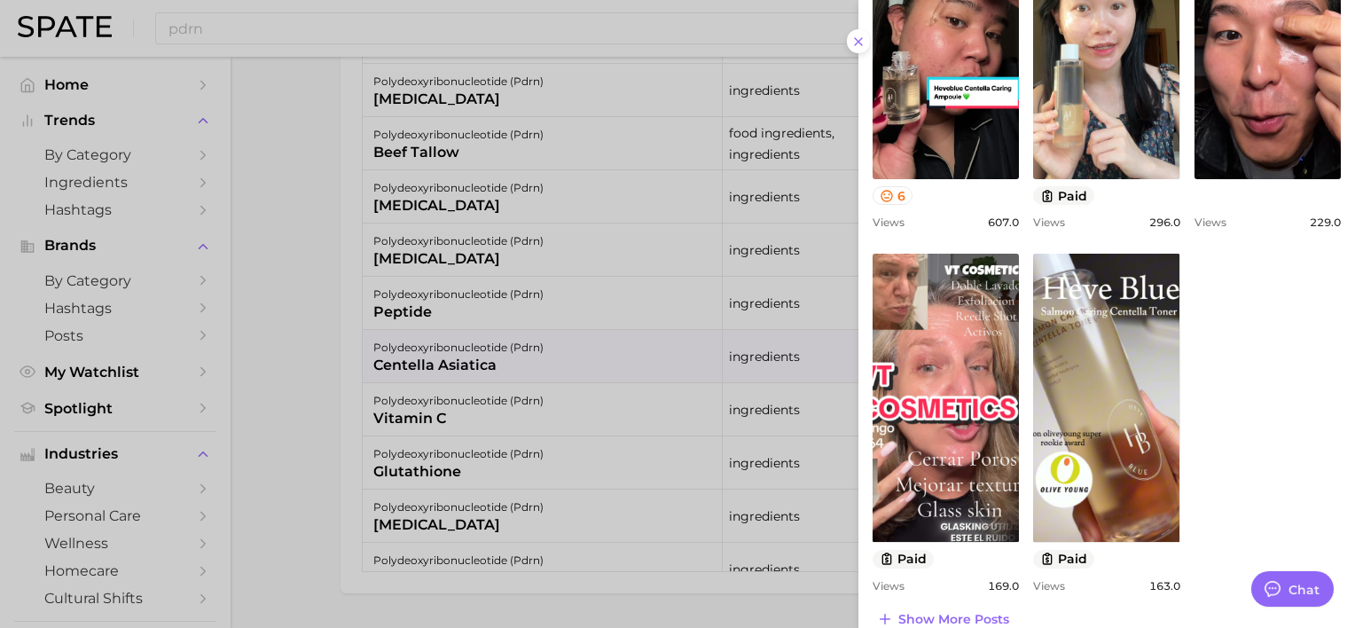
click at [706, 363] on div at bounding box center [677, 314] width 1355 height 628
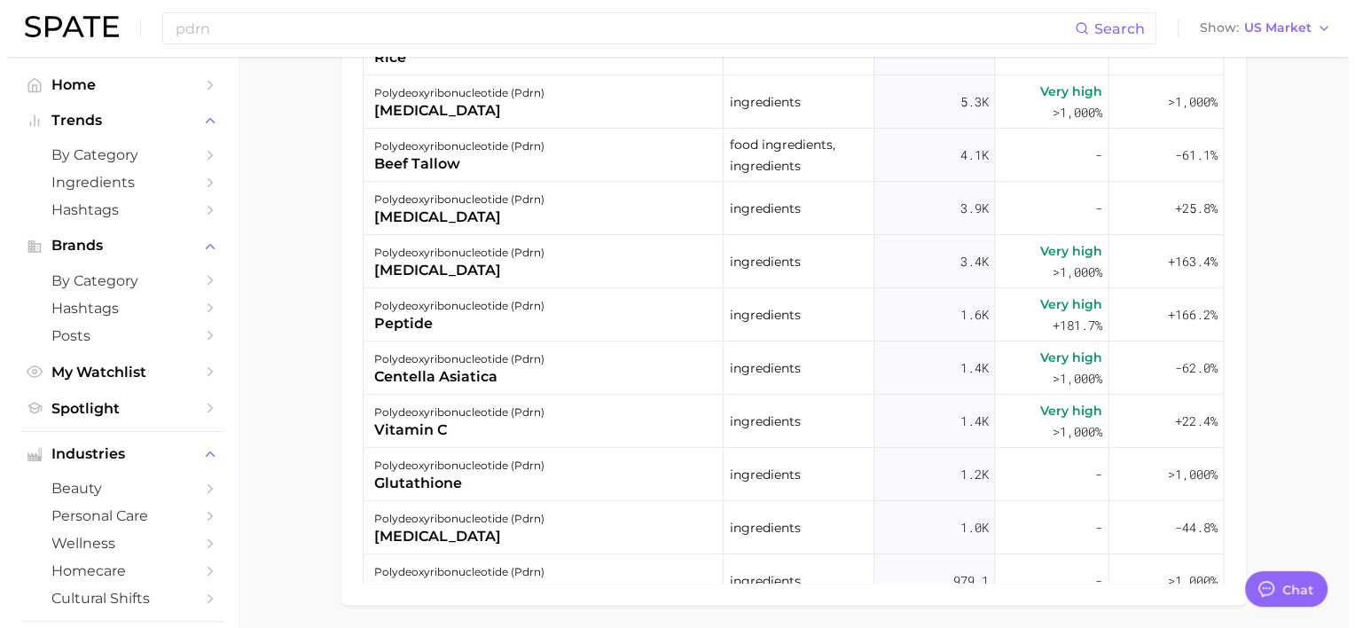
scroll to position [1182, 0]
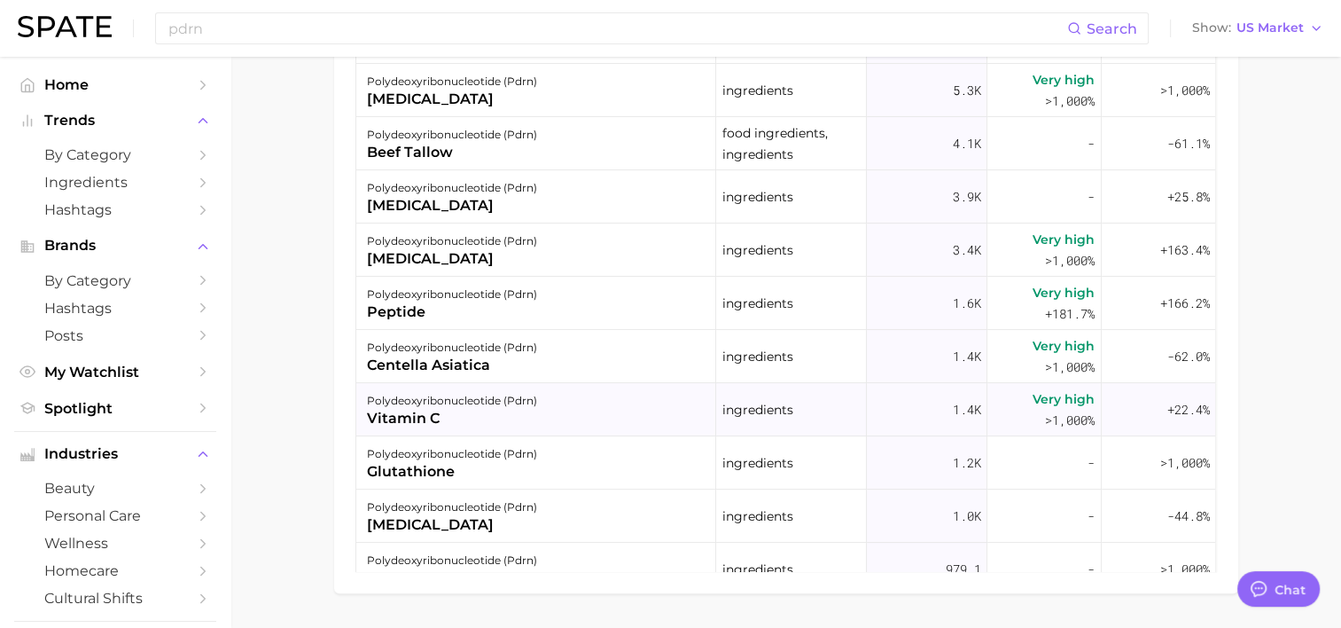
click at [535, 408] on div "polydeoxyribonucleotide (pdrn) vitamin c" at bounding box center [536, 409] width 360 height 53
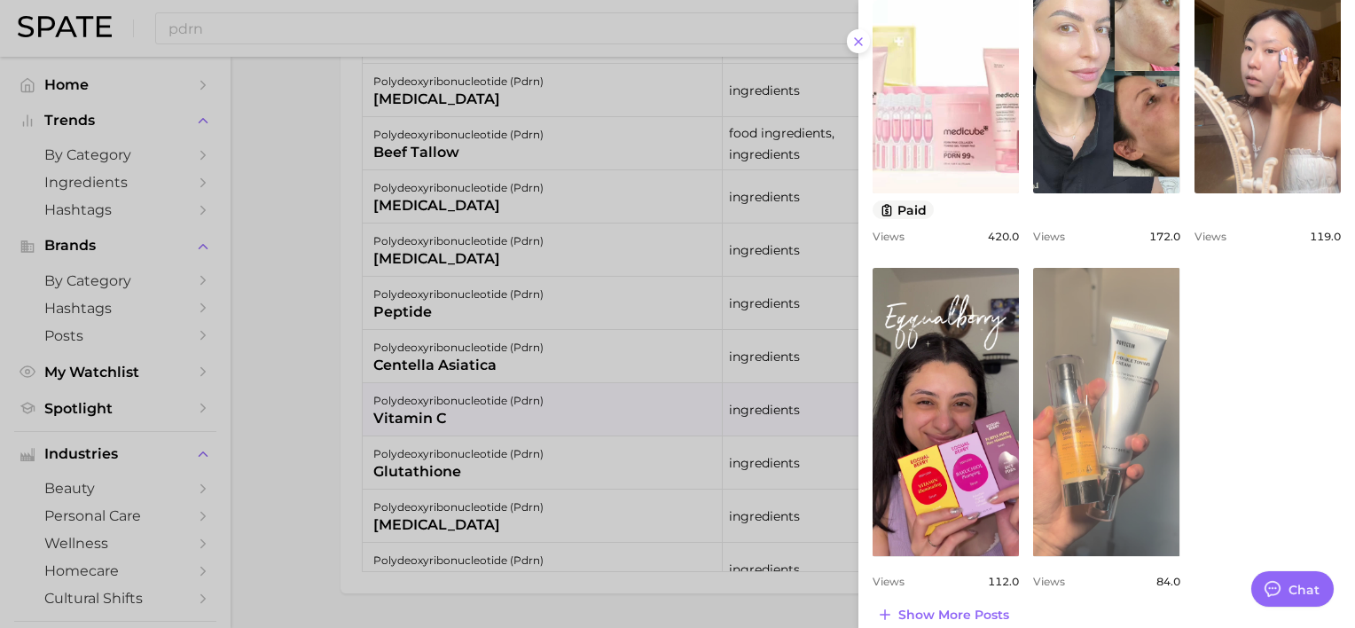
scroll to position [749, 0]
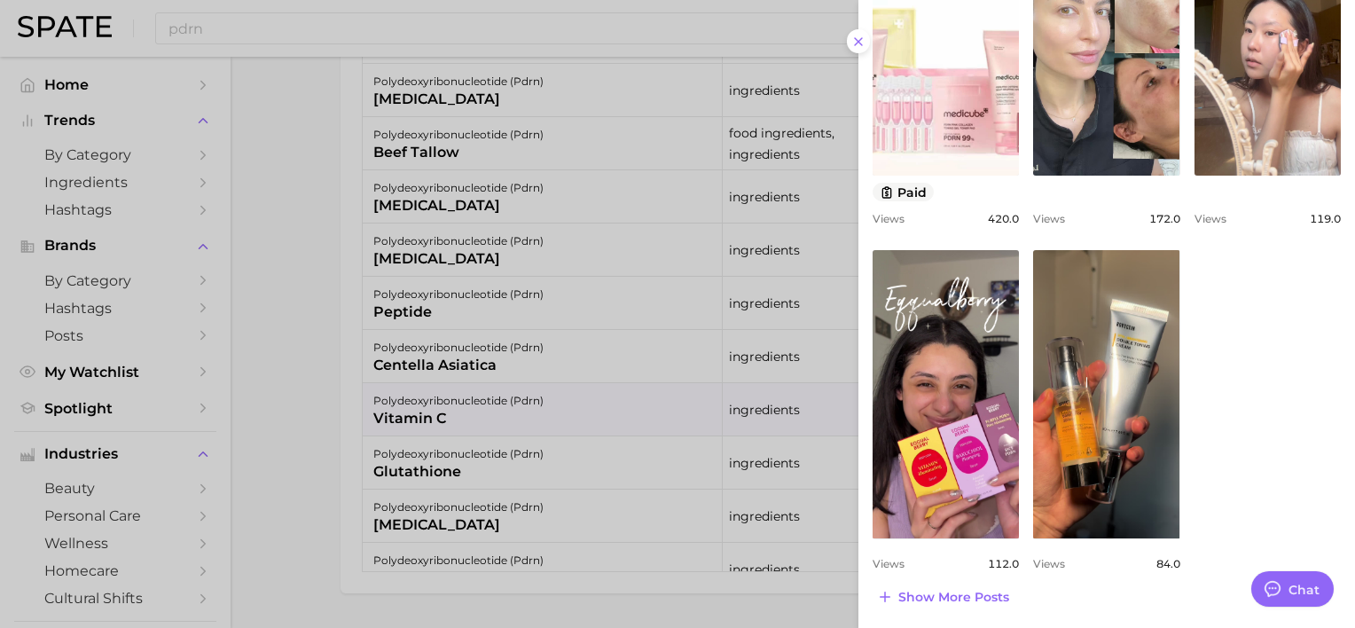
click at [954, 590] on span "Show more posts" at bounding box center [953, 597] width 111 height 15
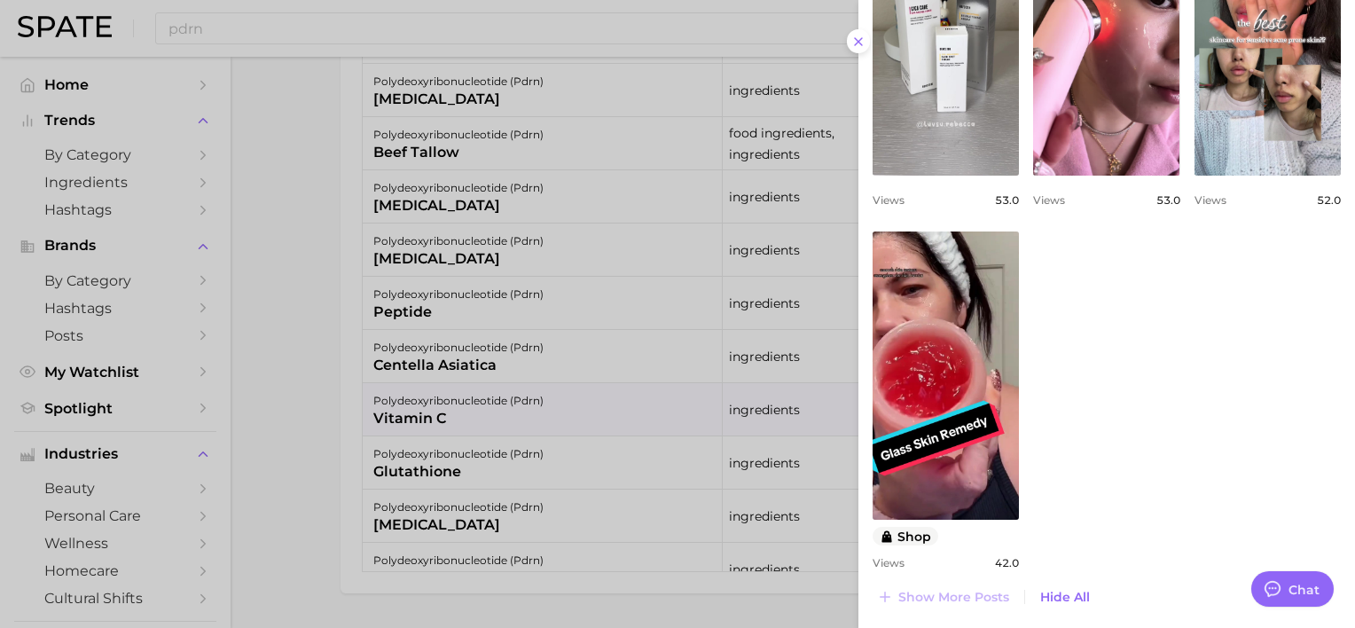
scroll to position [274, 0]
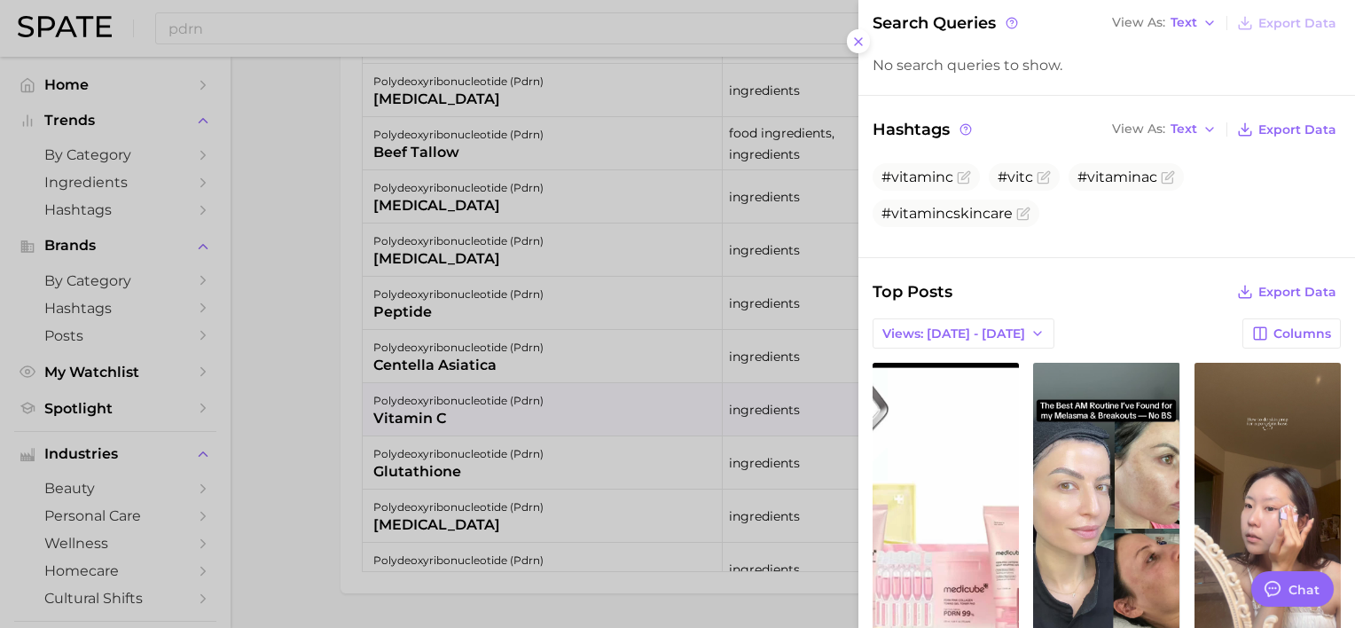
click at [648, 376] on div at bounding box center [677, 314] width 1355 height 628
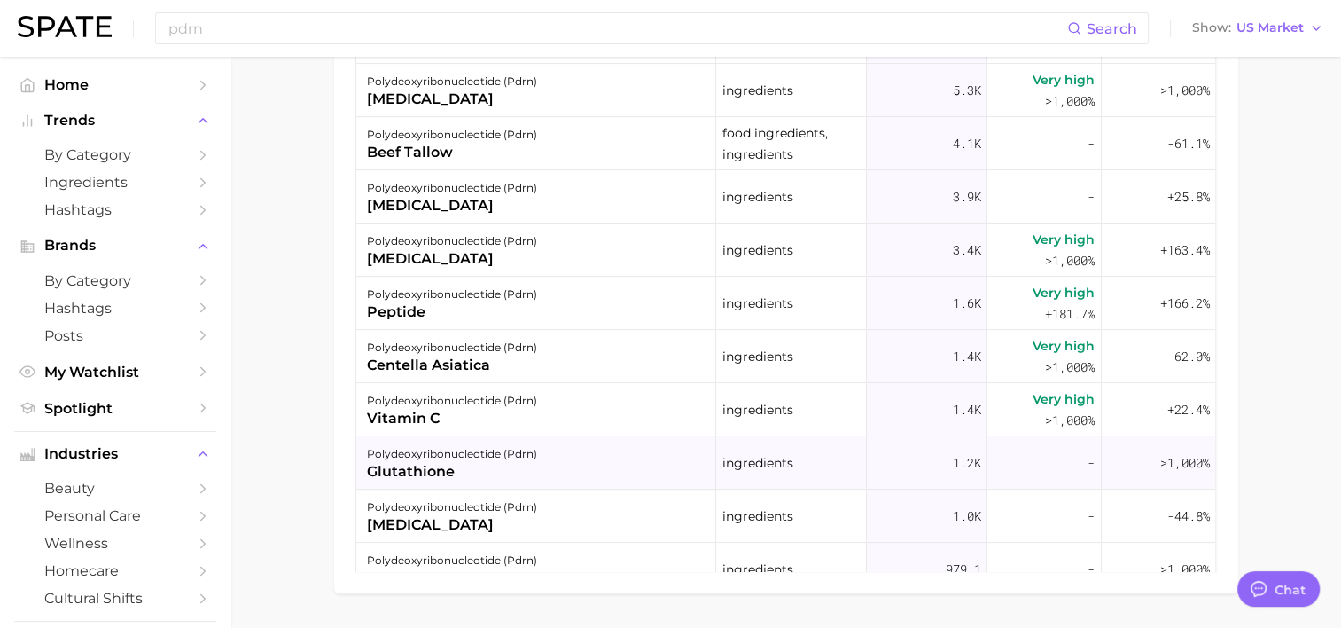
click at [550, 457] on div "polydeoxyribonucleotide (pdrn) glutathione" at bounding box center [536, 462] width 360 height 53
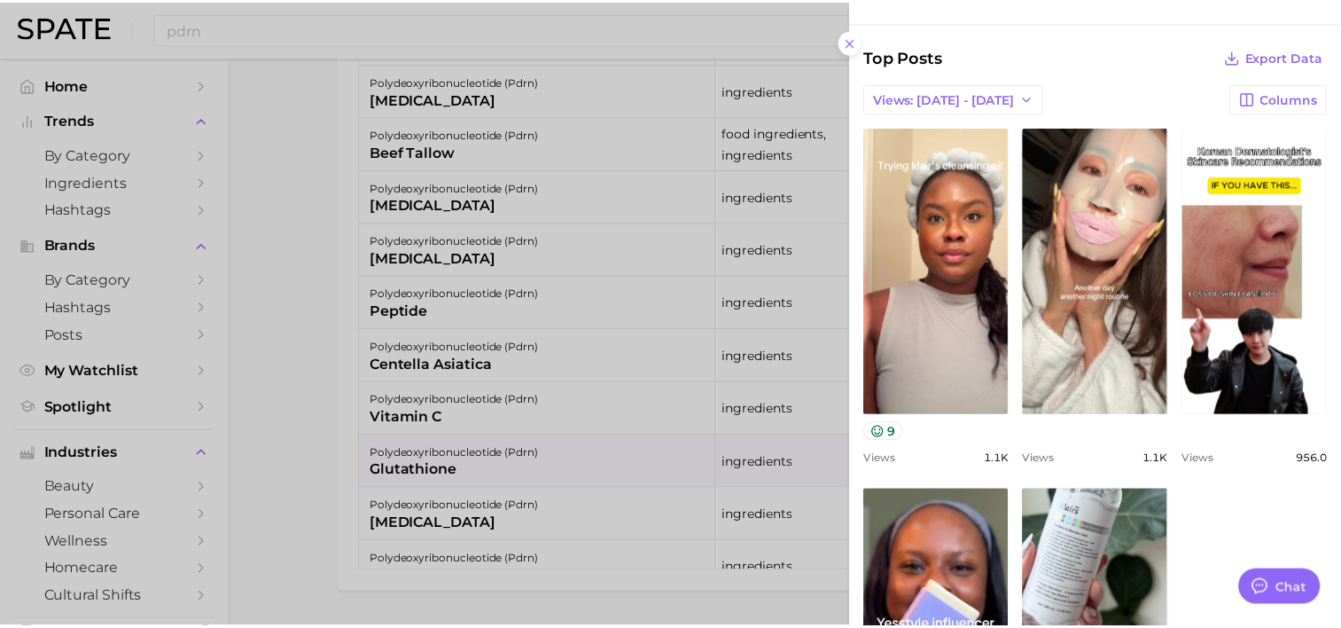
scroll to position [731, 0]
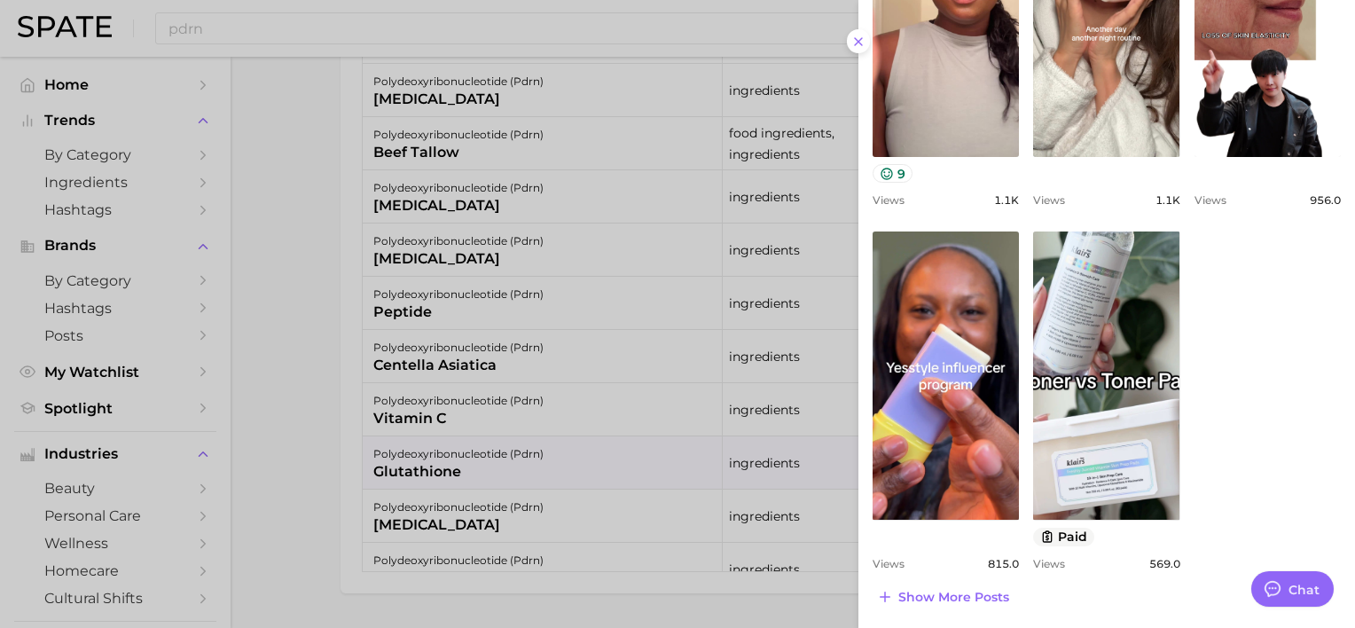
click at [644, 302] on div at bounding box center [677, 314] width 1355 height 628
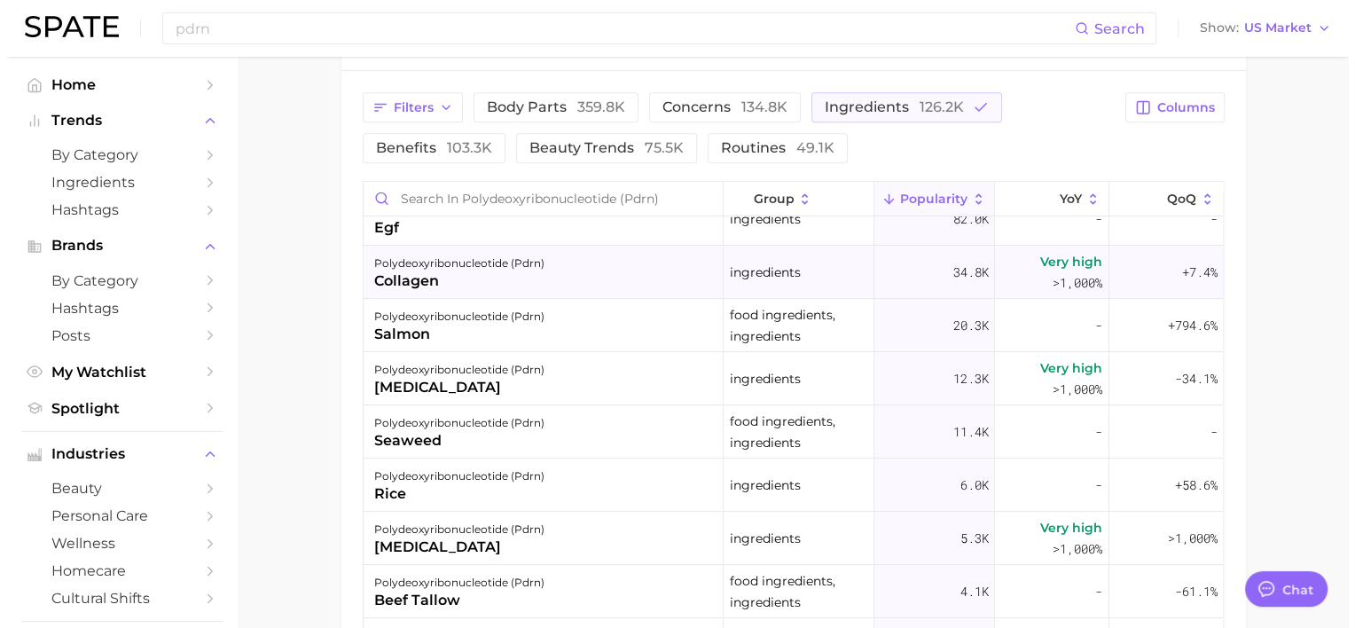
scroll to position [0, 0]
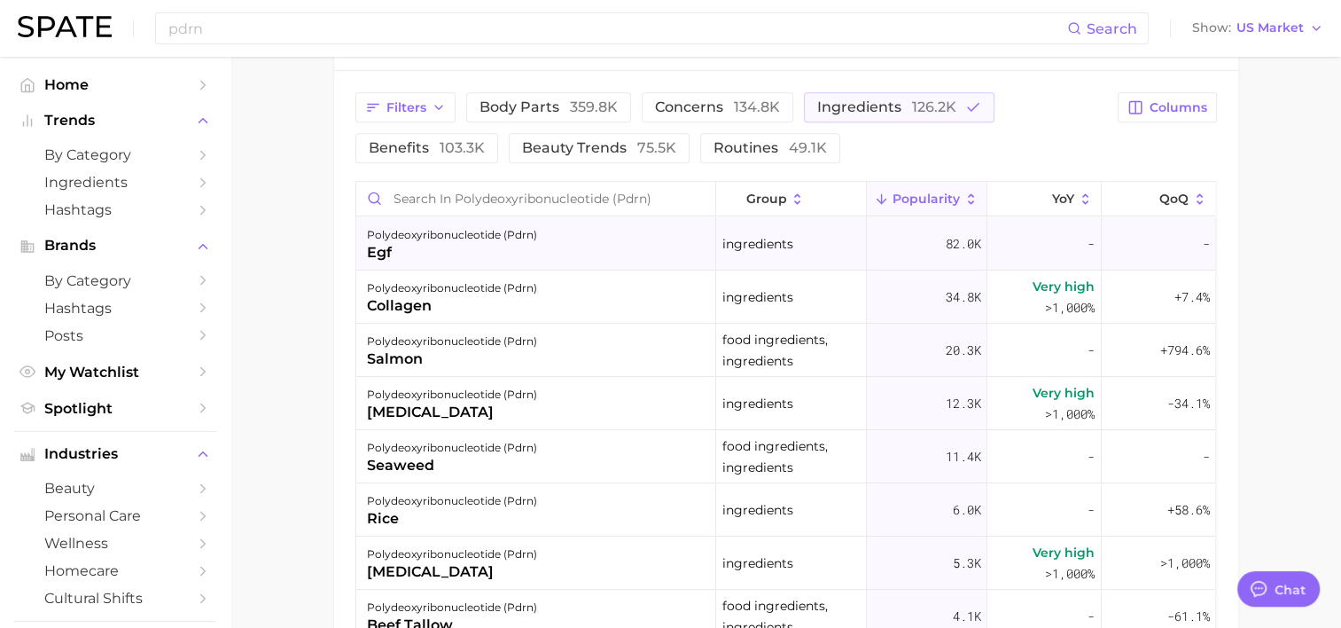
click at [559, 259] on div "polydeoxyribonucleotide (pdrn) egf" at bounding box center [536, 243] width 360 height 53
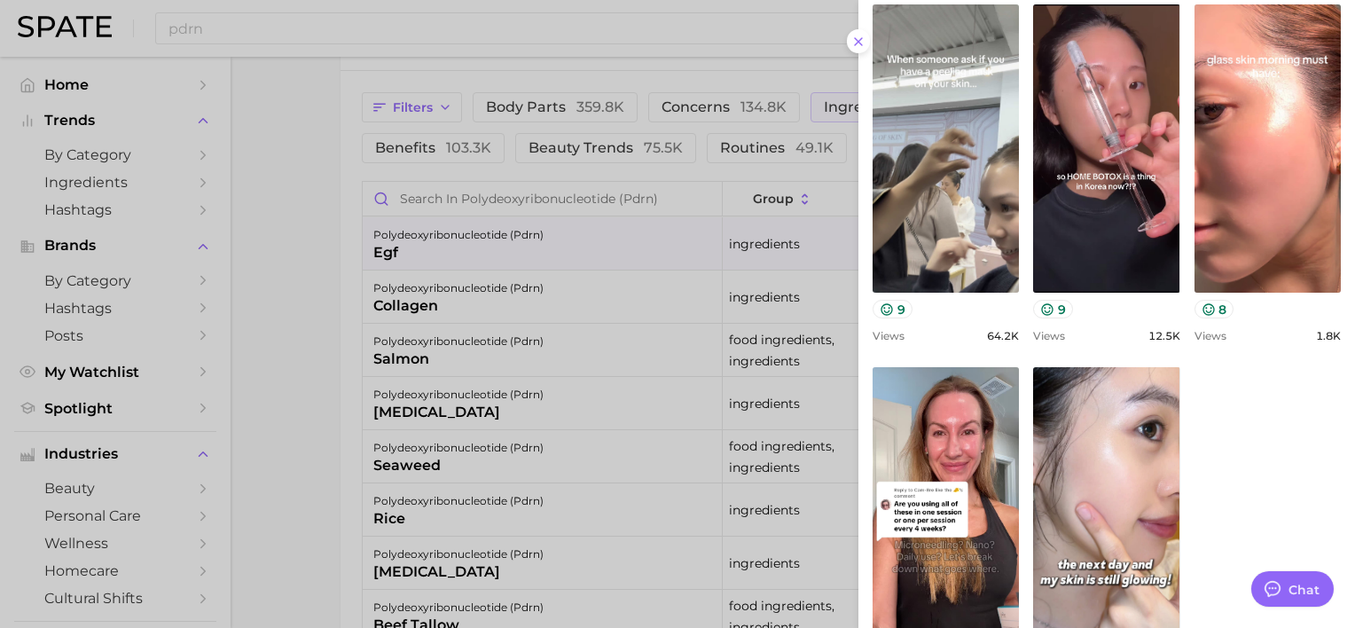
scroll to position [713, 0]
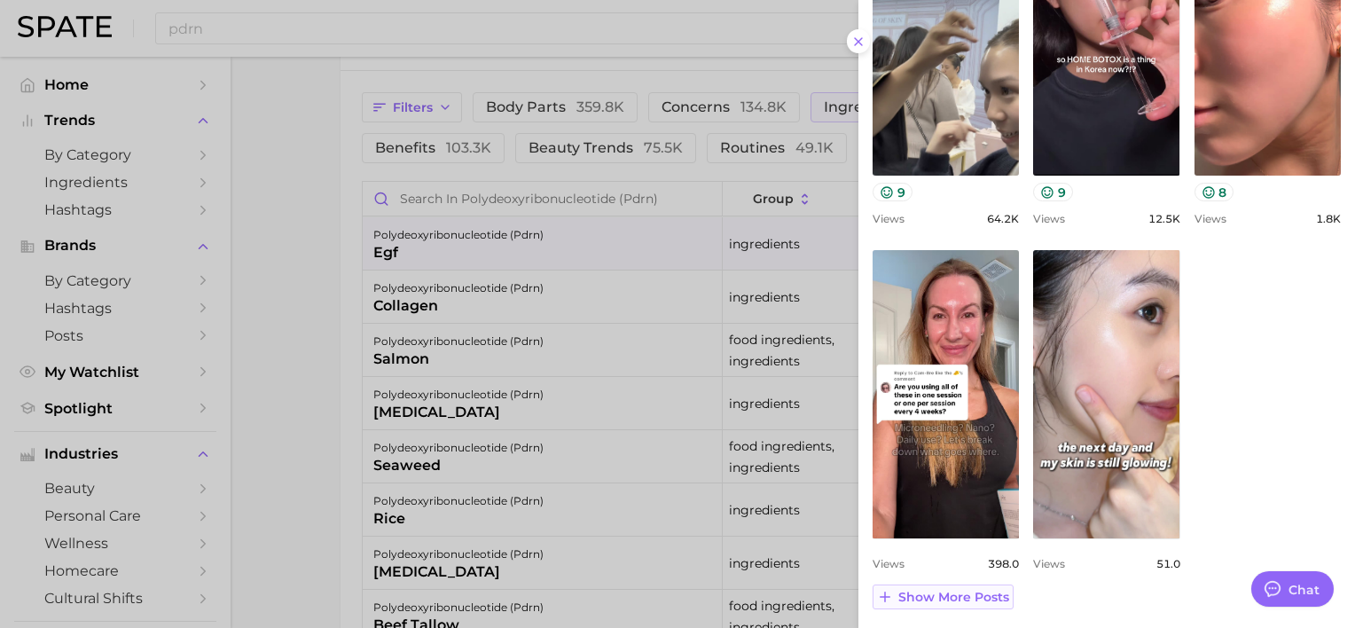
click at [974, 590] on span "Show more posts" at bounding box center [953, 597] width 111 height 15
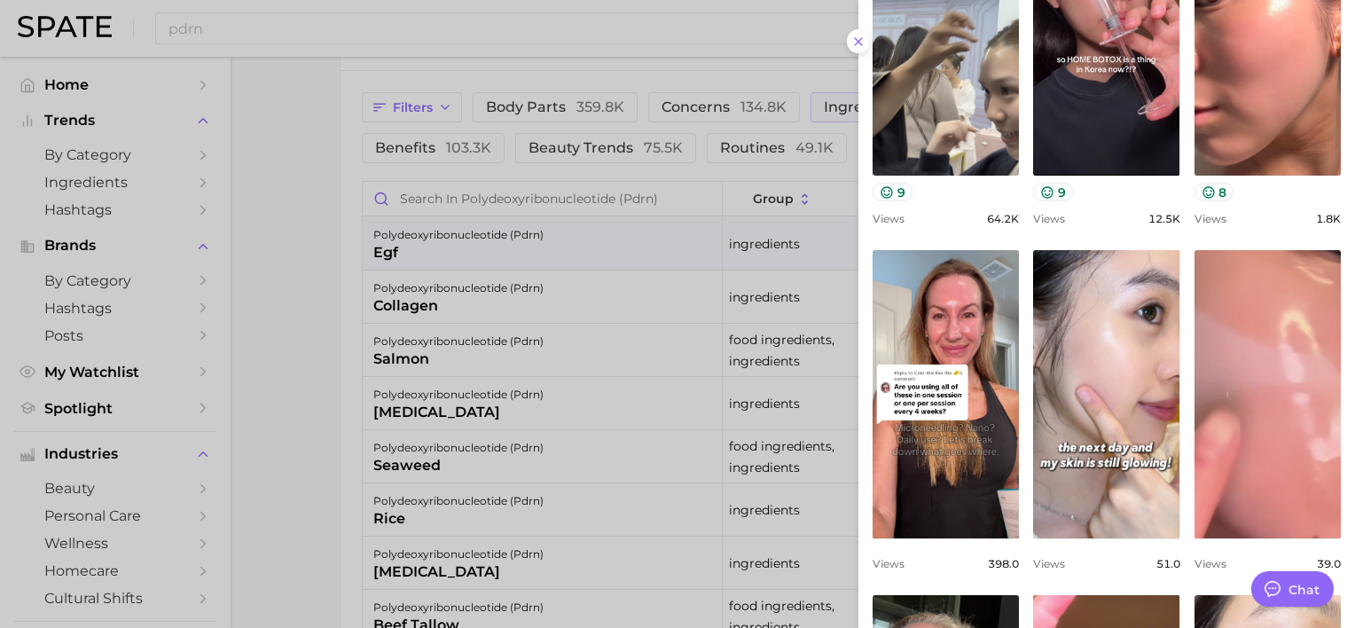
scroll to position [0, 0]
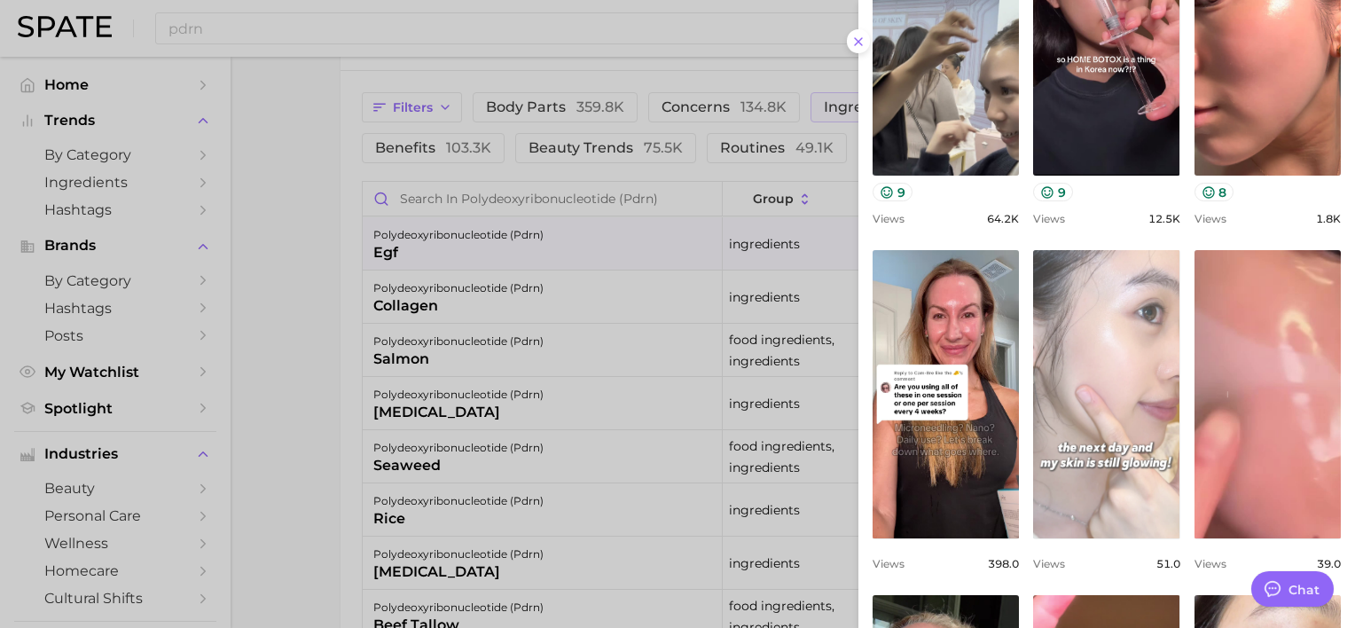
click at [1135, 404] on link "view post on TikTok" at bounding box center [1106, 394] width 146 height 288
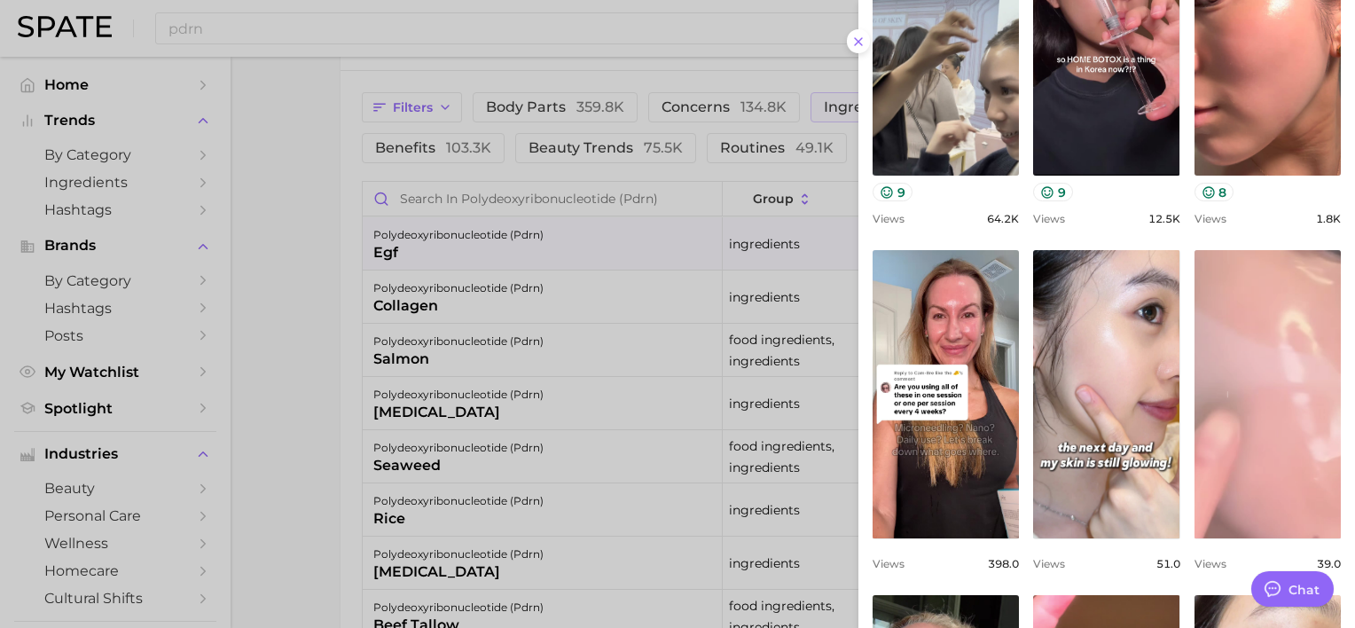
click at [1259, 294] on link "view post on TikTok" at bounding box center [1267, 394] width 146 height 288
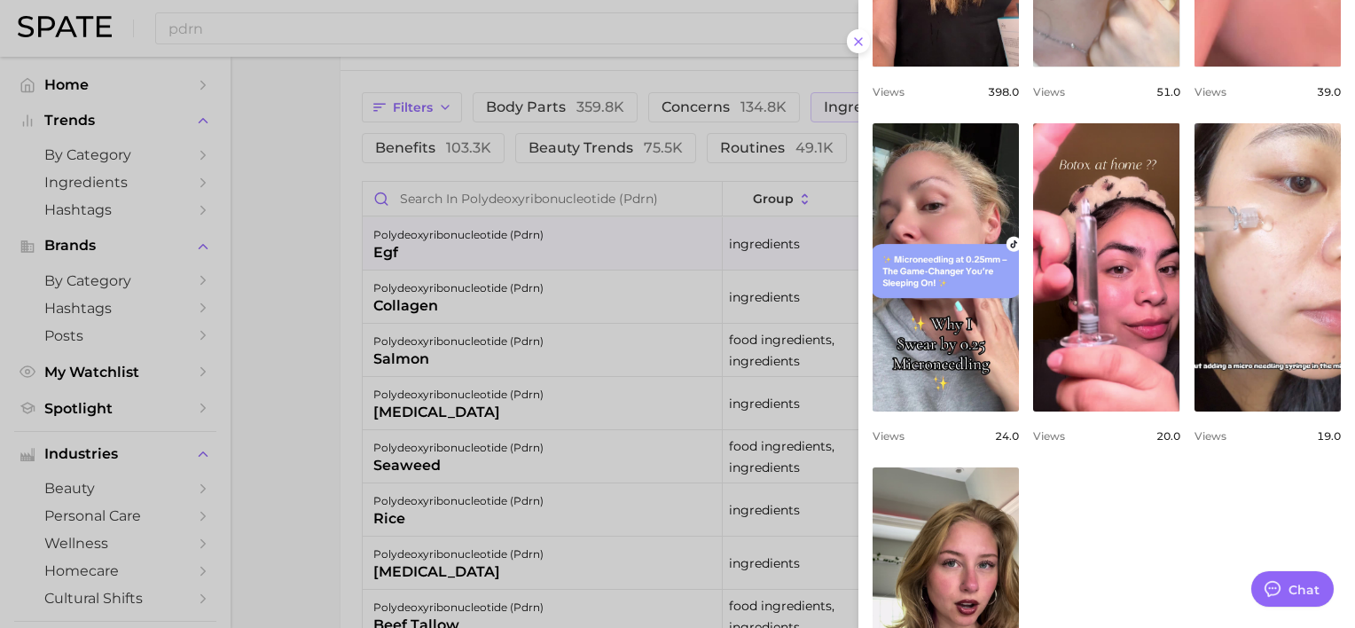
scroll to position [475, 0]
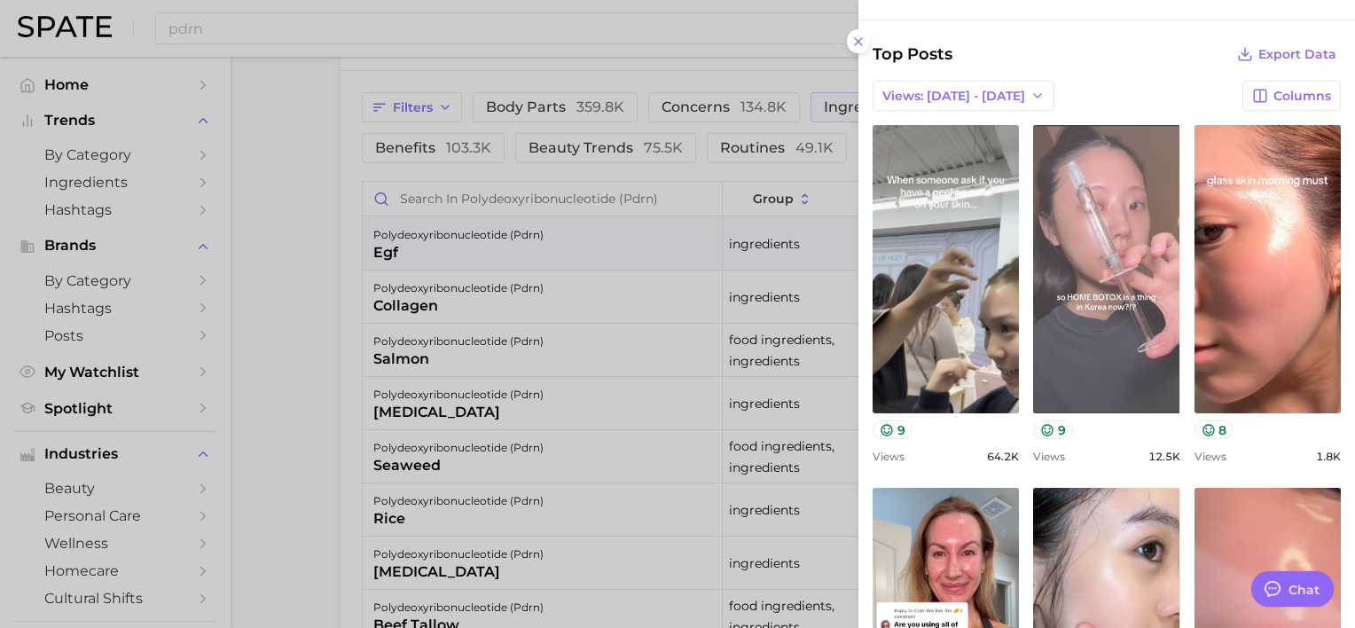
click at [1136, 238] on link "view post on TikTok" at bounding box center [1106, 269] width 146 height 288
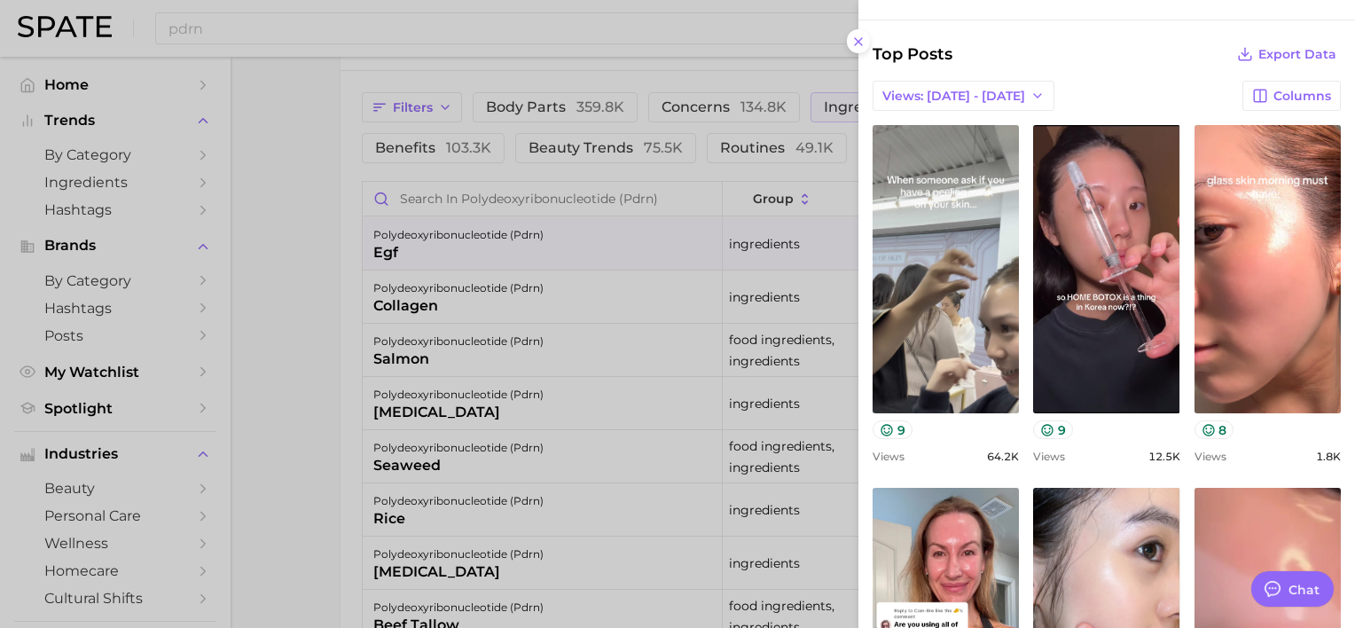
click at [1094, 439] on div "view post on TikTok 9 Views 12.5k" at bounding box center [1106, 294] width 146 height 338
